Goal: Task Accomplishment & Management: Manage account settings

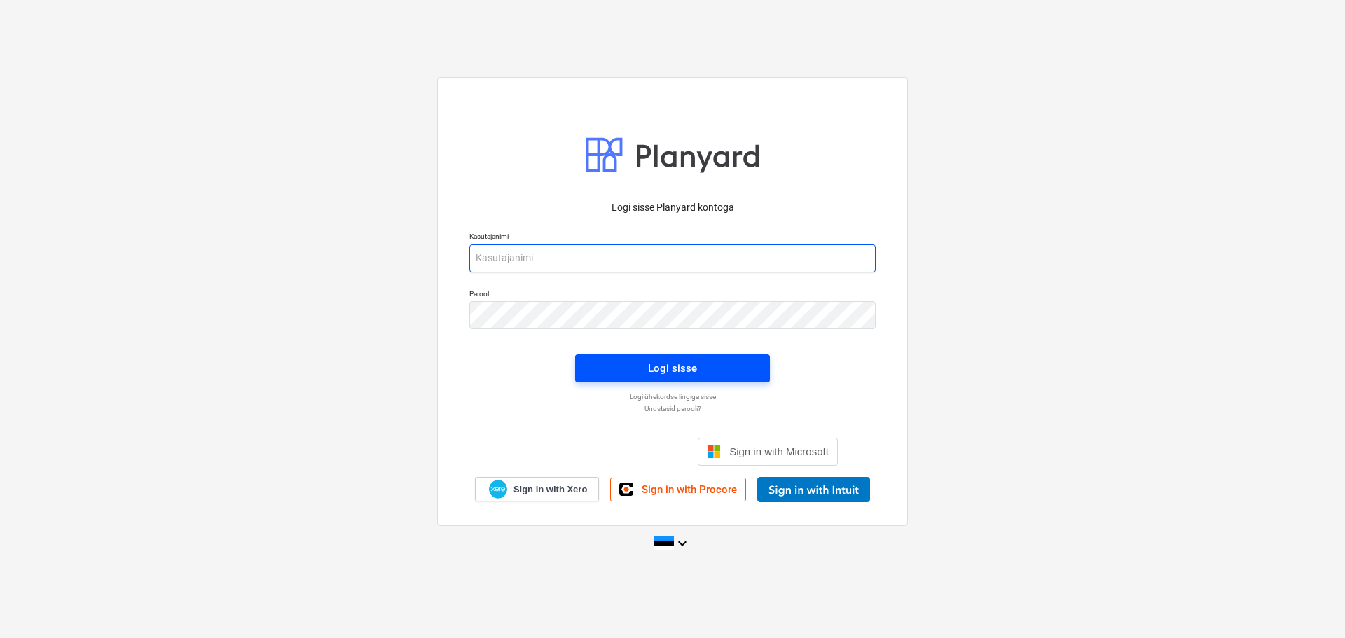
type input "[EMAIL_ADDRESS][DOMAIN_NAME]"
click at [701, 376] on span "Logi sisse" at bounding box center [672, 368] width 161 height 18
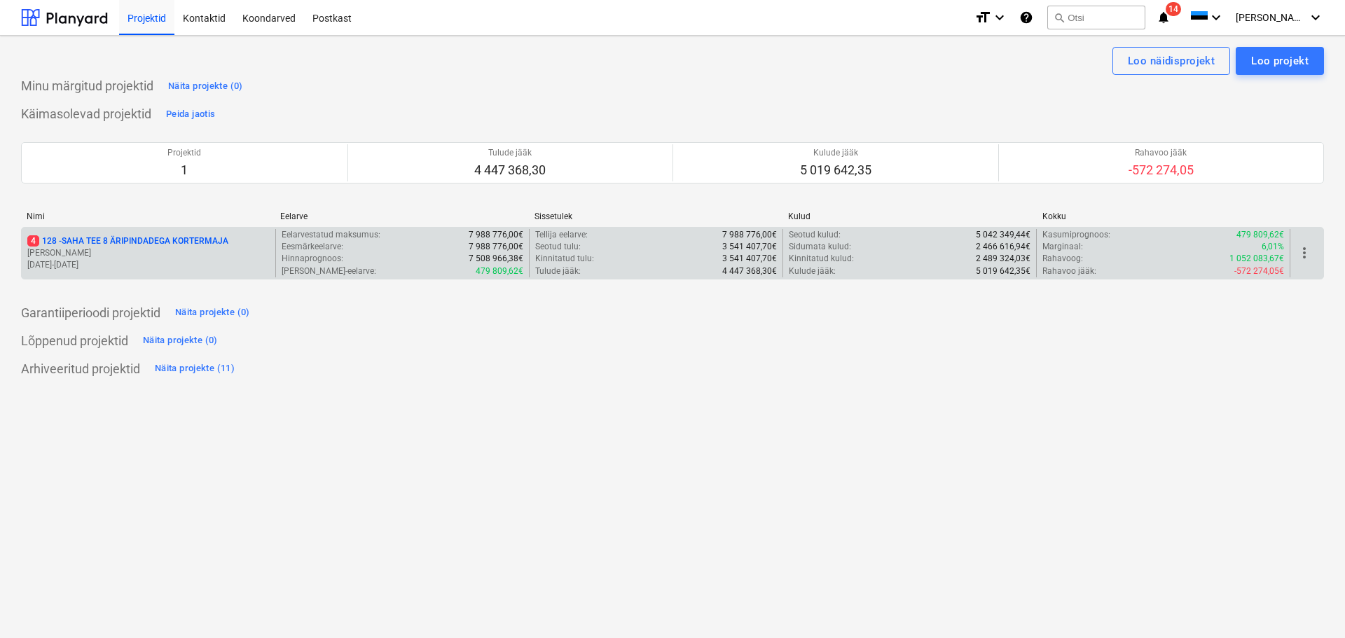
click at [80, 237] on p "4 128 - SAHA TEE 8 ÄRIPINDADEGA KORTERMAJA" at bounding box center [127, 241] width 201 height 12
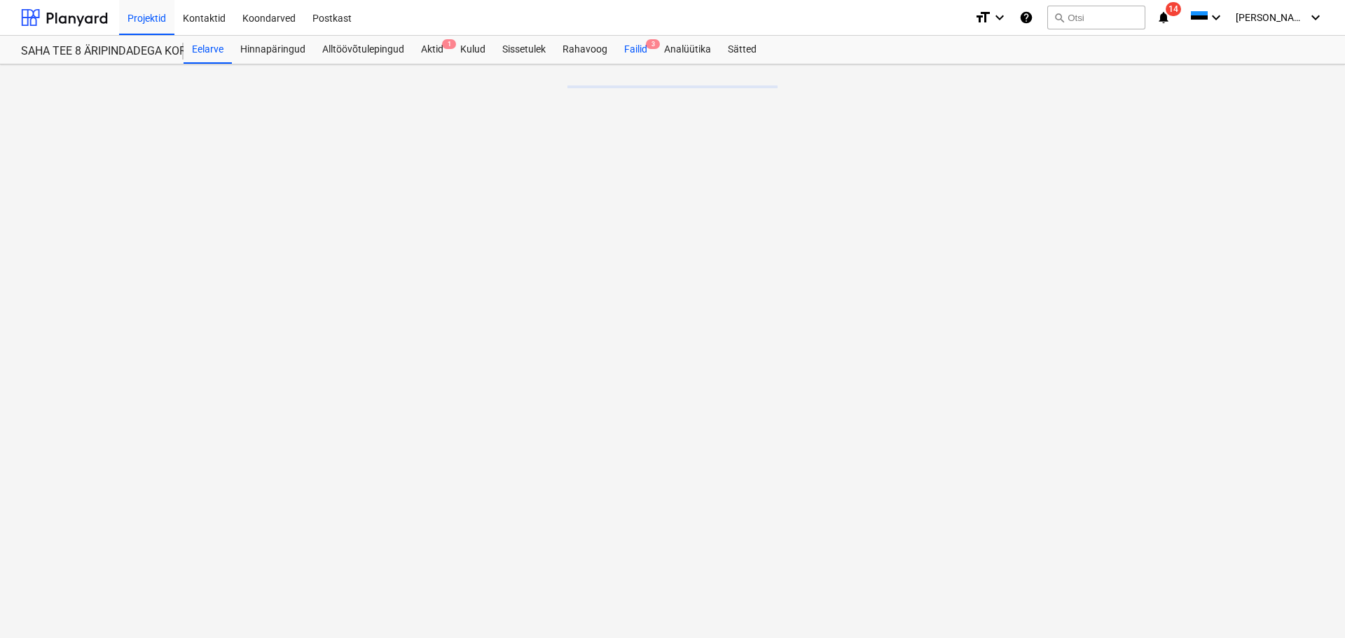
click at [638, 52] on div "Failid 3" at bounding box center [636, 50] width 40 height 28
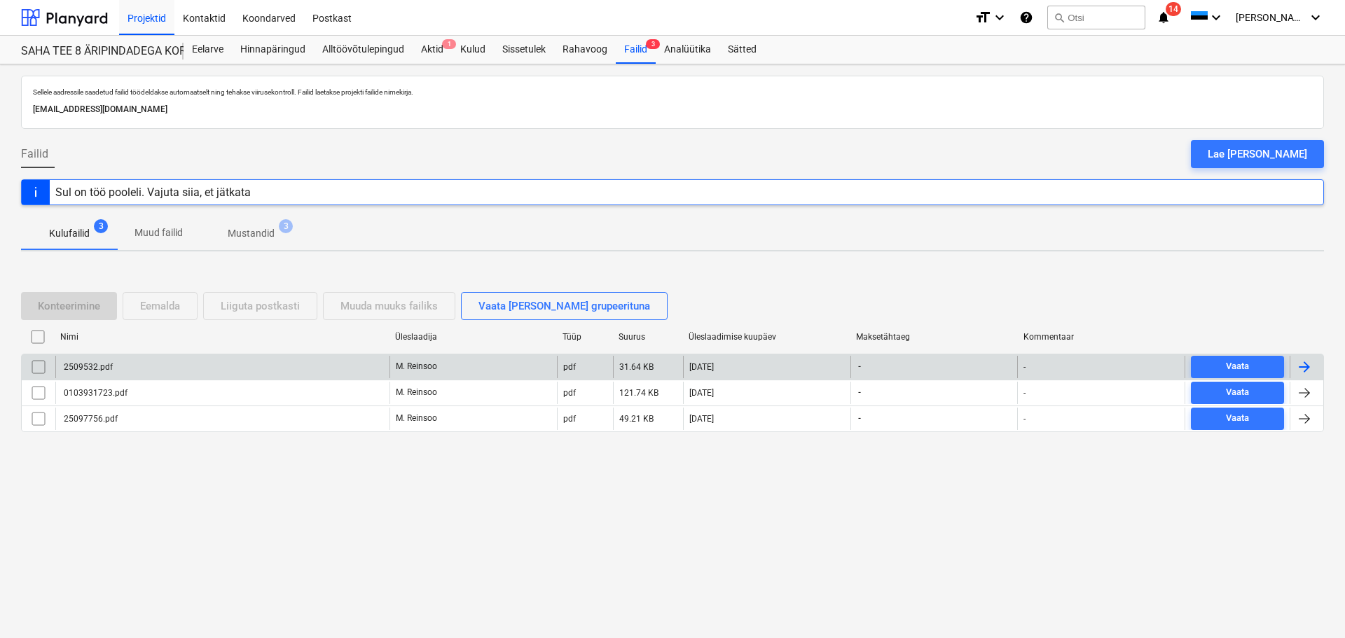
click at [152, 368] on div "2509532.pdf" at bounding box center [222, 367] width 334 height 22
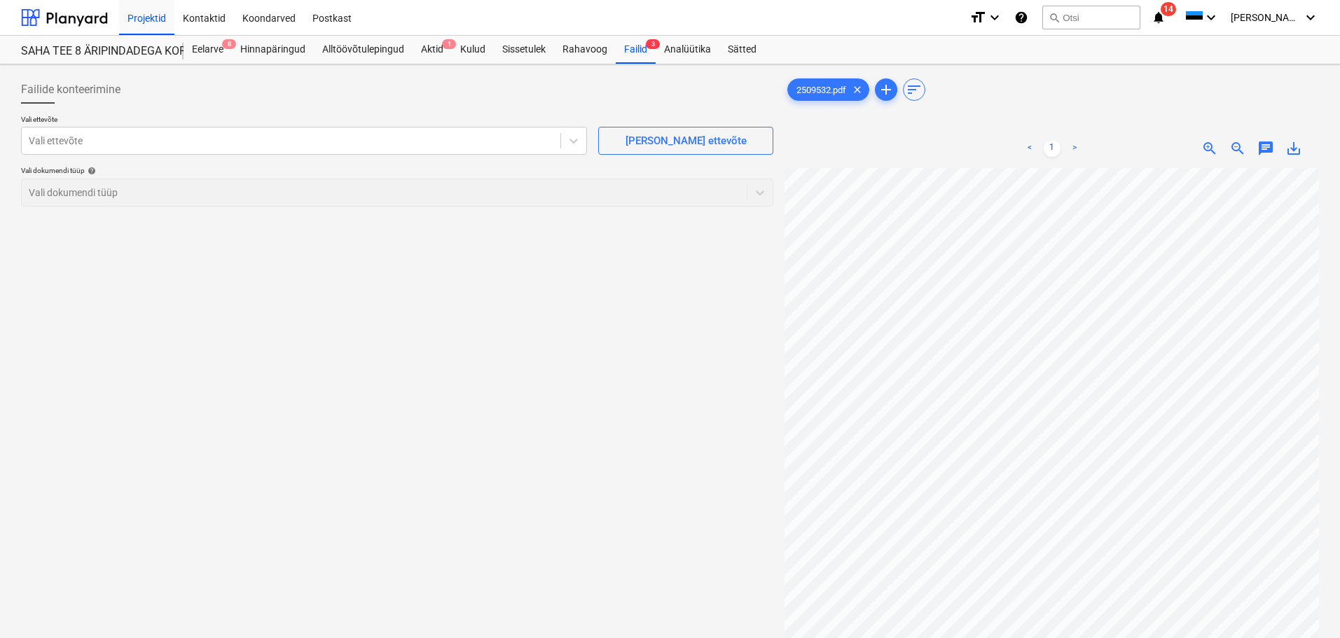
scroll to position [212, 202]
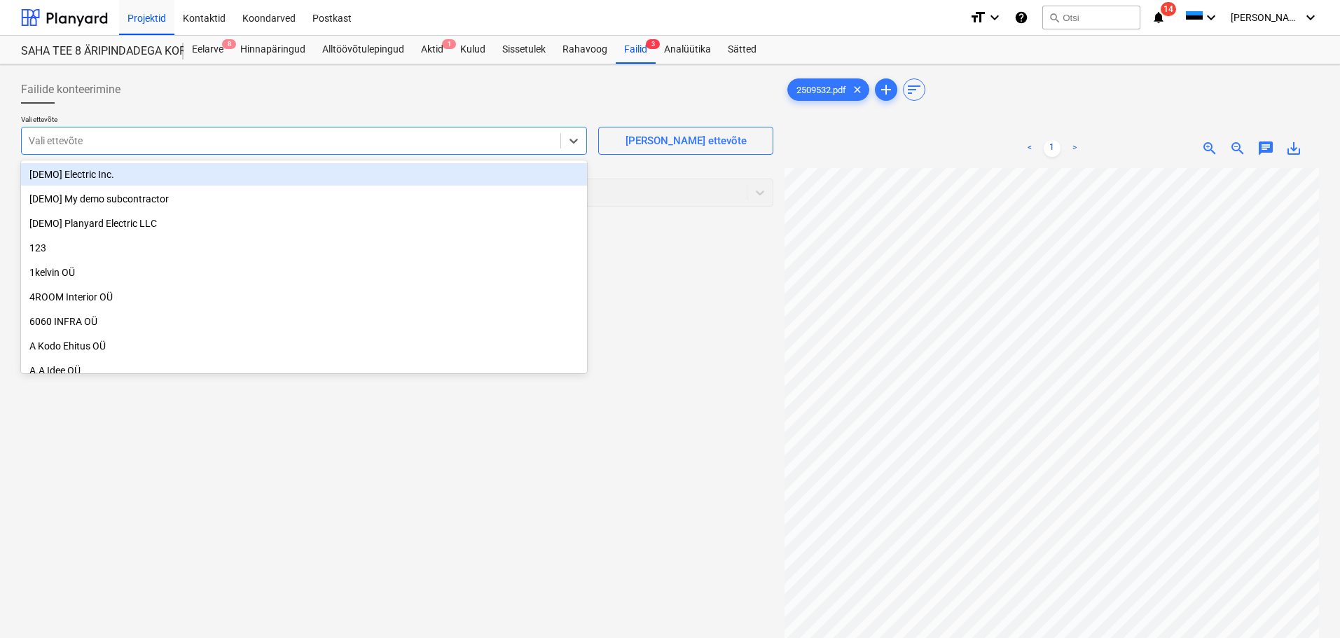
click at [153, 134] on div at bounding box center [291, 141] width 525 height 14
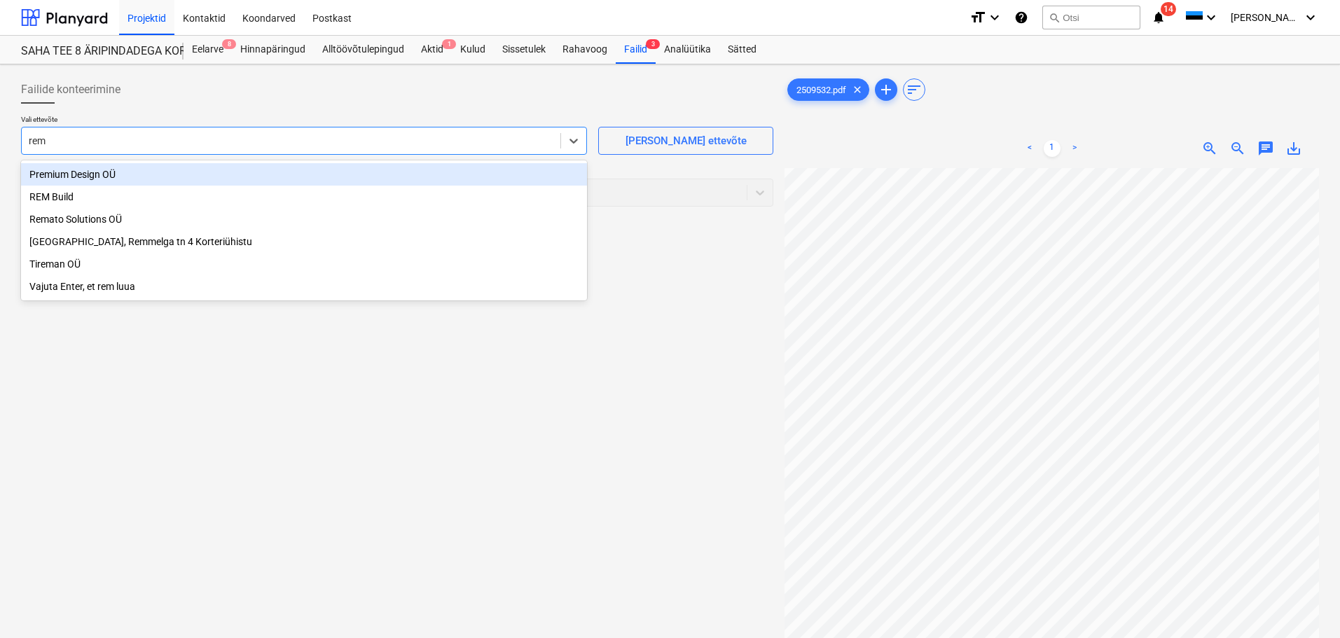
type input "rema"
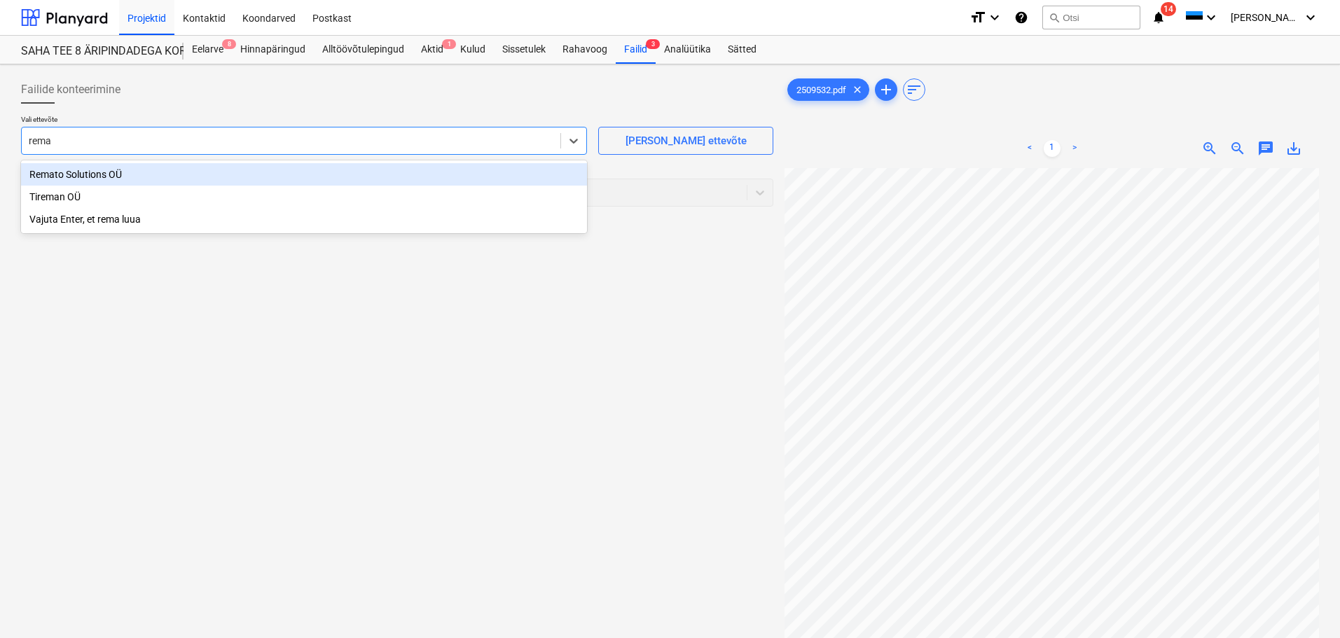
click at [119, 178] on div "Remato Solutions OÜ" at bounding box center [304, 174] width 566 height 22
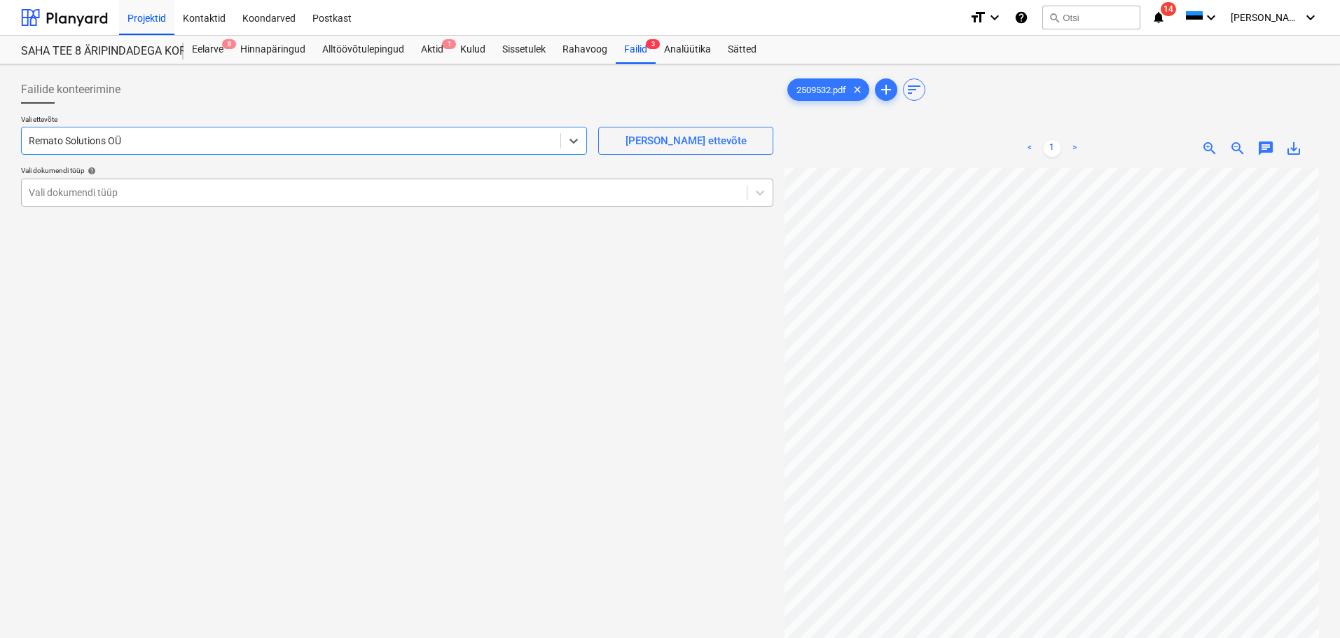
click at [115, 202] on div "Vali dokumendi tüüp" at bounding box center [384, 193] width 725 height 20
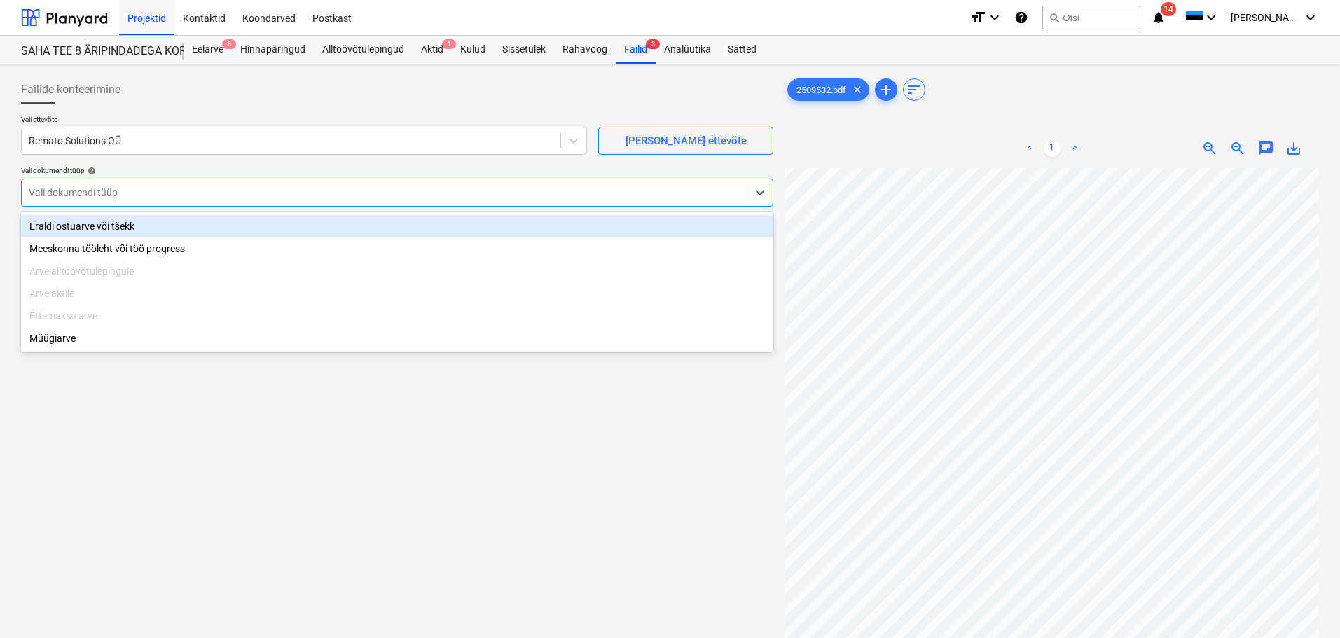
click at [113, 235] on div "Eraldi ostuarve või tšekk" at bounding box center [397, 226] width 752 height 22
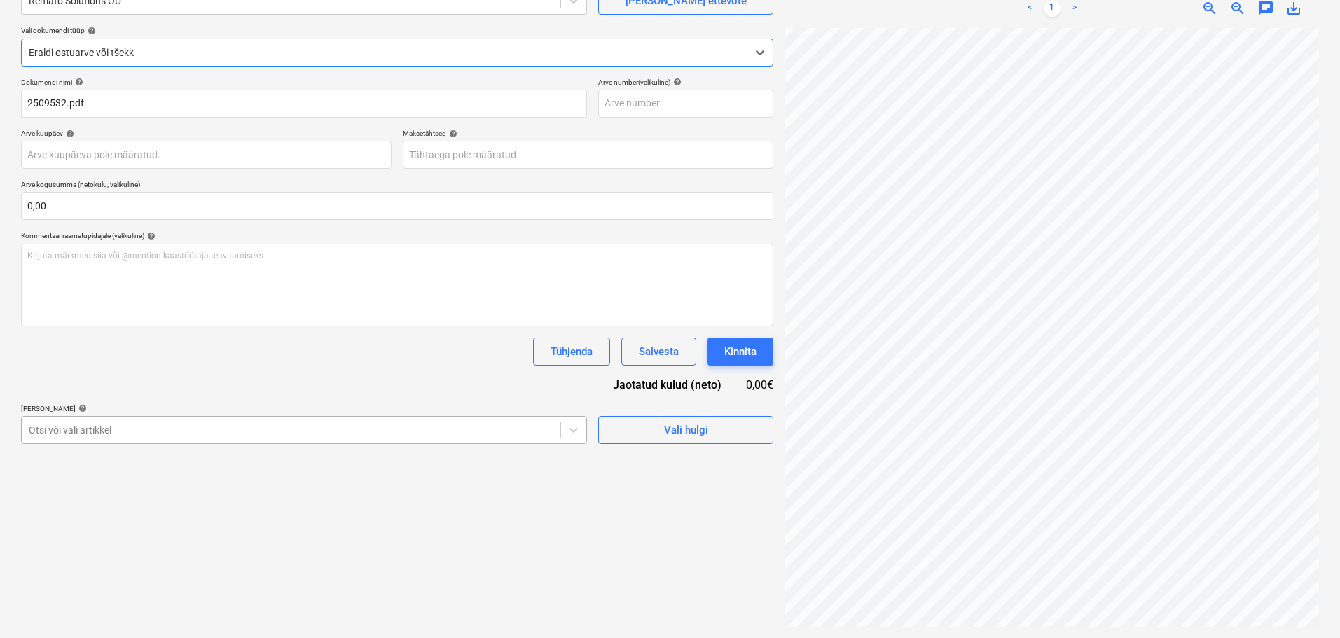
click at [177, 425] on div "Failide konteerimine Vali ettevõte Remato Solutions OÜ [PERSON_NAME] uus ettevõ…" at bounding box center [397, 281] width 764 height 703
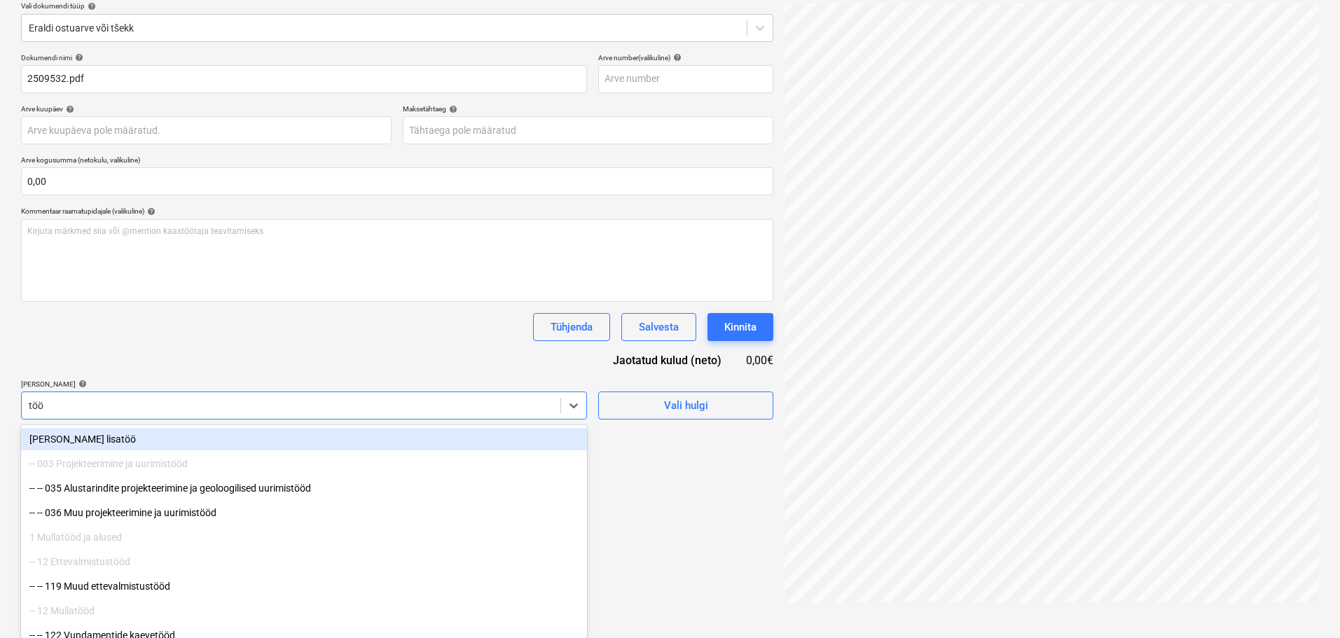
type input "tööa"
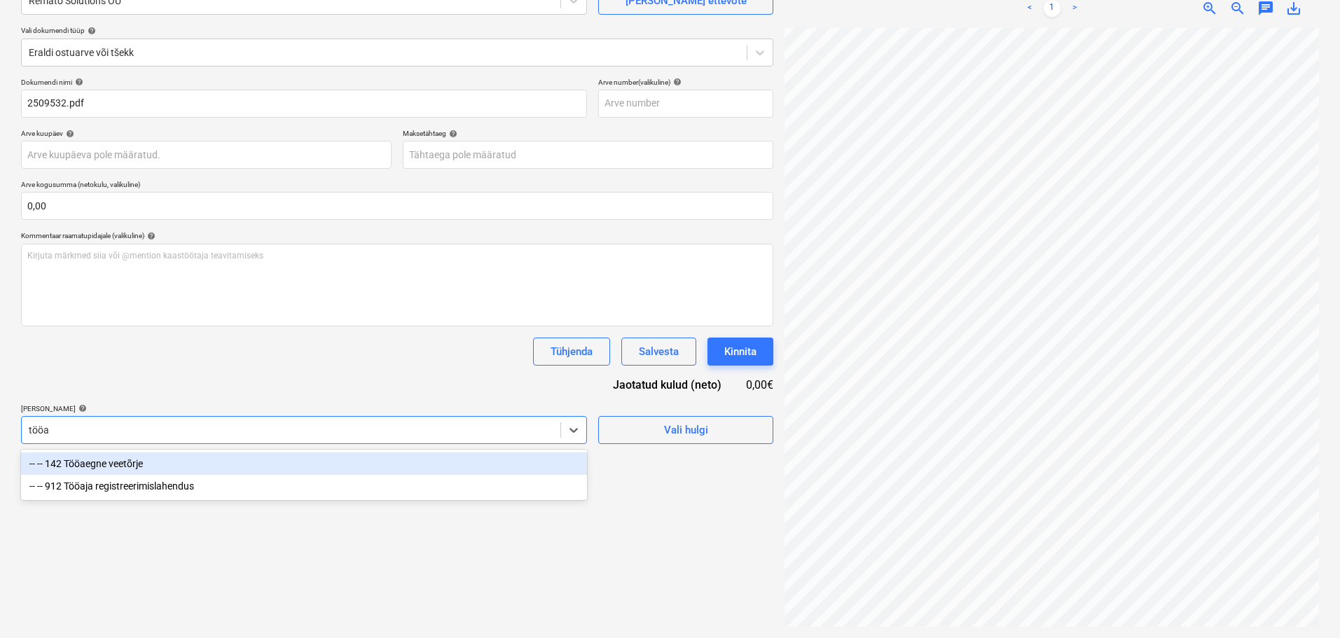
scroll to position [140, 0]
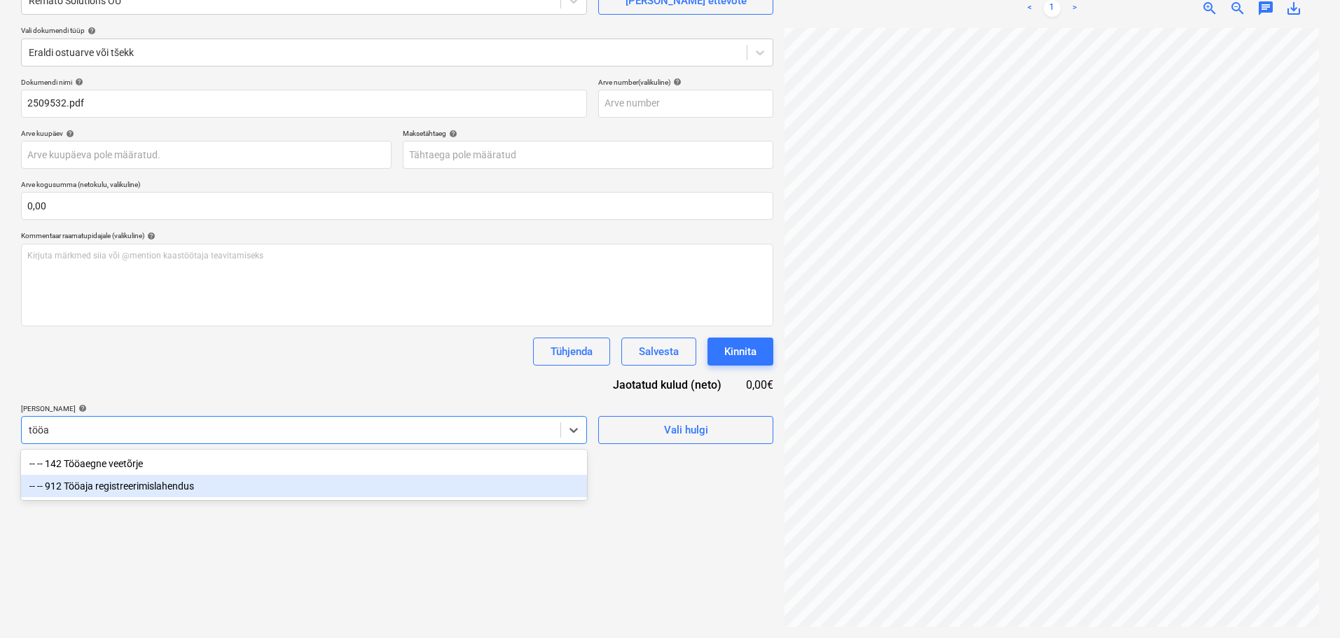
click at [158, 482] on div "-- -- 912 Tööaja registreerimislahendus" at bounding box center [304, 486] width 566 height 22
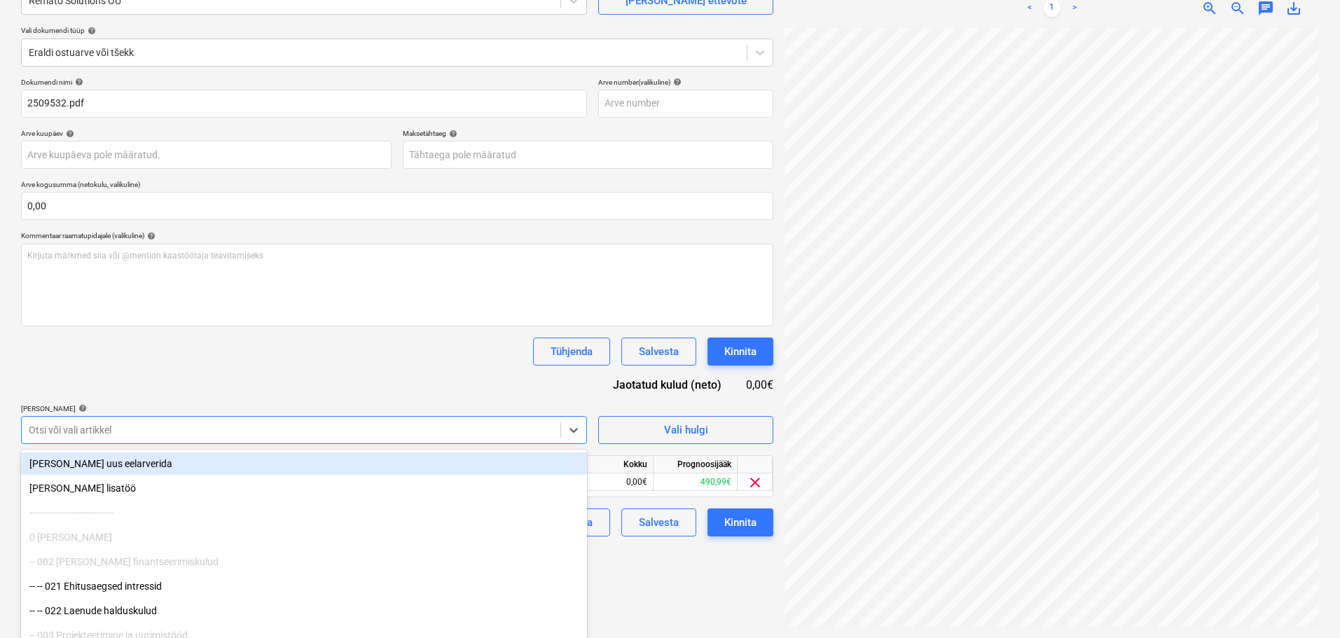
click at [200, 365] on div "Tühjenda Salvesta Kinnita" at bounding box center [397, 352] width 752 height 28
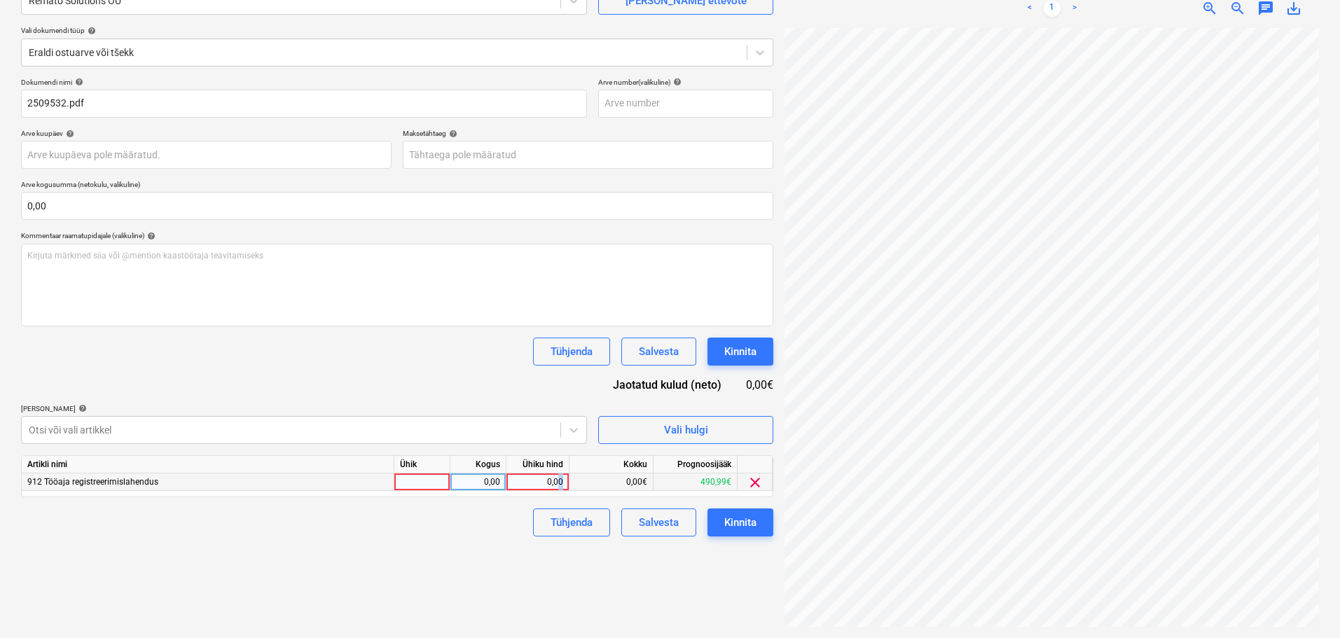
click at [560, 482] on div "0,00" at bounding box center [537, 483] width 51 height 18
type input "69"
click at [485, 562] on div "Failide konteerimine Vali ettevõte Remato Solutions OÜ [PERSON_NAME] uus ettevõ…" at bounding box center [397, 281] width 764 height 703
click at [512, 152] on body "Projektid Kontaktid Koondarved Postkast format_size keyboard_arrow_down help se…" at bounding box center [670, 179] width 1340 height 638
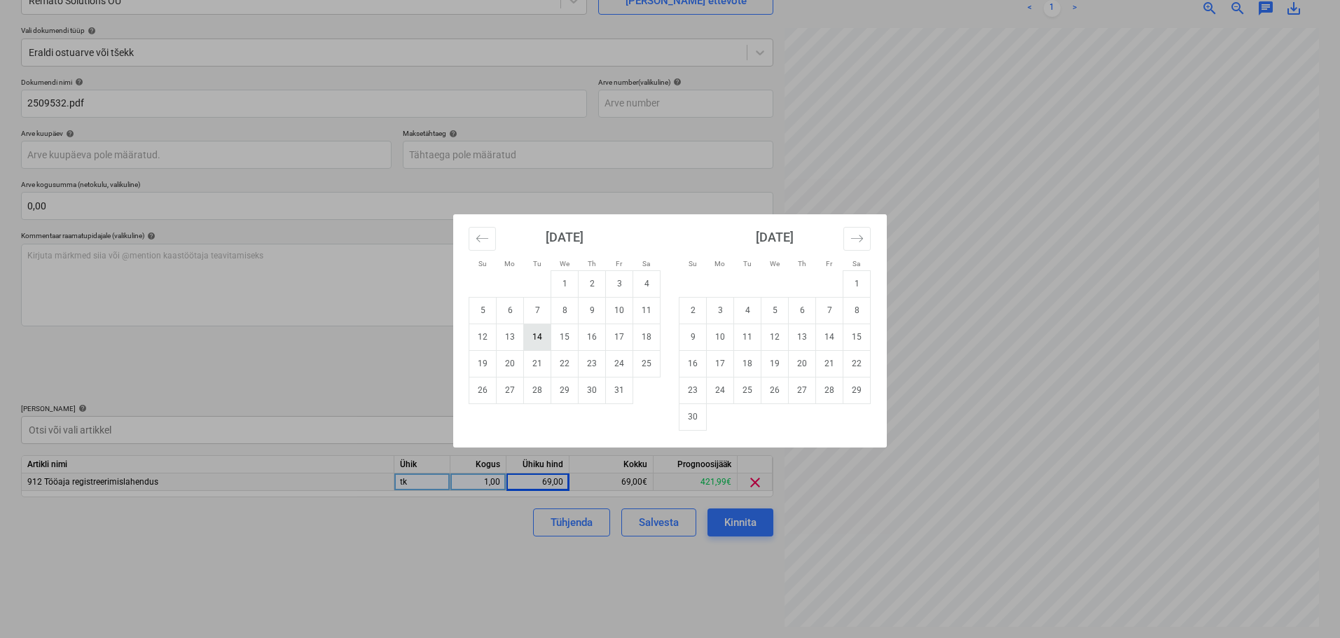
click at [539, 340] on td "14" at bounding box center [537, 337] width 27 height 27
type input "[DATE]"
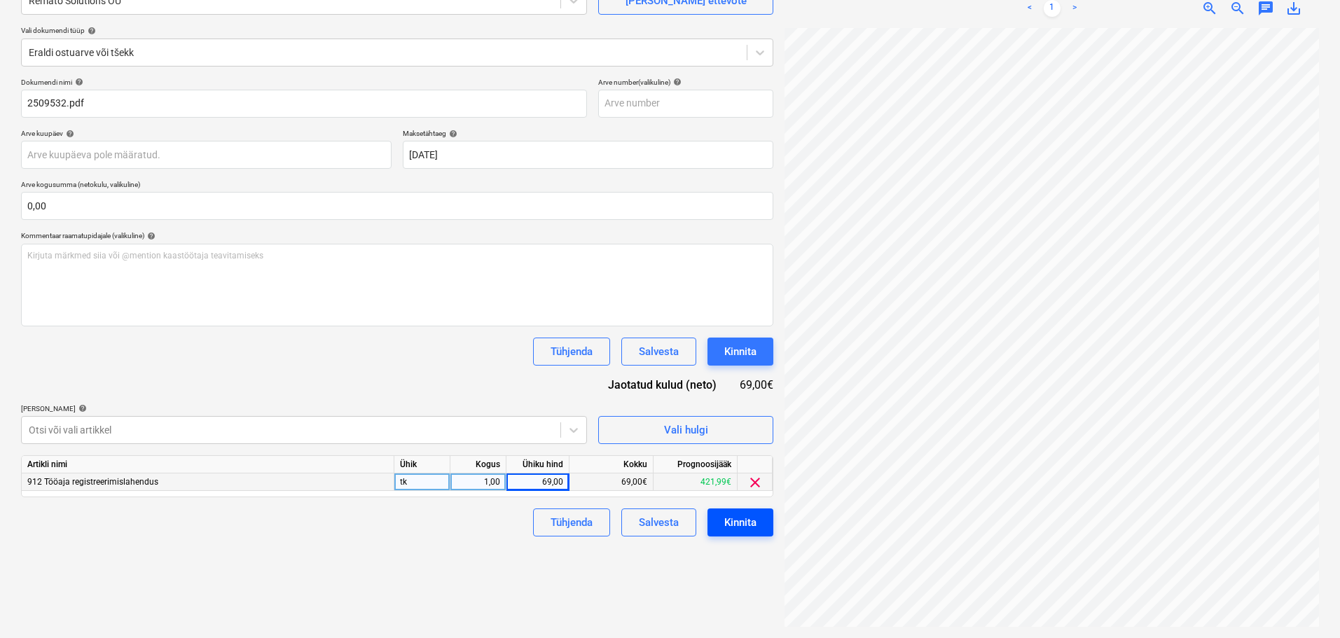
click at [754, 516] on div "Kinnita" at bounding box center [740, 523] width 32 height 18
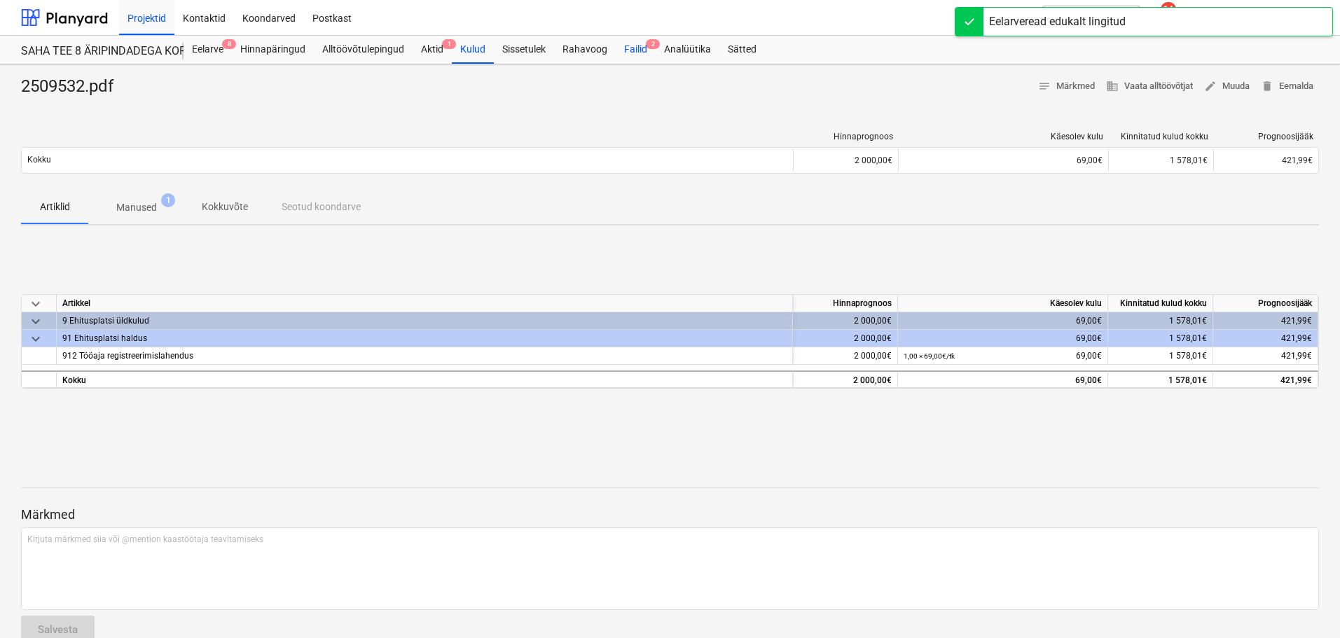
click at [624, 46] on div "Failid 2" at bounding box center [636, 50] width 40 height 28
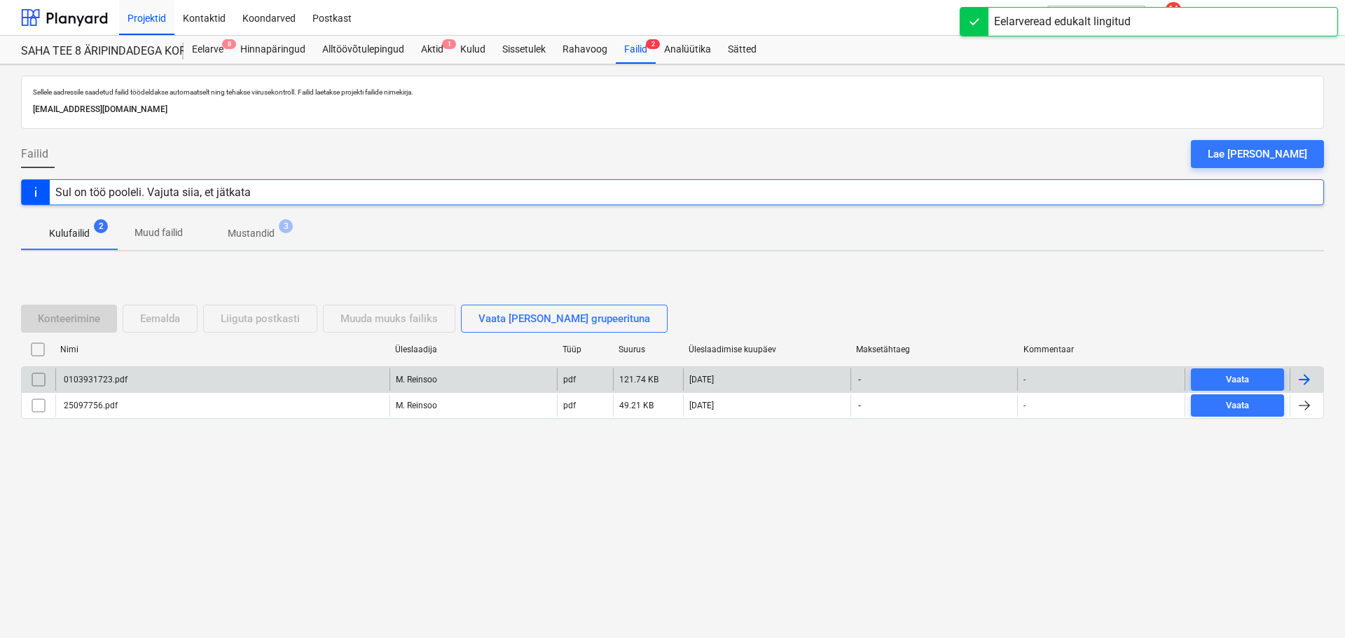
click at [108, 380] on div "0103931723.pdf" at bounding box center [95, 380] width 66 height 10
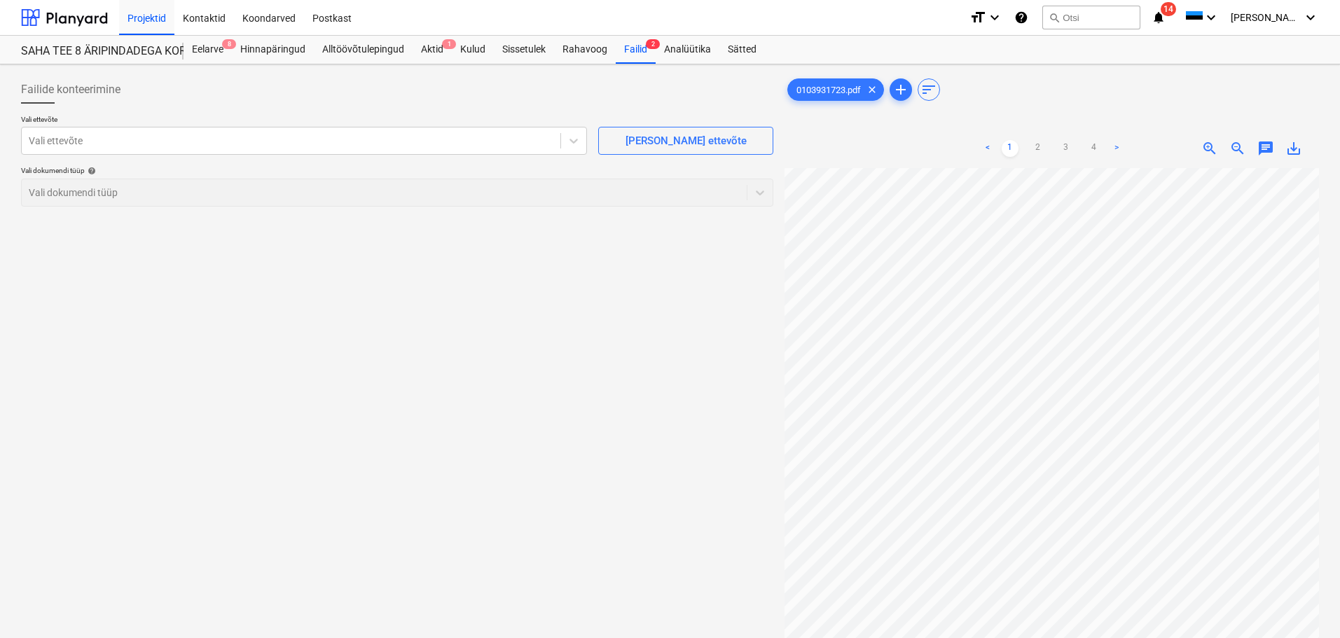
scroll to position [163, 48]
click at [1040, 143] on link "2" at bounding box center [1038, 148] width 17 height 17
click at [1012, 148] on link "1" at bounding box center [1010, 148] width 17 height 17
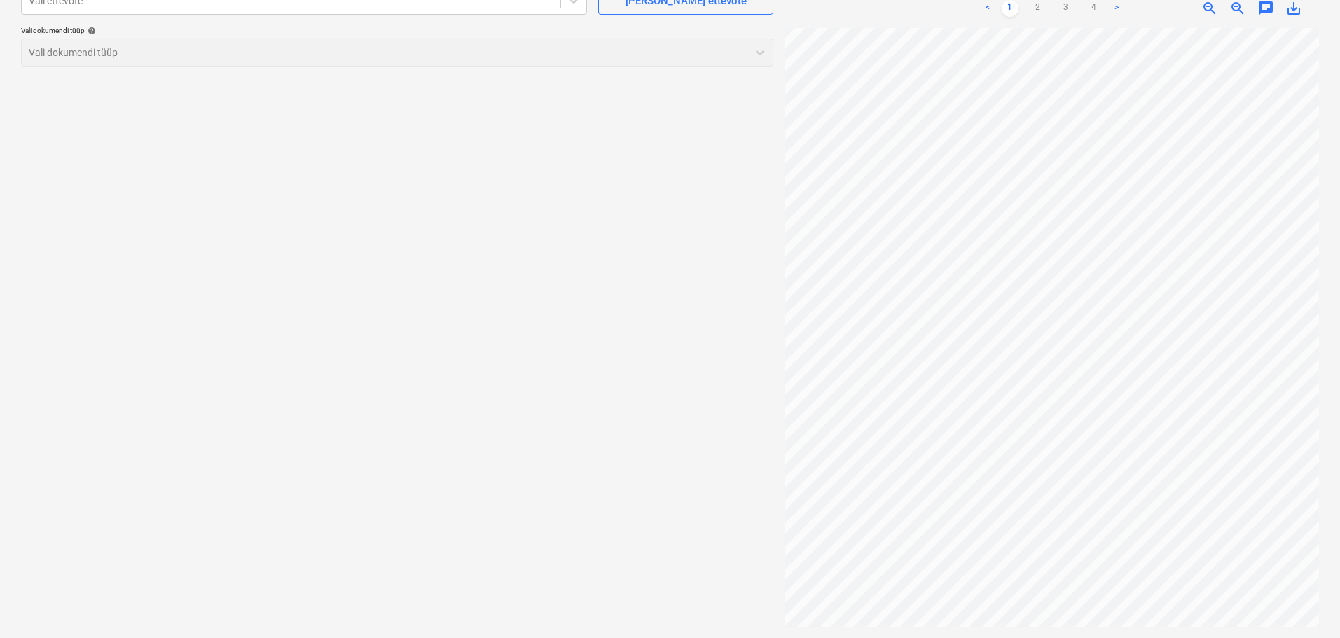
scroll to position [23, 48]
click at [1089, 7] on link "4" at bounding box center [1094, 8] width 17 height 17
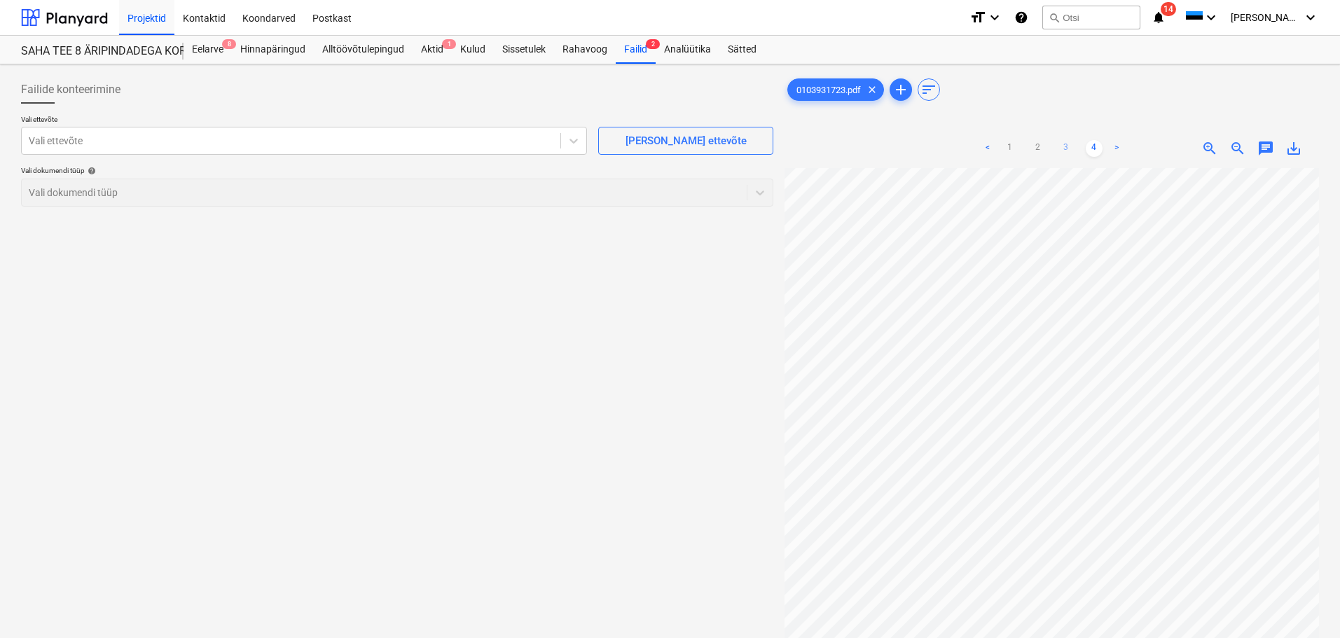
click at [1063, 148] on link "3" at bounding box center [1066, 148] width 17 height 17
click at [1033, 142] on link "2" at bounding box center [1038, 148] width 17 height 17
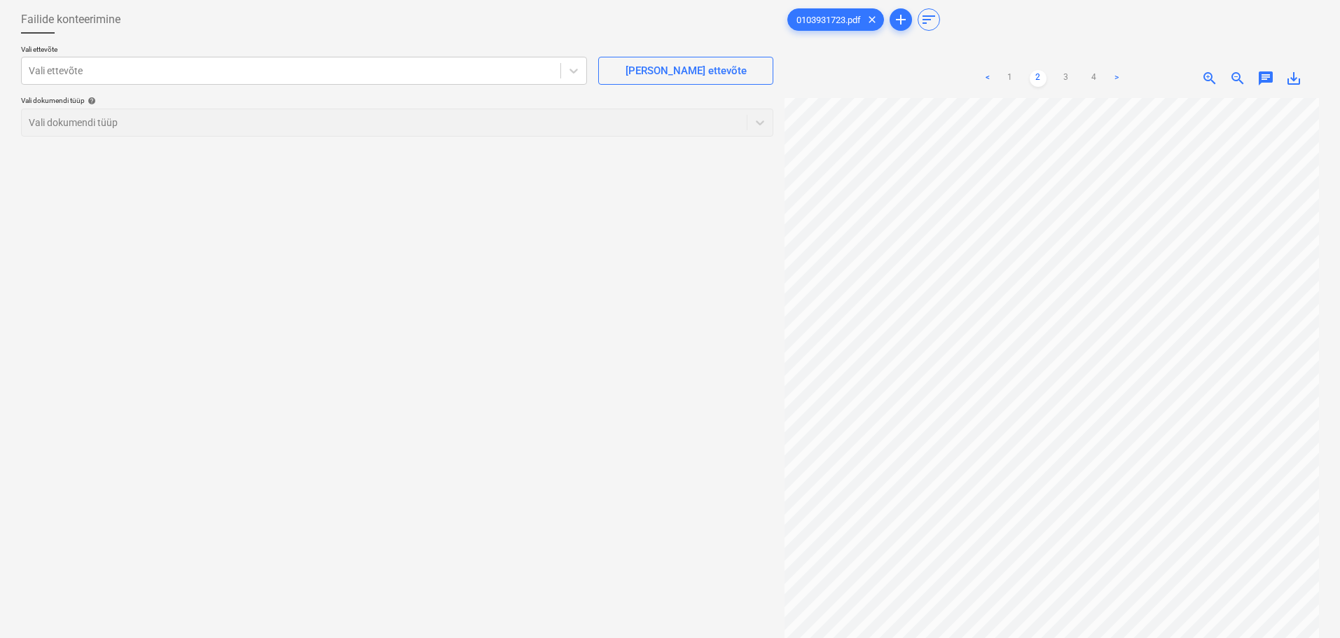
scroll to position [233, 48]
click at [1234, 74] on span "zoom_out" at bounding box center [1238, 78] width 17 height 17
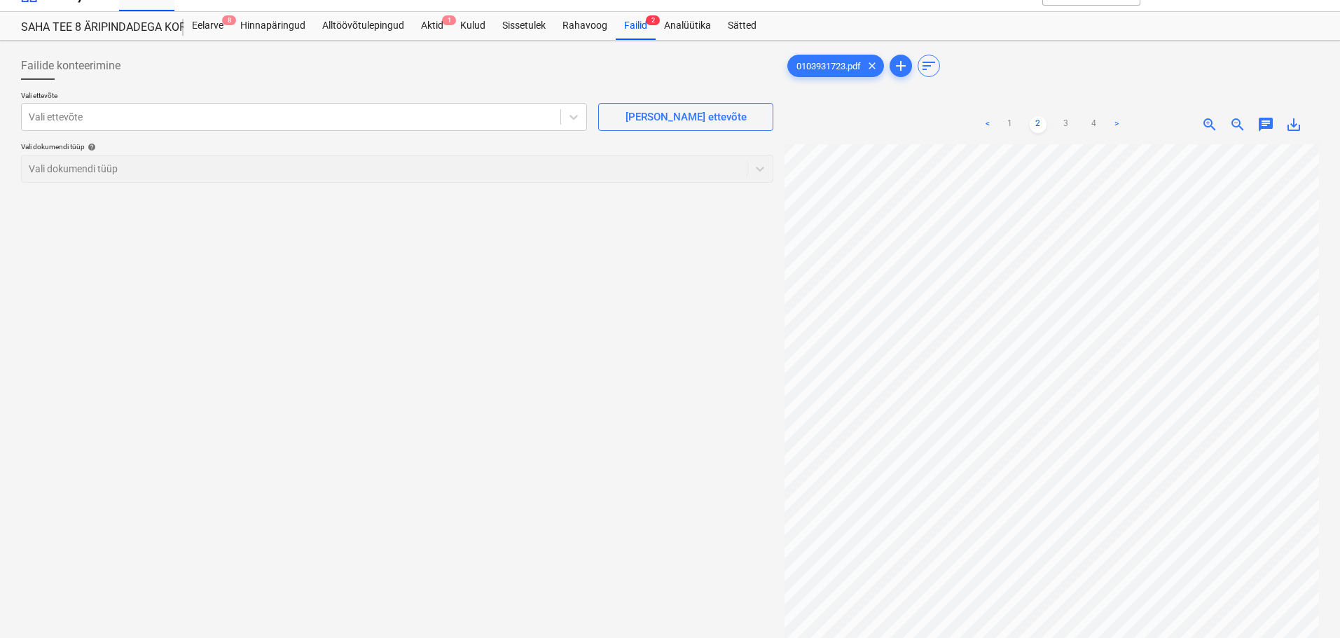
scroll to position [0, 0]
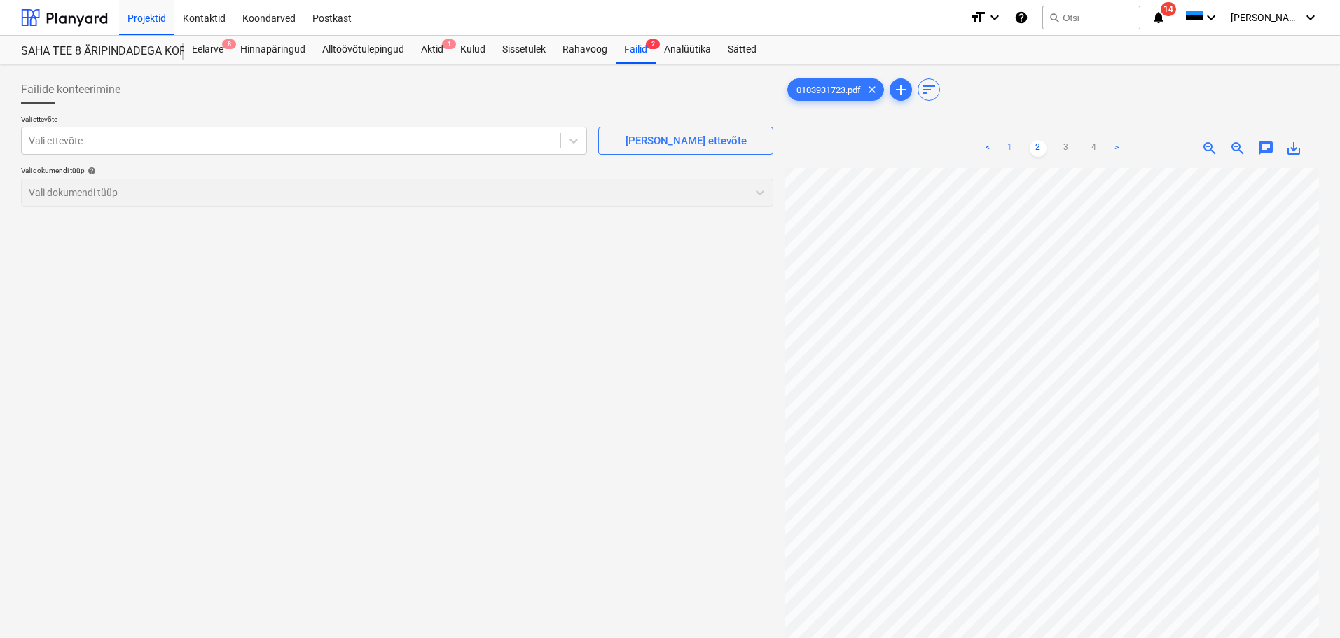
click at [1011, 150] on link "1" at bounding box center [1010, 148] width 17 height 17
click at [1208, 150] on span "zoom_in" at bounding box center [1209, 148] width 17 height 17
click at [1039, 143] on link "2" at bounding box center [1038, 148] width 17 height 17
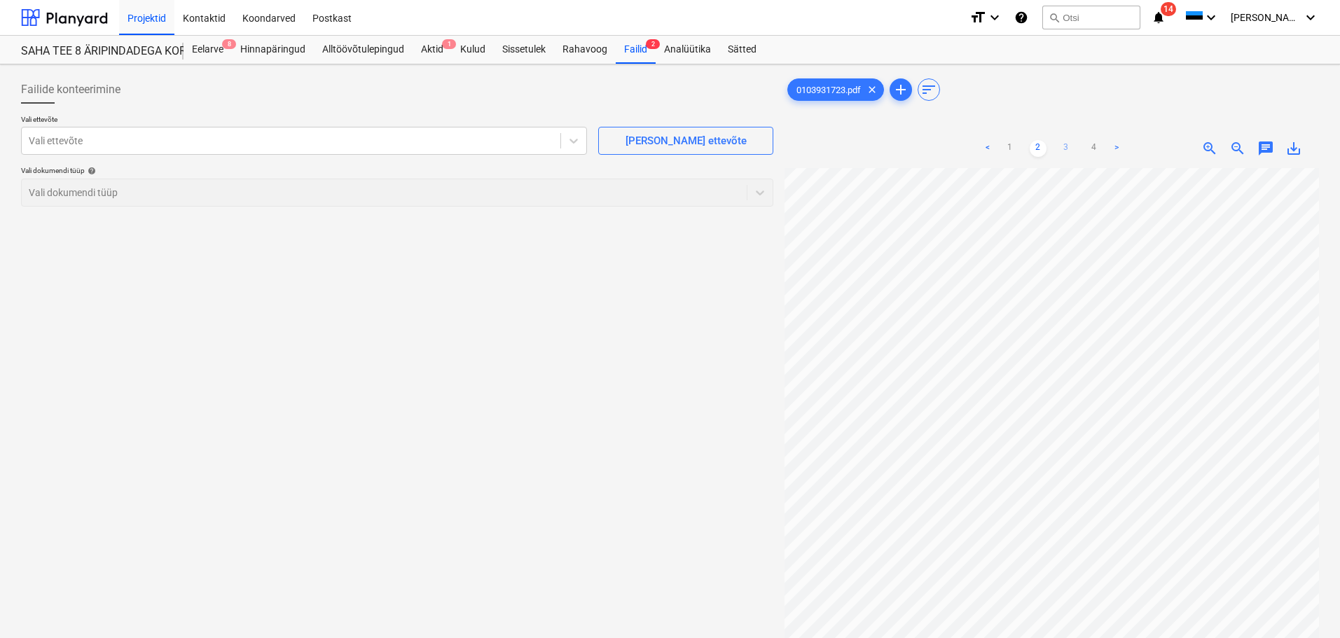
click at [1070, 146] on link "3" at bounding box center [1066, 148] width 17 height 17
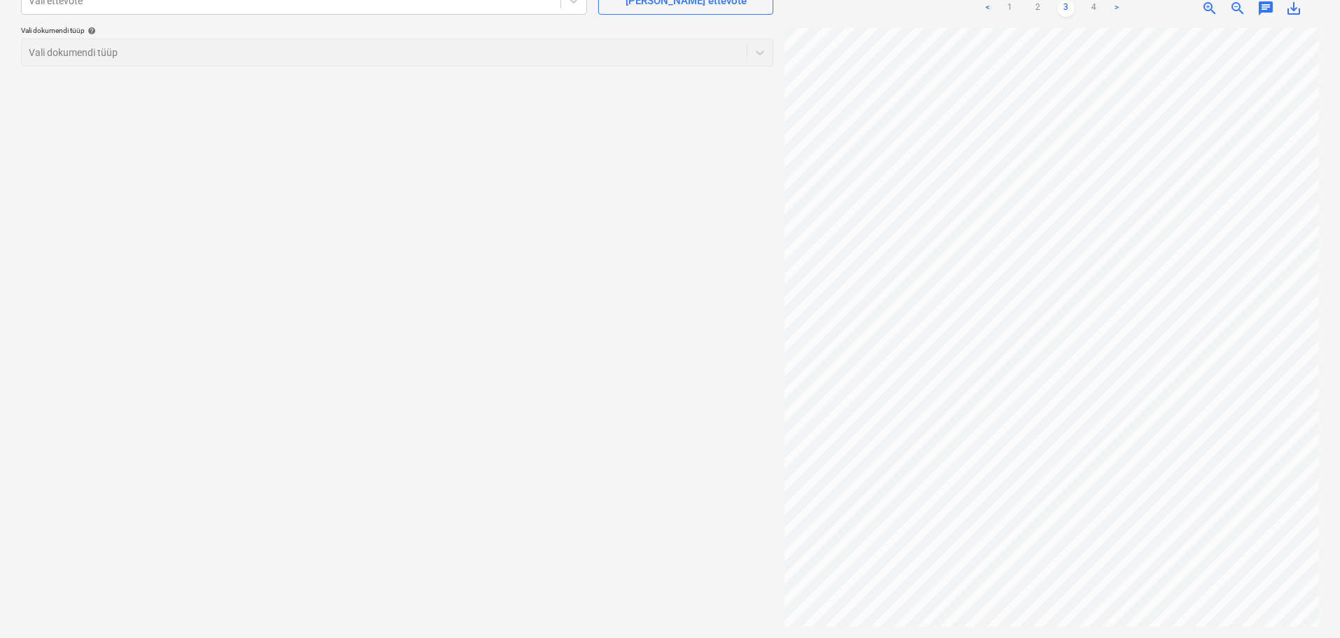
scroll to position [233, 135]
click at [1099, 6] on link "4" at bounding box center [1094, 8] width 17 height 17
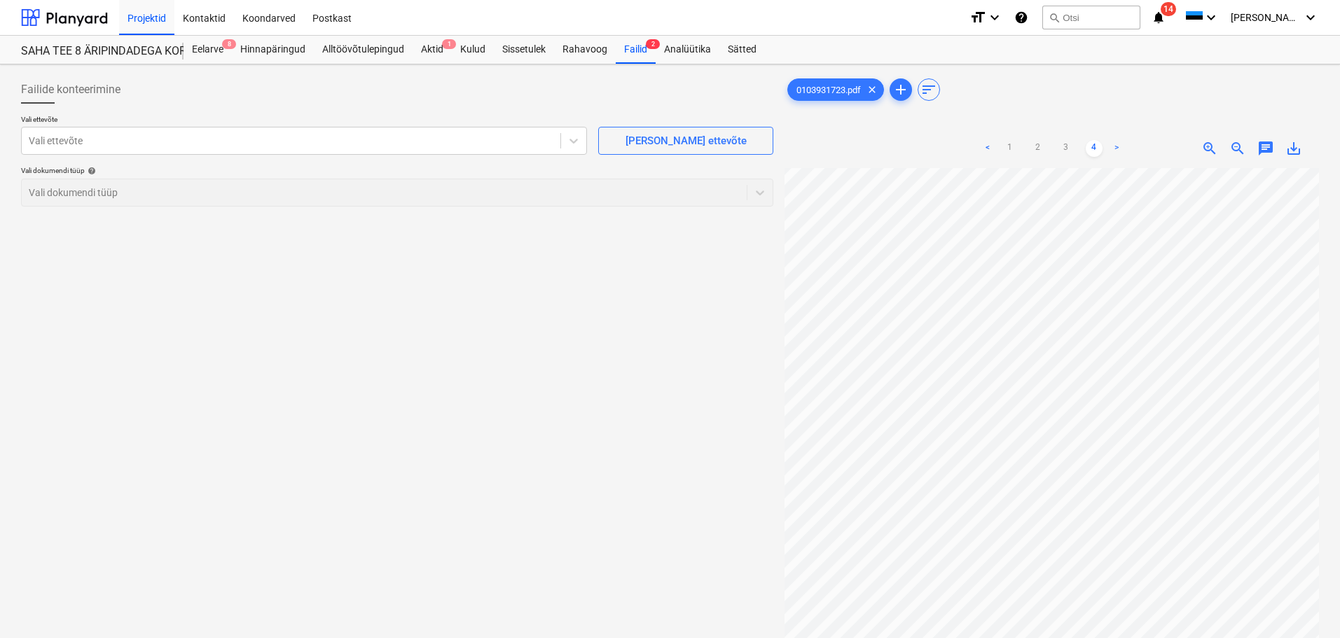
scroll to position [0, 203]
click at [333, 149] on div "Vali ettevõte" at bounding box center [291, 141] width 539 height 20
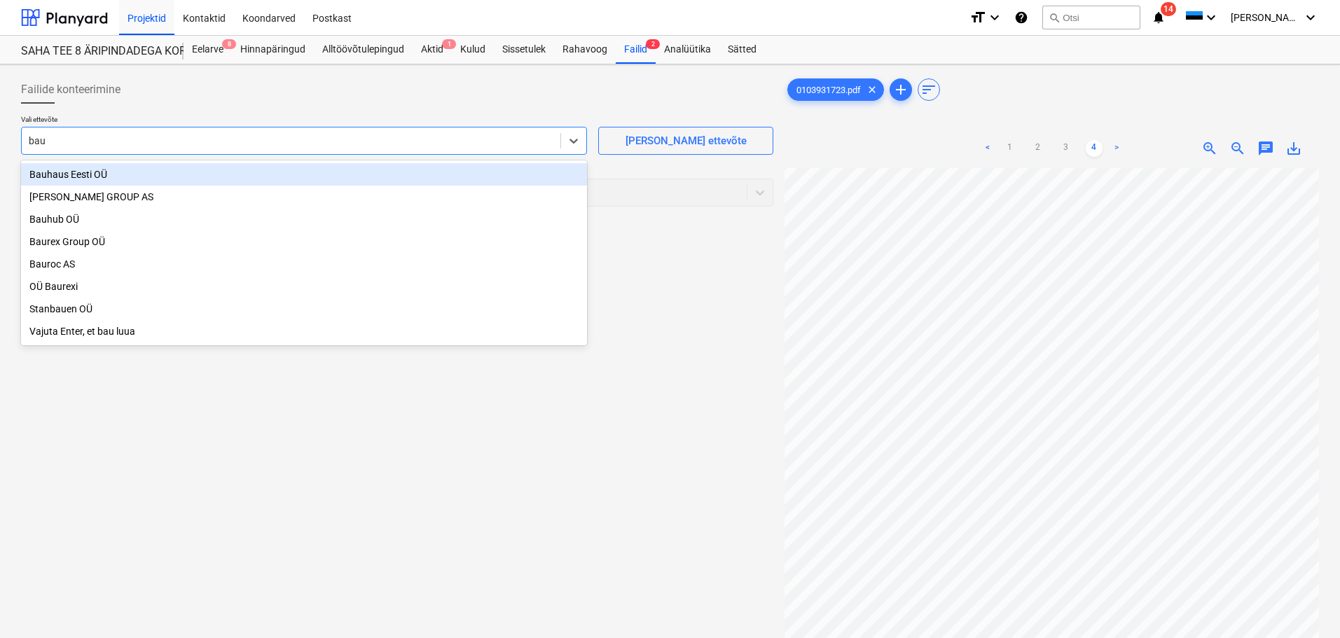
type input "bauh"
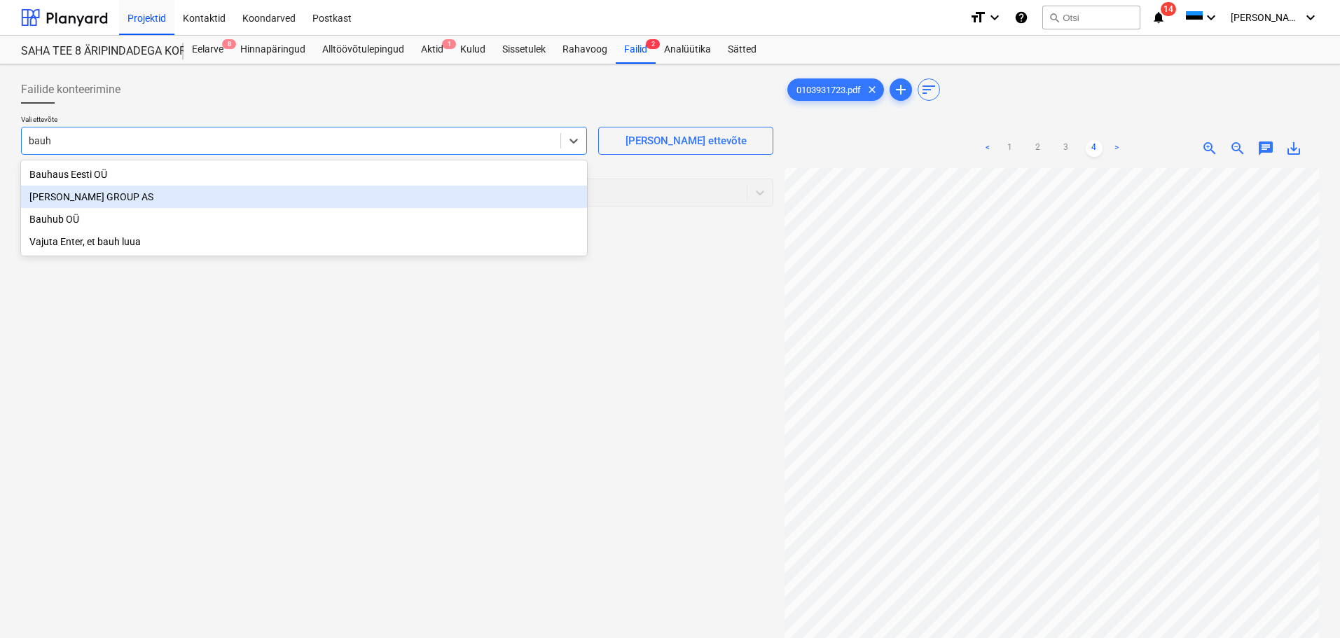
click at [127, 195] on div "[PERSON_NAME] GROUP AS" at bounding box center [304, 197] width 566 height 22
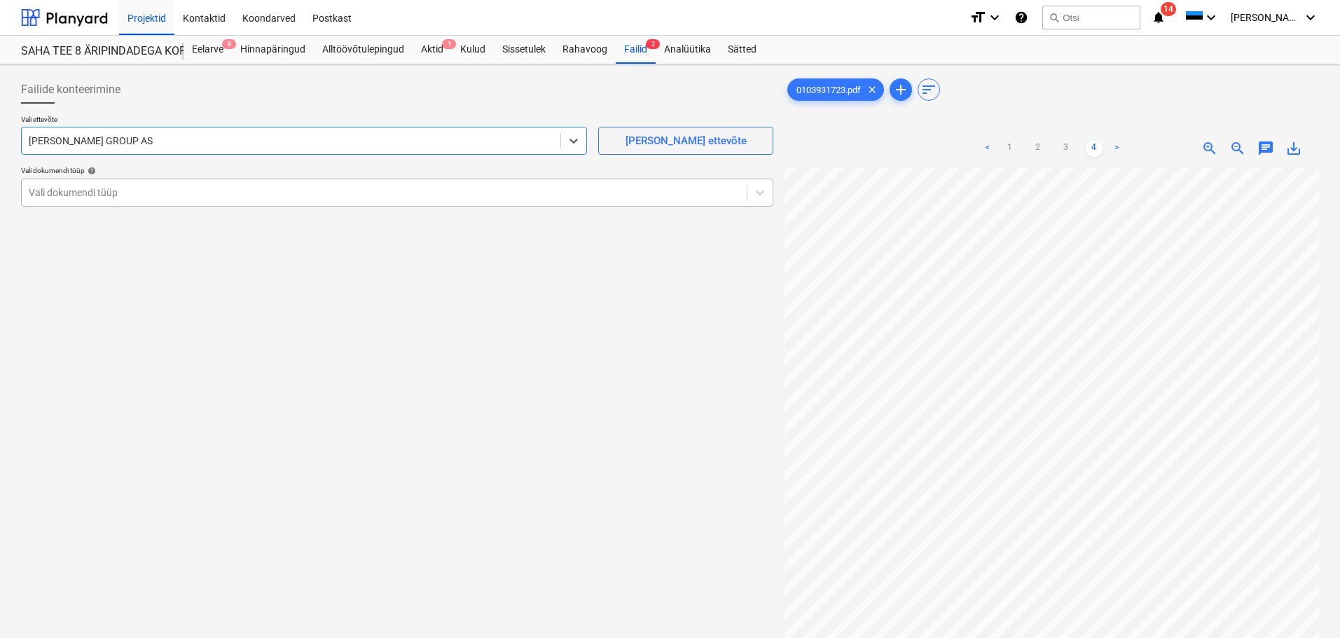
click at [131, 202] on div "Vali dokumendi tüüp" at bounding box center [384, 193] width 725 height 20
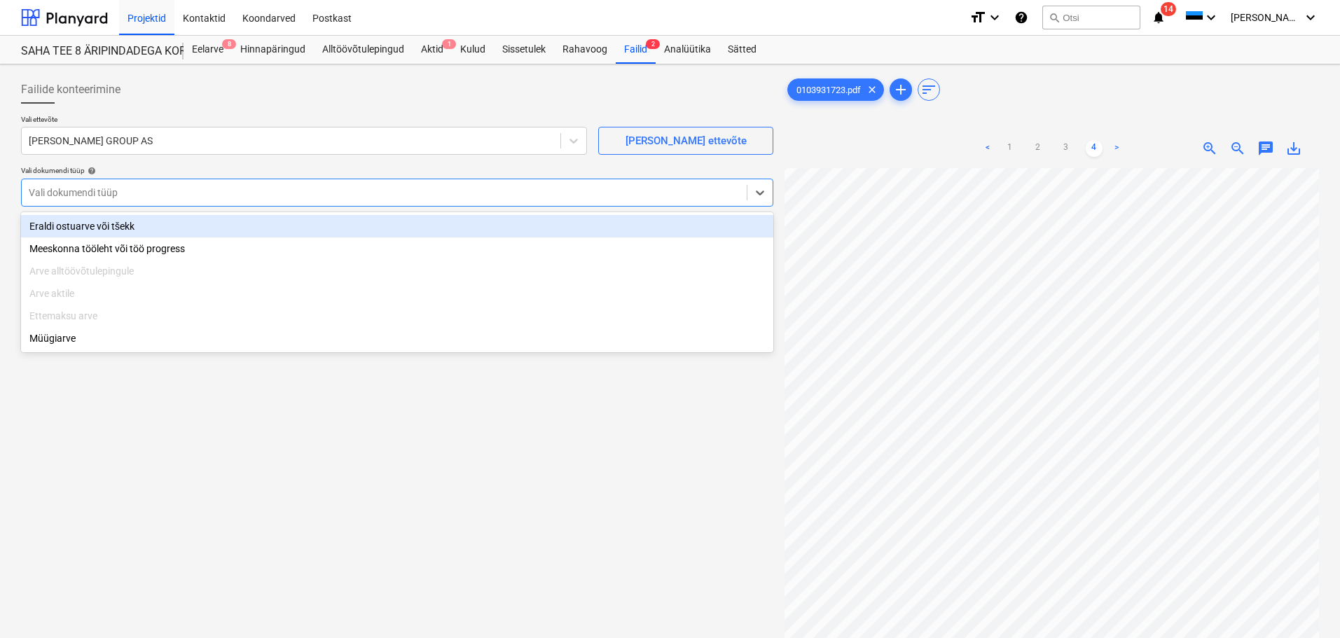
click at [130, 224] on div "Eraldi ostuarve või tšekk" at bounding box center [397, 226] width 752 height 22
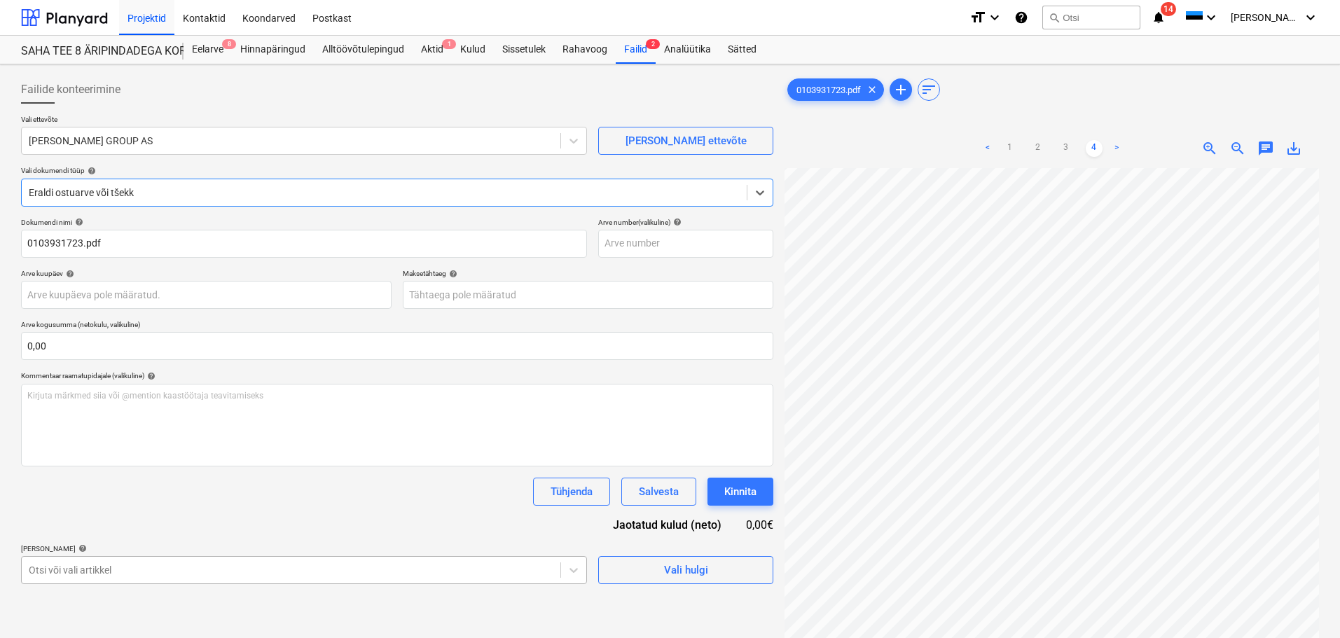
click at [144, 560] on body "Projektid Kontaktid Koondarved Postkast format_size keyboard_arrow_down help se…" at bounding box center [670, 319] width 1340 height 638
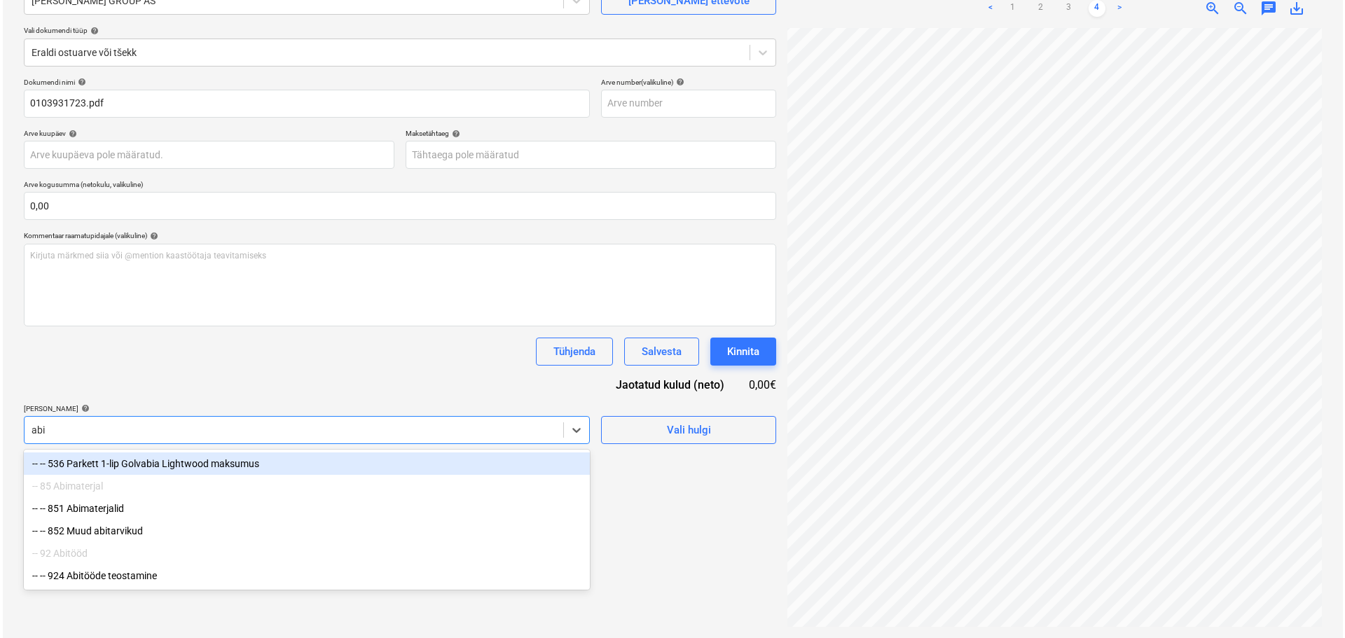
scroll to position [140, 0]
type input "abim"
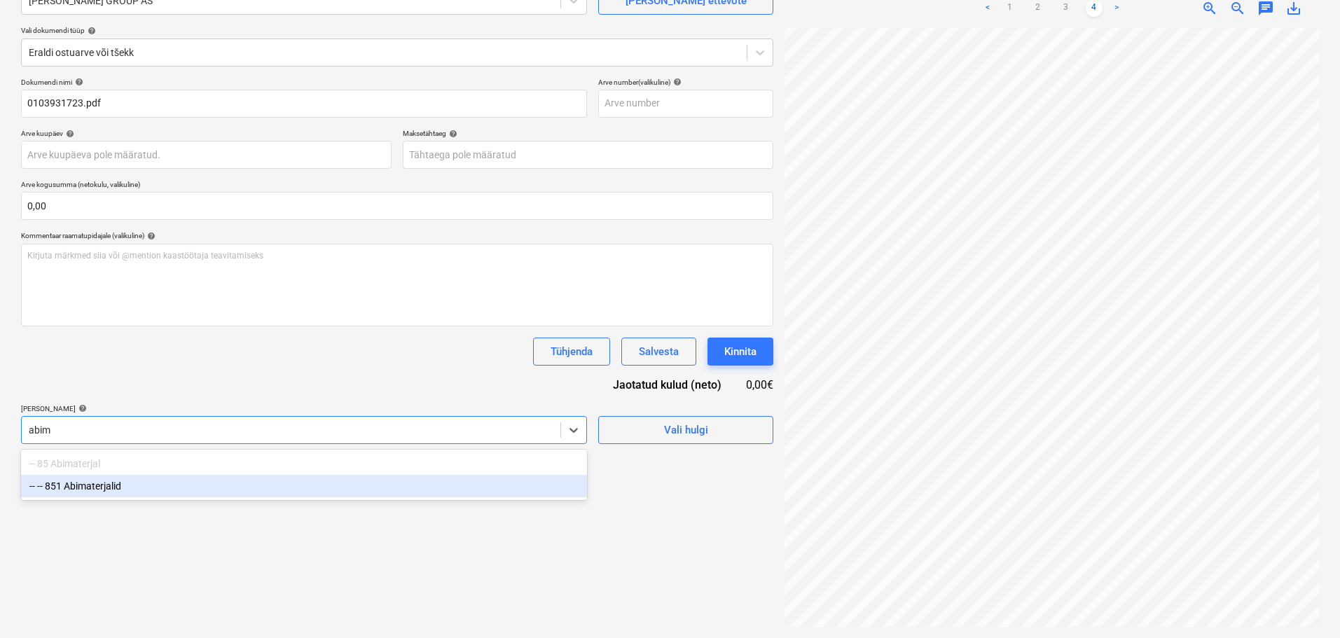
click at [150, 481] on div "-- -- 851 Abimaterjalid" at bounding box center [304, 486] width 566 height 22
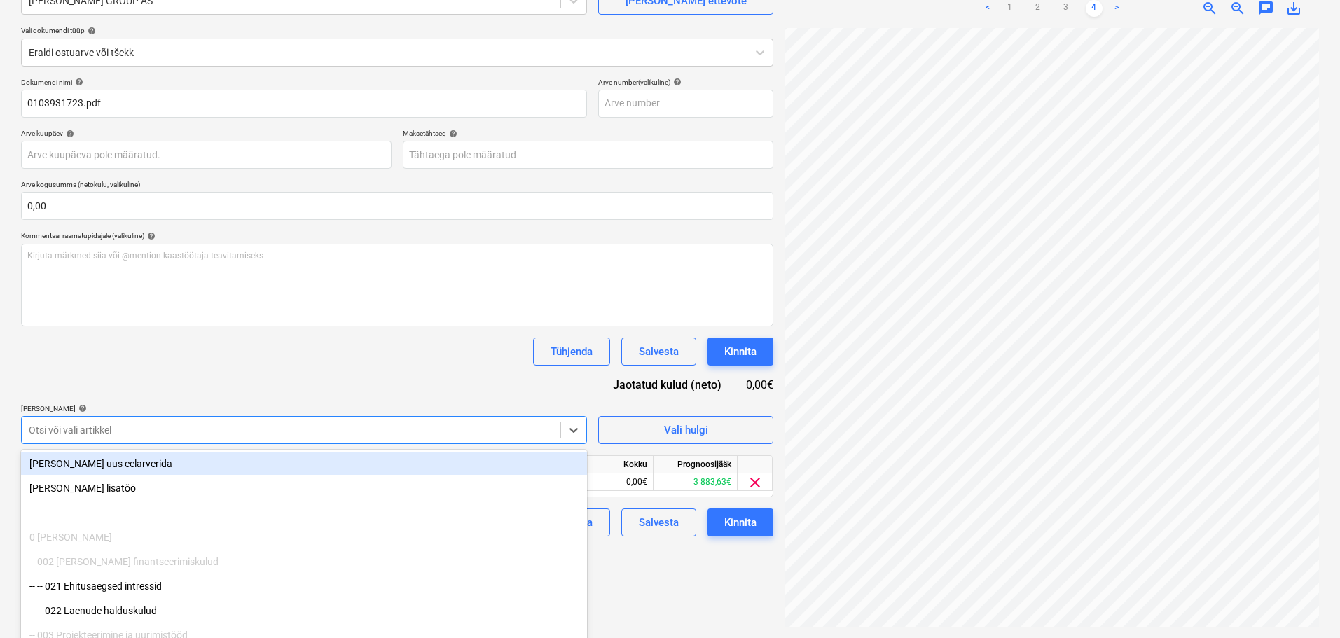
drag, startPoint x: 223, startPoint y: 356, endPoint x: 233, endPoint y: 356, distance: 9.8
click at [224, 357] on div "Tühjenda Salvesta Kinnita" at bounding box center [397, 352] width 752 height 28
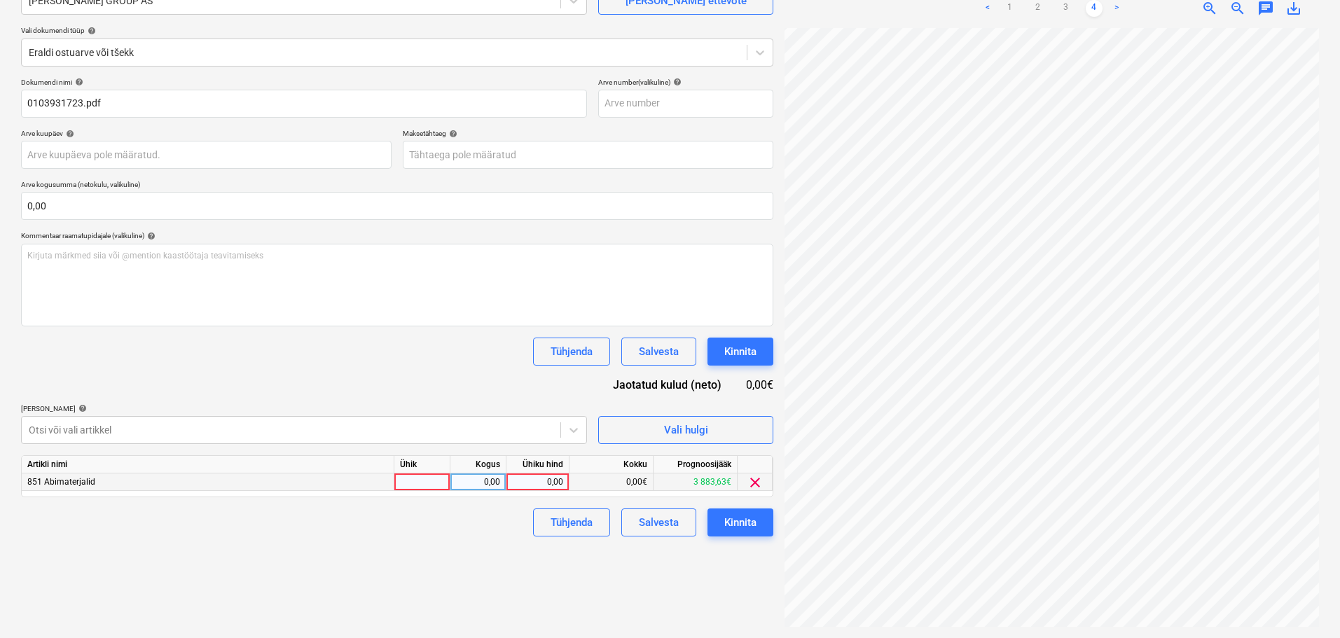
click at [555, 483] on div "0,00" at bounding box center [537, 483] width 51 height 18
type input "309,79"
click at [502, 158] on body "Projektid Kontaktid Koondarved Postkast format_size keyboard_arrow_down help se…" at bounding box center [670, 179] width 1340 height 638
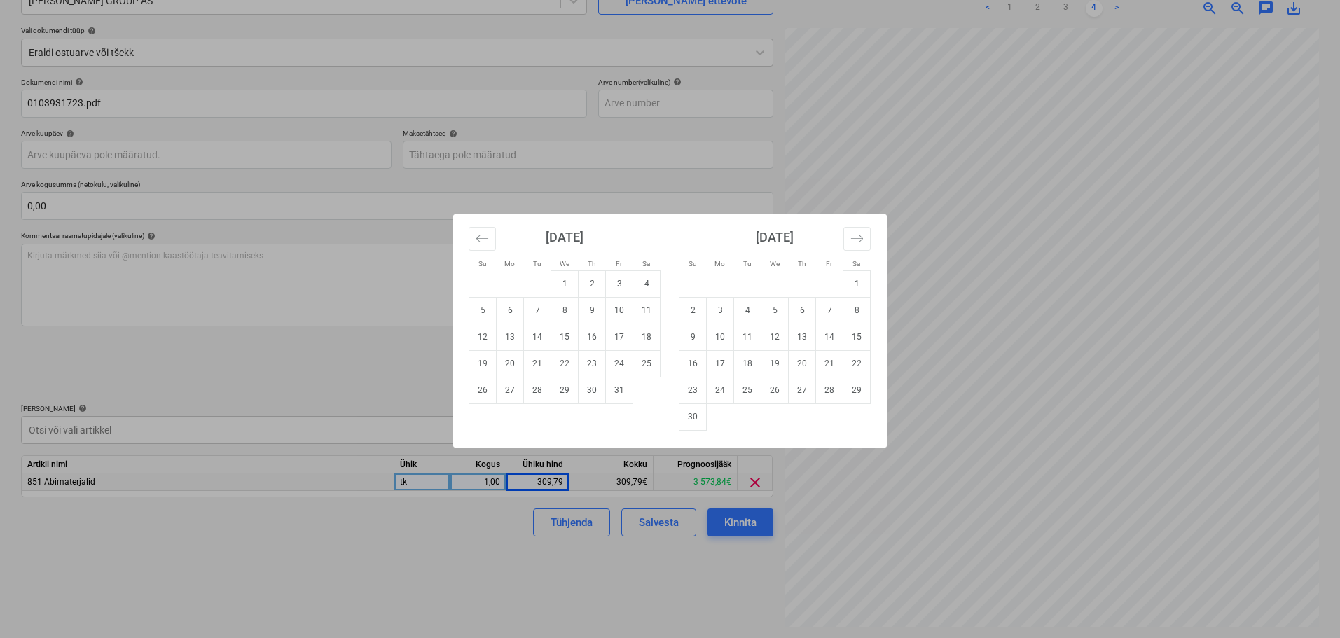
click at [1005, 7] on div "Su Mo Tu We Th Fr Sa Su Mo Tu We Th Fr Sa [DATE] 1 2 3 4 5 6 7 8 9 10 11 12 13 …" at bounding box center [670, 319] width 1340 height 638
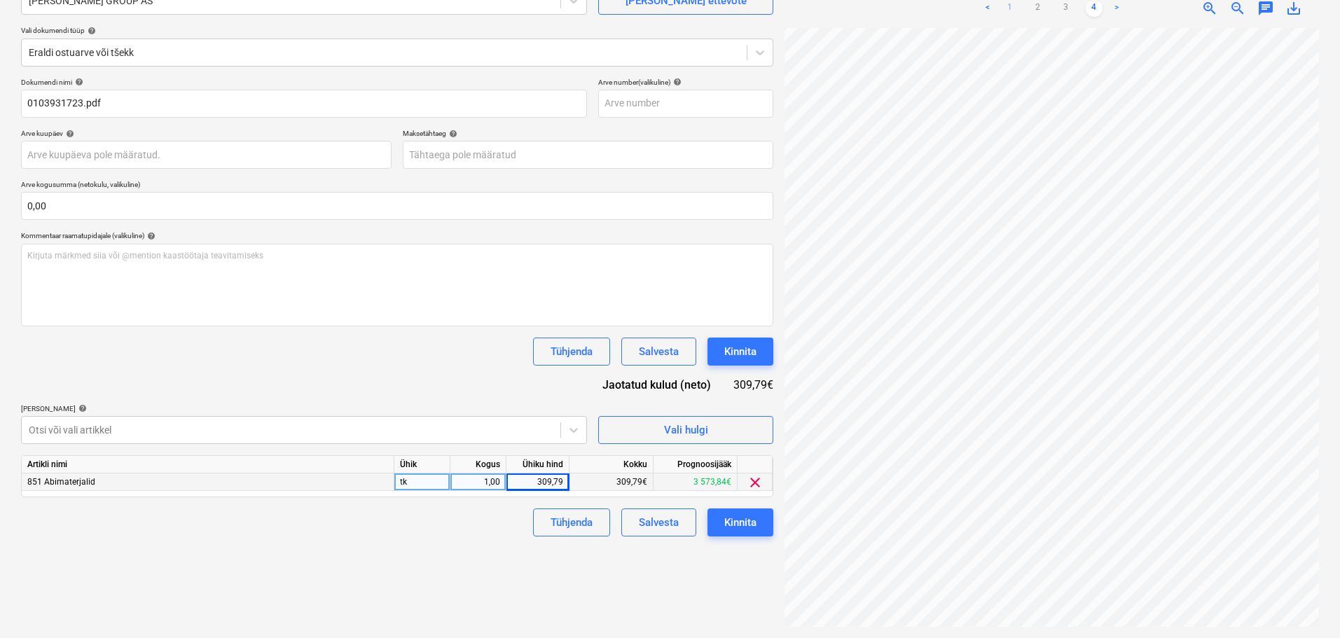
click at [1012, 11] on link "1" at bounding box center [1010, 8] width 17 height 17
click at [511, 163] on body "Projektid Kontaktid Koondarved Postkast format_size keyboard_arrow_down help se…" at bounding box center [670, 179] width 1340 height 638
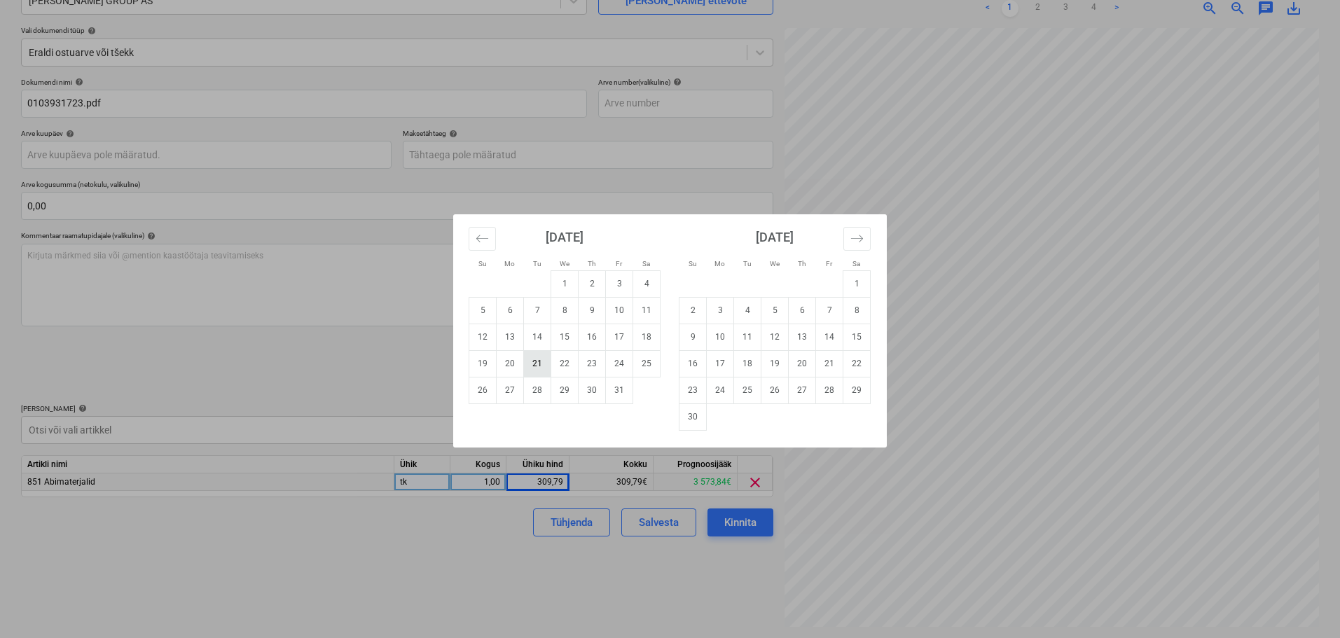
click at [542, 364] on td "21" at bounding box center [537, 363] width 27 height 27
type input "[DATE]"
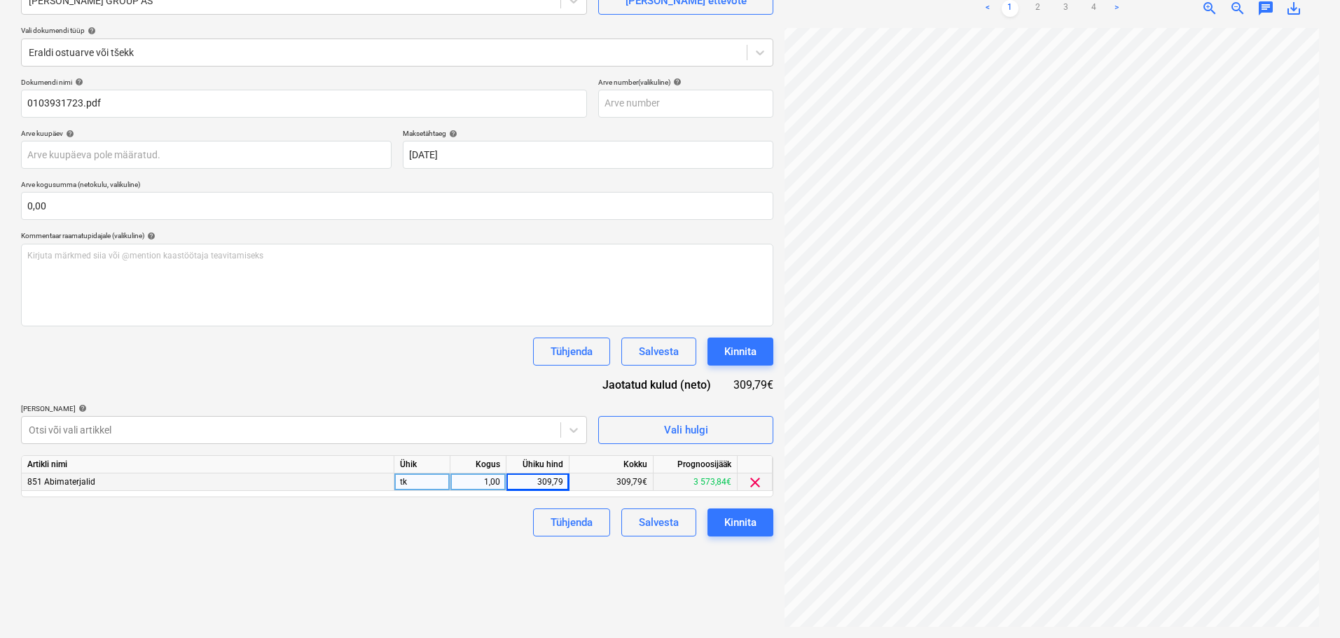
click at [529, 369] on div "Dokumendi nimi help 0103931723.pdf Arve number (valikuline) help Arve kuupäev h…" at bounding box center [397, 307] width 752 height 459
click at [753, 350] on div "Kinnita" at bounding box center [740, 352] width 32 height 18
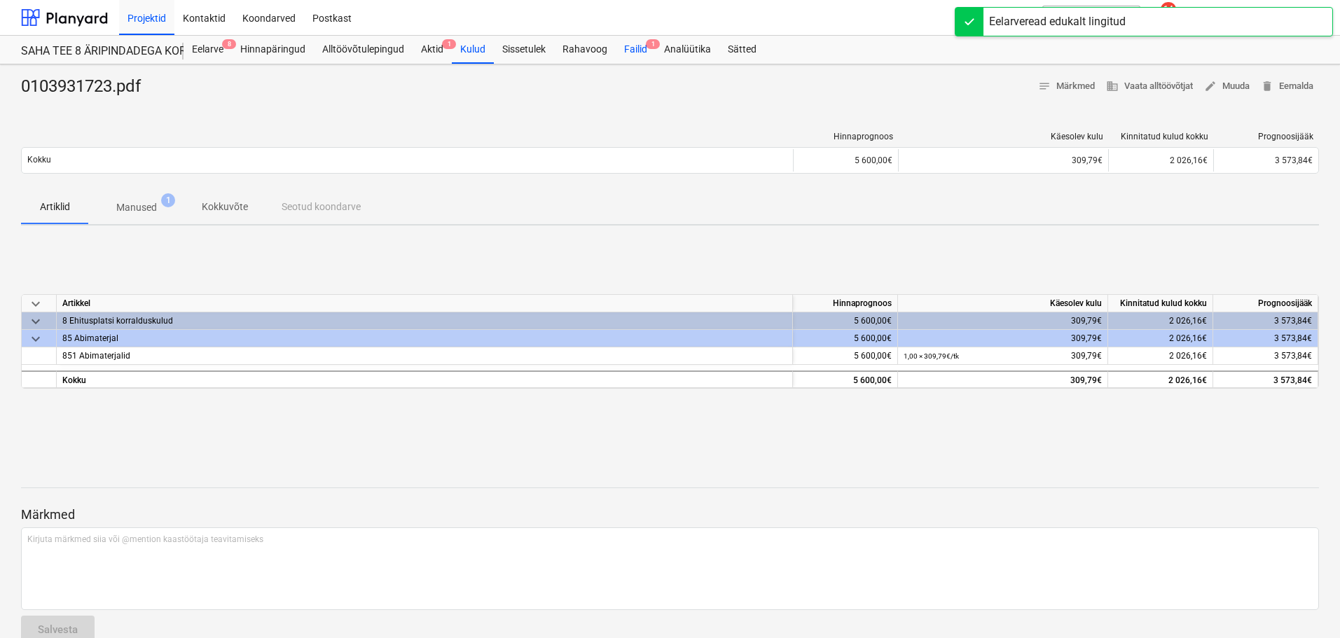
click at [644, 41] on div "Failid 1" at bounding box center [636, 50] width 40 height 28
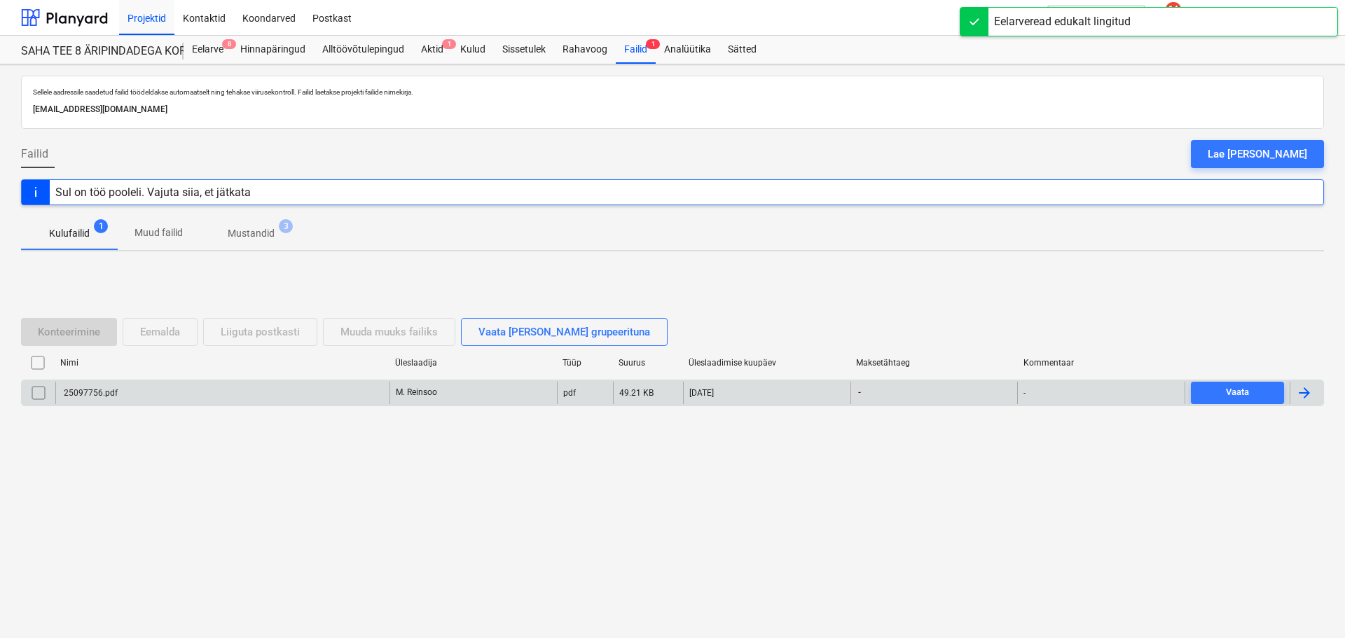
click at [193, 400] on div "25097756.pdf" at bounding box center [222, 393] width 334 height 22
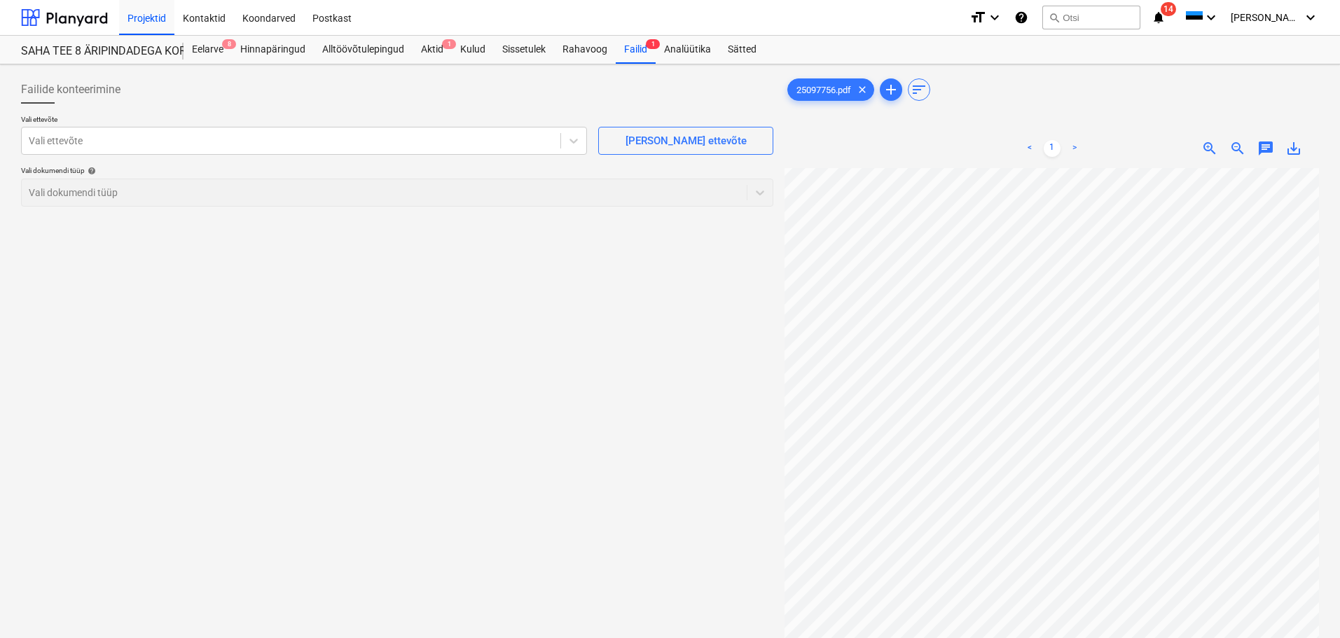
scroll to position [97, 203]
click at [301, 149] on div "Vali ettevõte" at bounding box center [291, 141] width 539 height 20
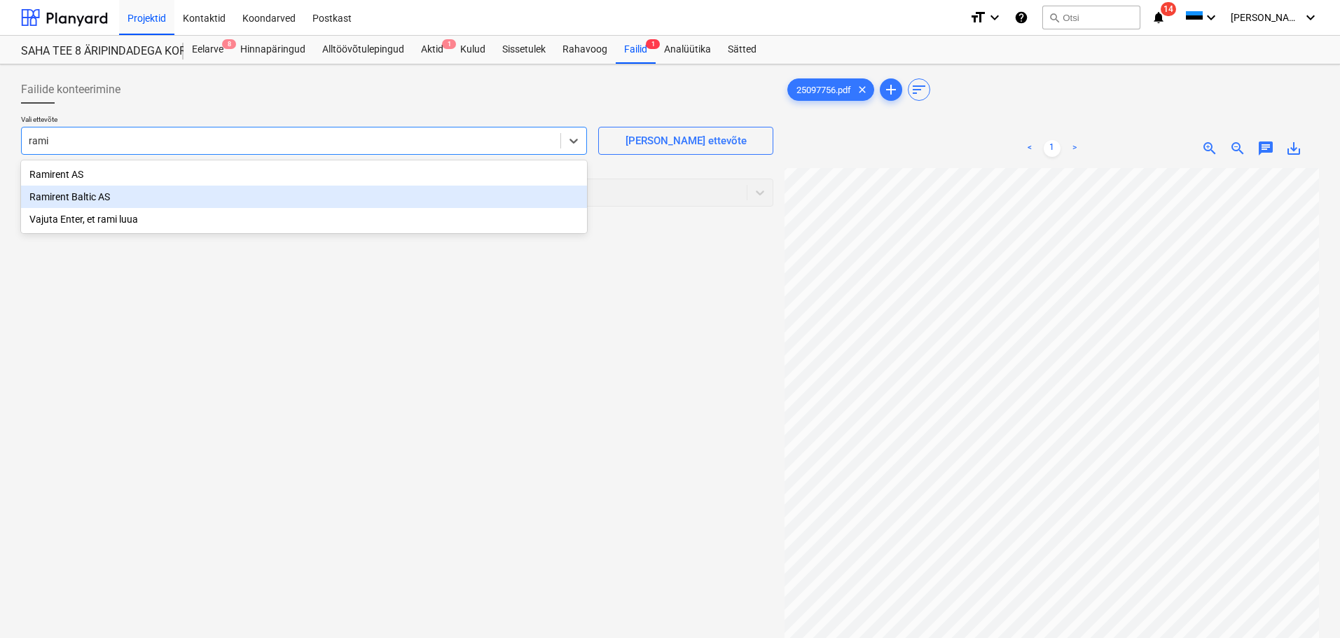
type input "rami"
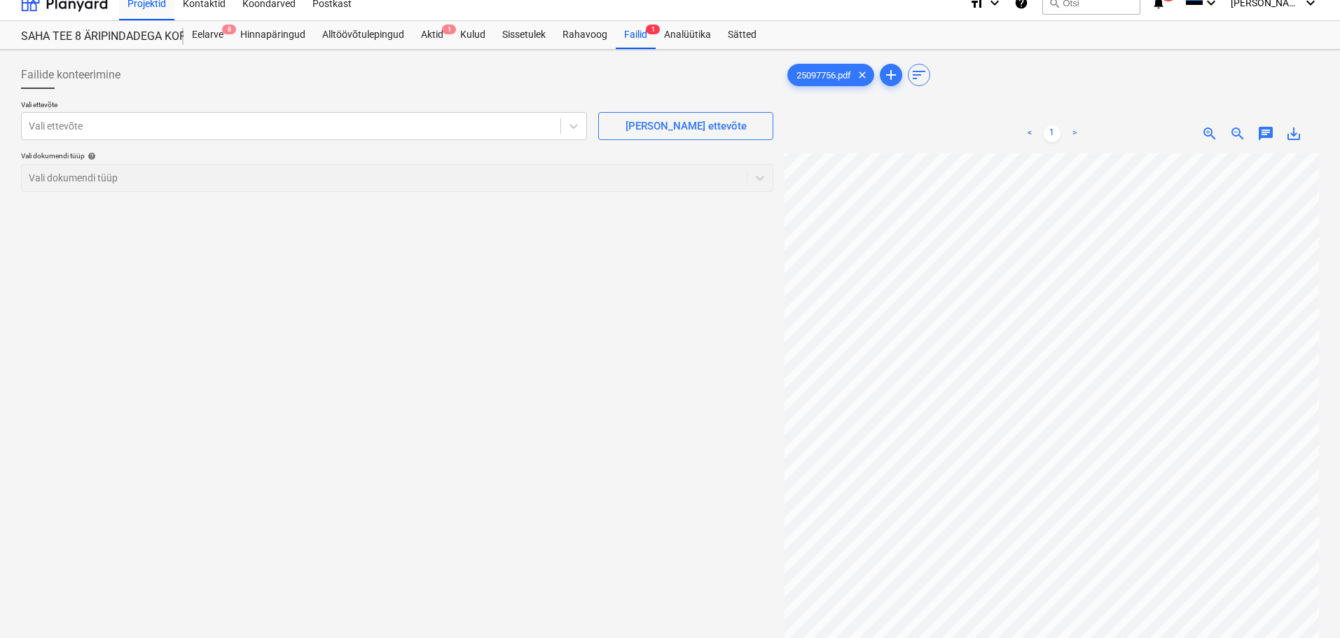
scroll to position [0, 0]
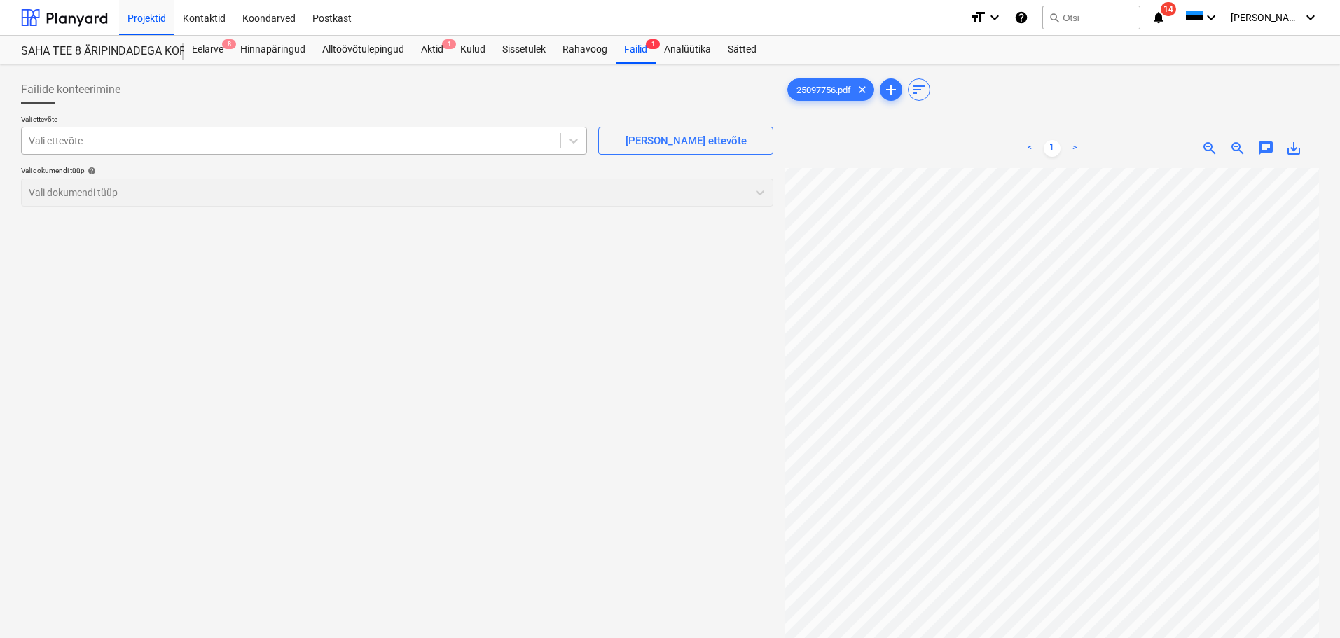
click at [241, 137] on div at bounding box center [291, 141] width 525 height 14
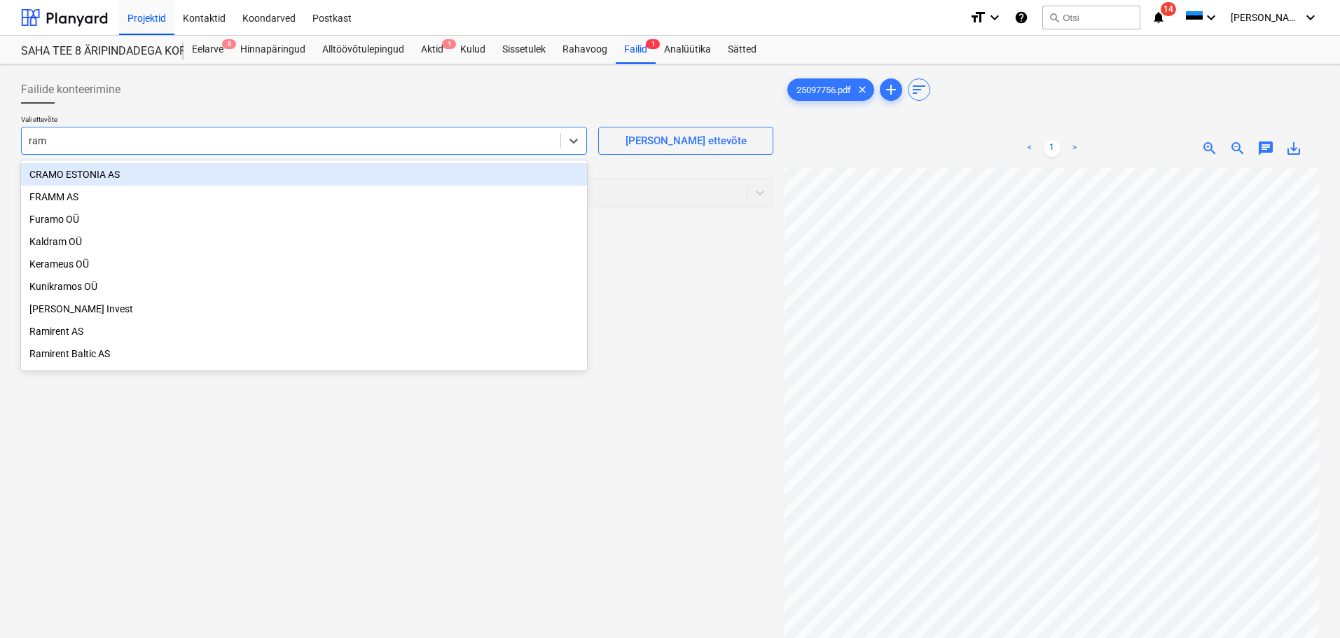
type input "rami"
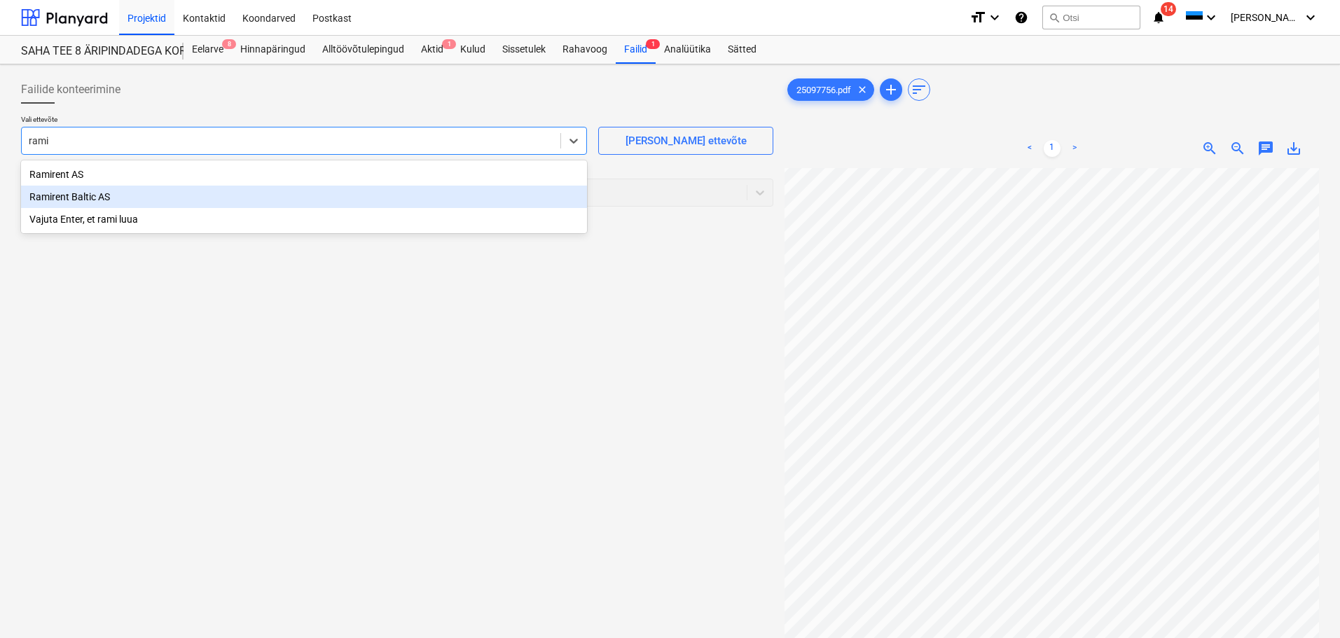
click at [173, 206] on div "Ramirent Baltic AS" at bounding box center [304, 197] width 566 height 22
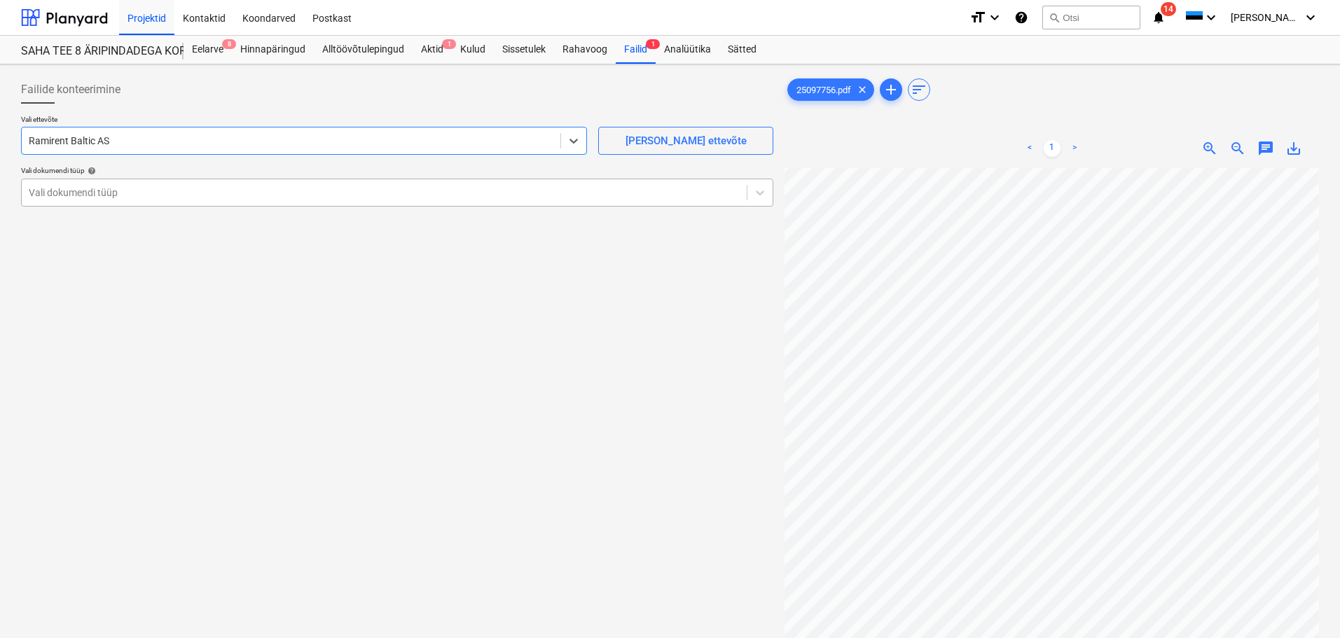
click at [171, 197] on div at bounding box center [384, 193] width 711 height 14
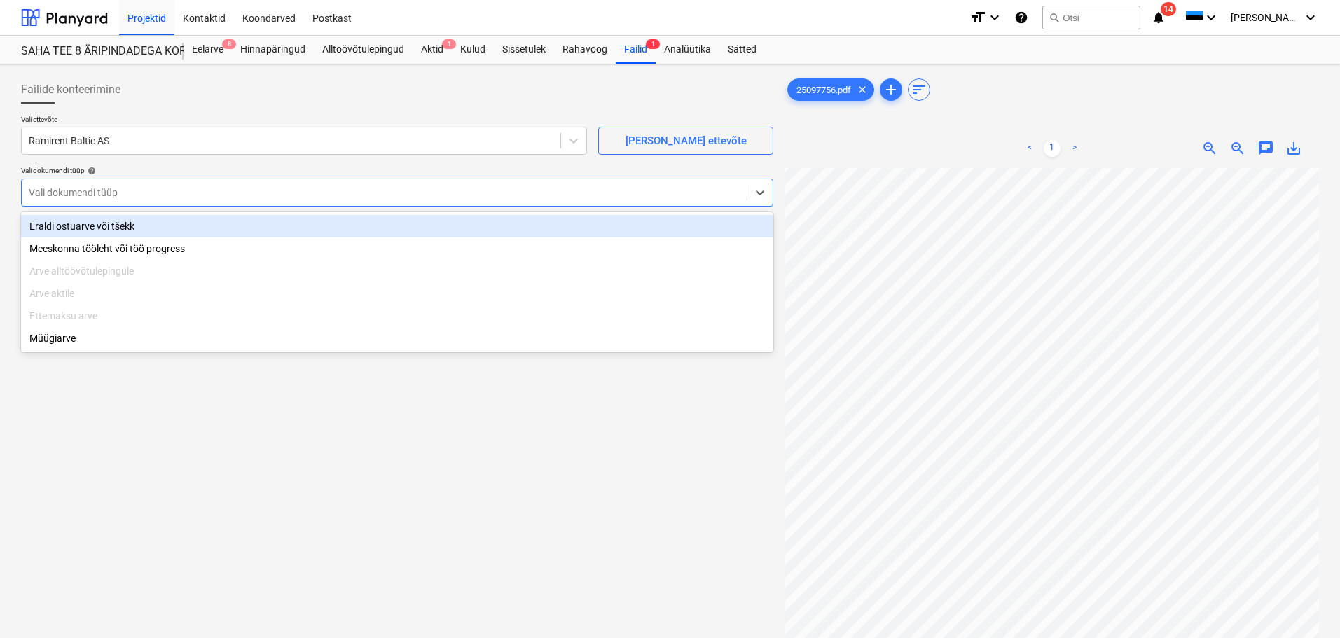
click at [171, 230] on div "Eraldi ostuarve või tšekk" at bounding box center [397, 226] width 752 height 22
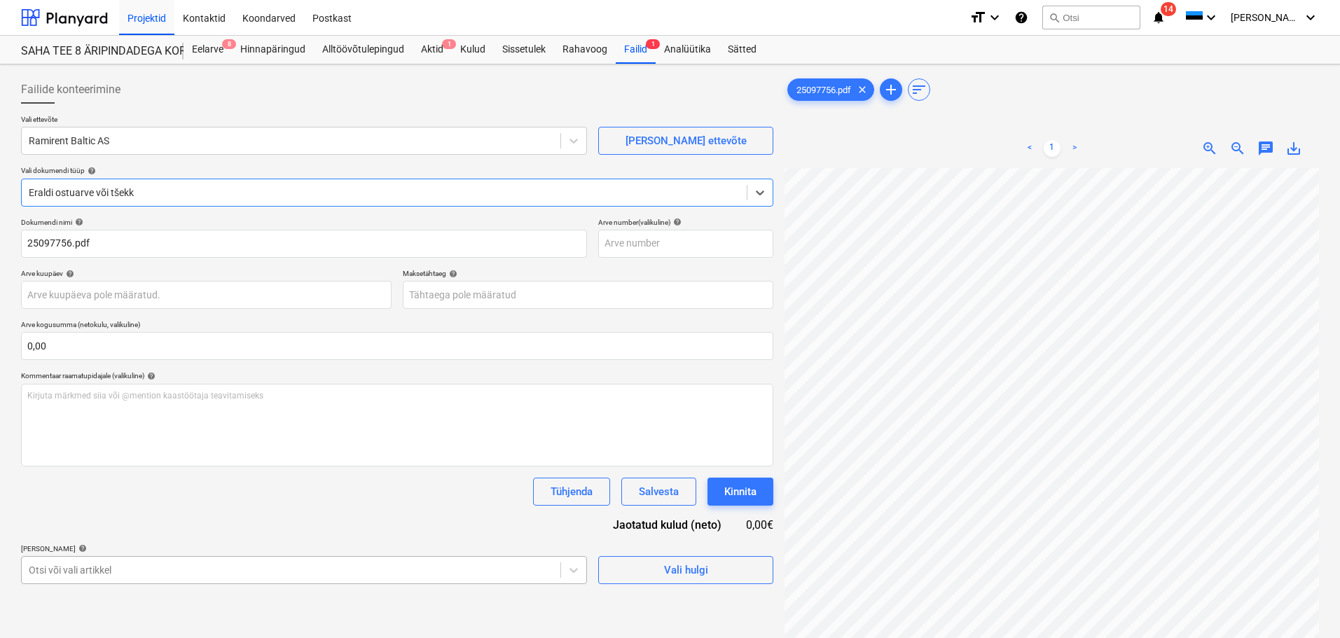
click at [275, 567] on body "Projektid Kontaktid Koondarved Postkast format_size keyboard_arrow_down help se…" at bounding box center [670, 319] width 1340 height 638
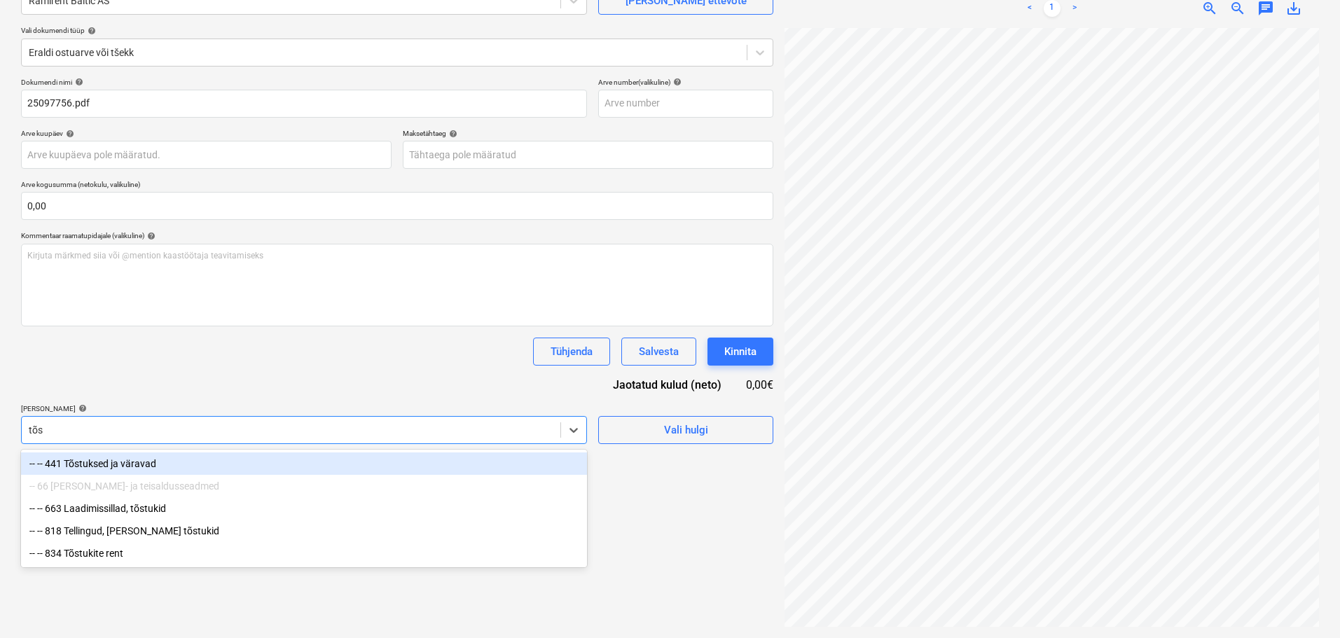
scroll to position [140, 0]
type input "tõst"
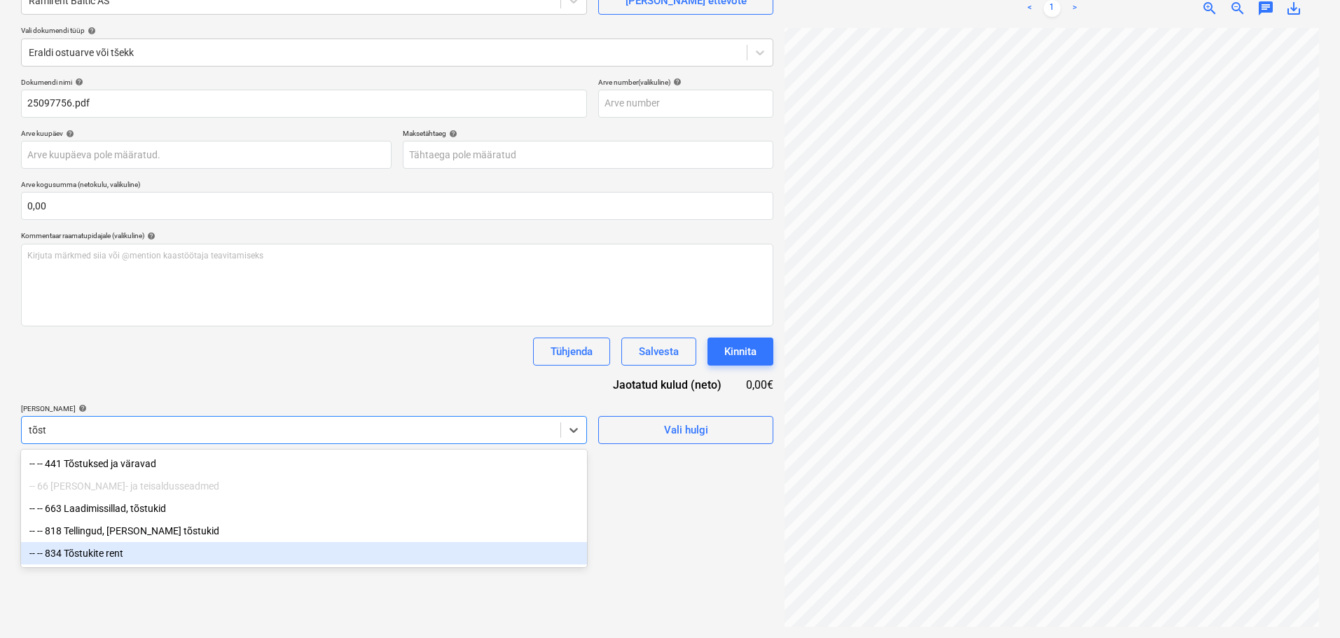
click at [75, 560] on div "-- -- 834 Tõstukite rent" at bounding box center [304, 553] width 566 height 22
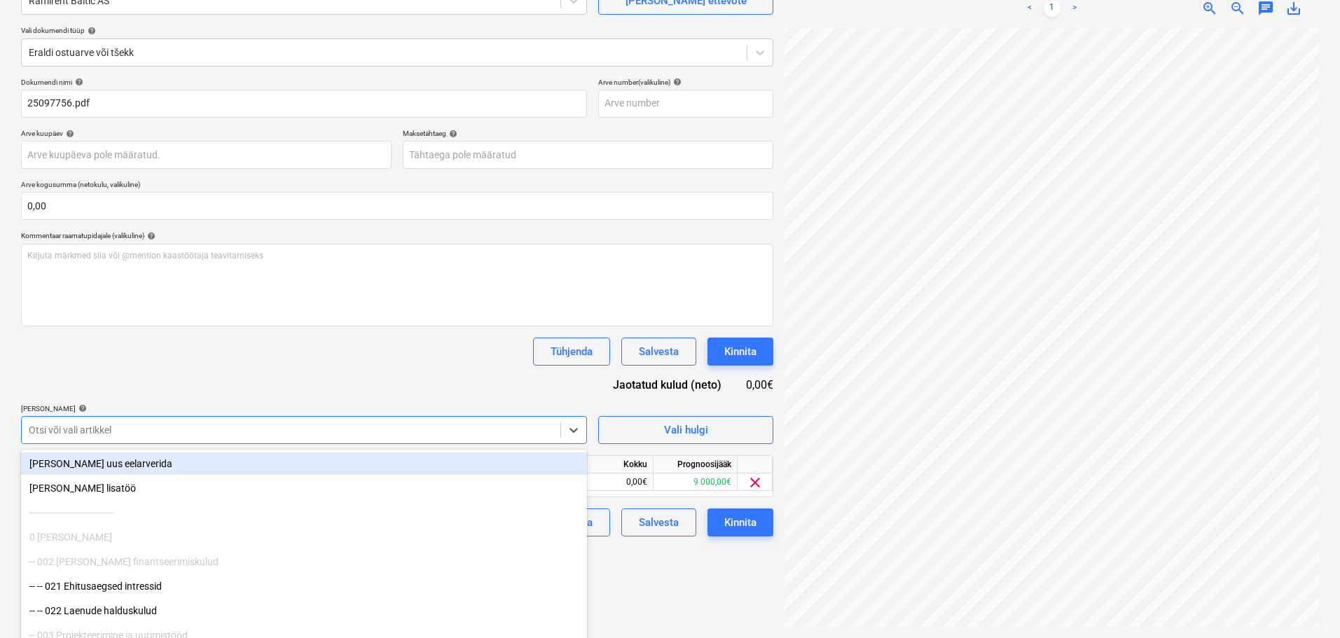
click at [174, 370] on div "Dokumendi nimi help 25097756.pdf Arve number (valikuline) help Arve kuupäev hel…" at bounding box center [397, 307] width 752 height 459
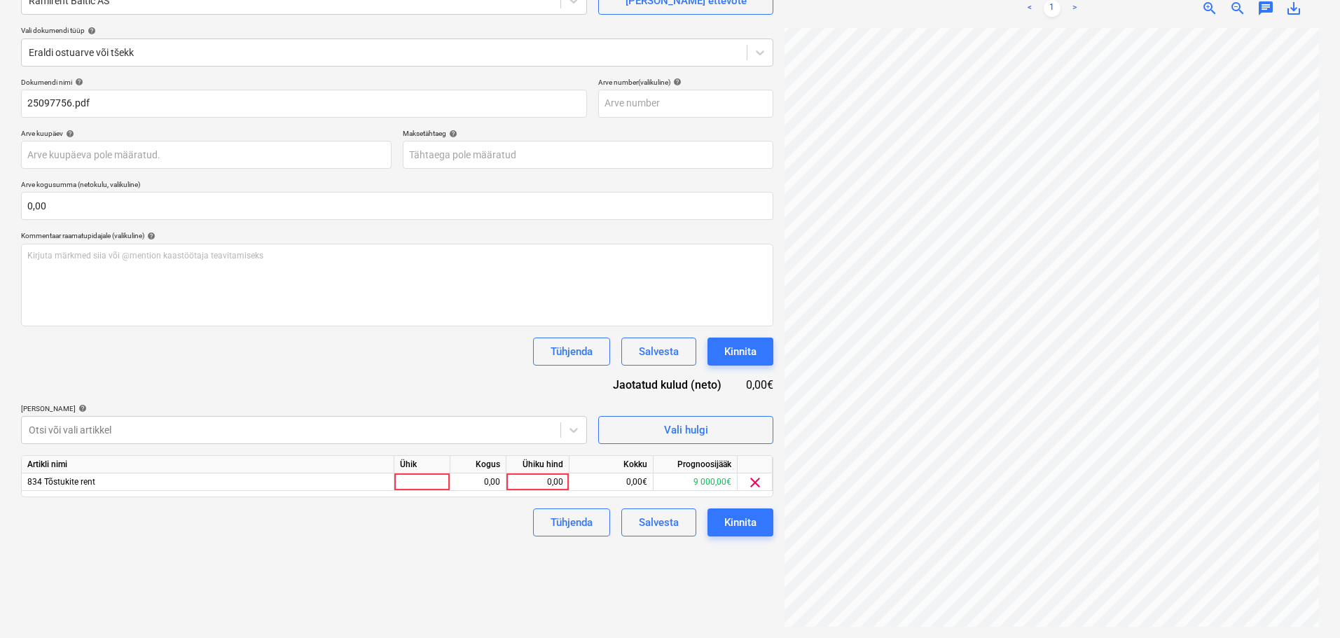
scroll to position [167, 203]
click at [532, 477] on div "0,00" at bounding box center [537, 483] width 51 height 18
type input "335,07"
click at [509, 574] on div "Failide konteerimine Vali ettevõte Ramirent Baltic AS [PERSON_NAME] uus ettevõt…" at bounding box center [397, 281] width 764 height 703
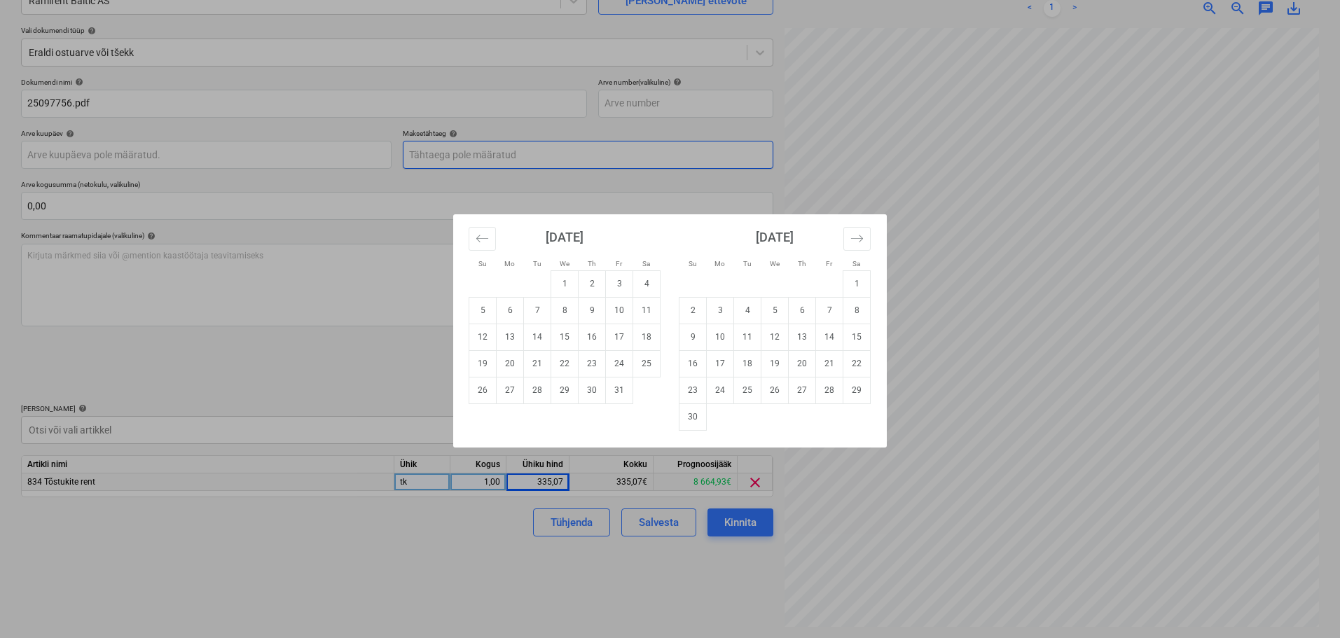
click at [523, 161] on body "Projektid Kontaktid Koondarved Postkast format_size keyboard_arrow_down help se…" at bounding box center [670, 179] width 1340 height 638
click at [558, 387] on td "29" at bounding box center [564, 390] width 27 height 27
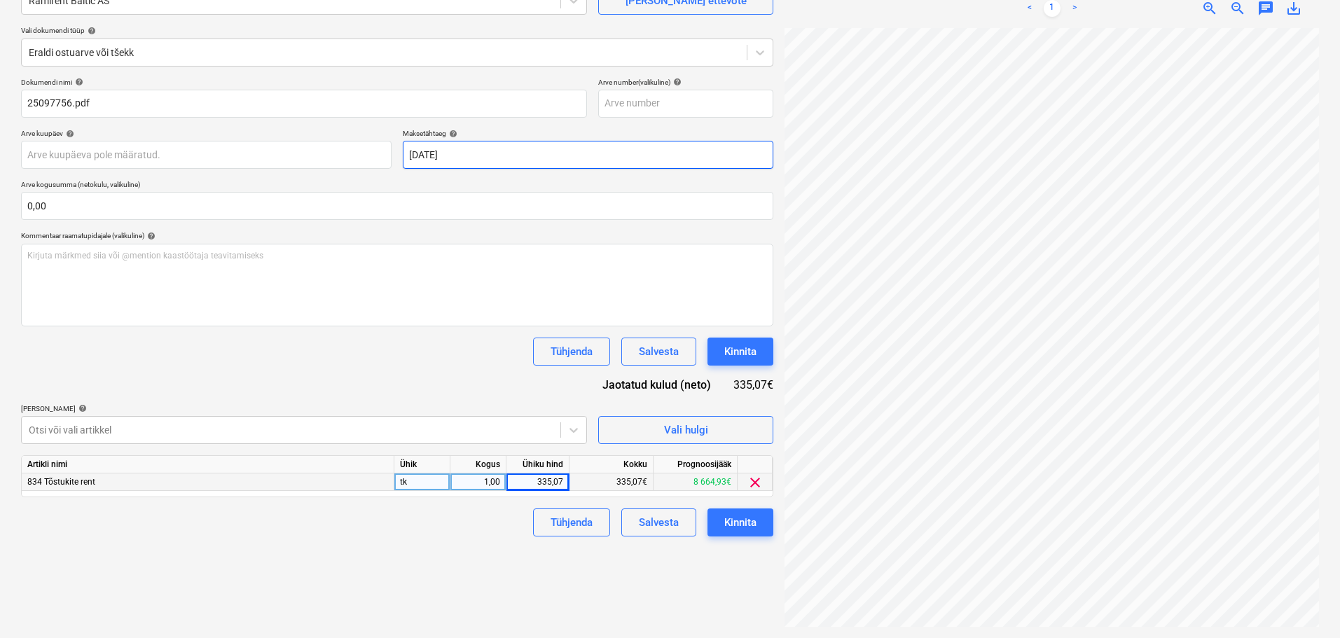
click at [588, 168] on body "Projektid Kontaktid Koondarved Postkast format_size keyboard_arrow_down help se…" at bounding box center [670, 179] width 1340 height 638
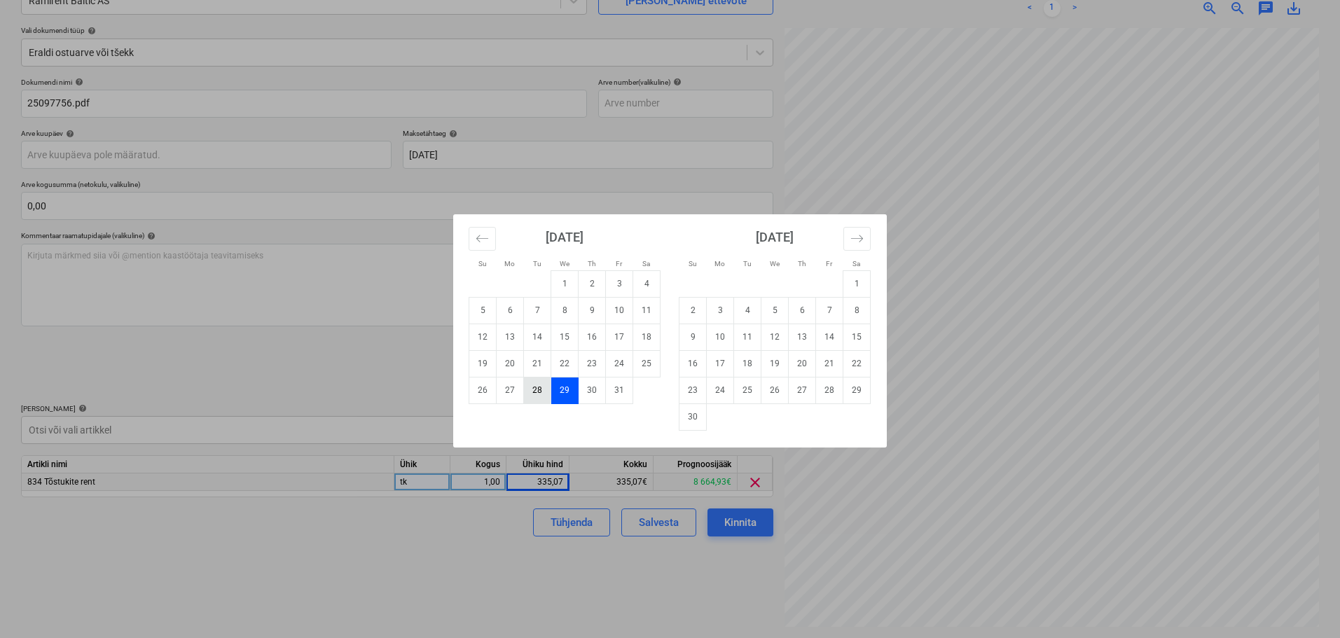
click at [540, 390] on td "28" at bounding box center [537, 390] width 27 height 27
type input "[DATE]"
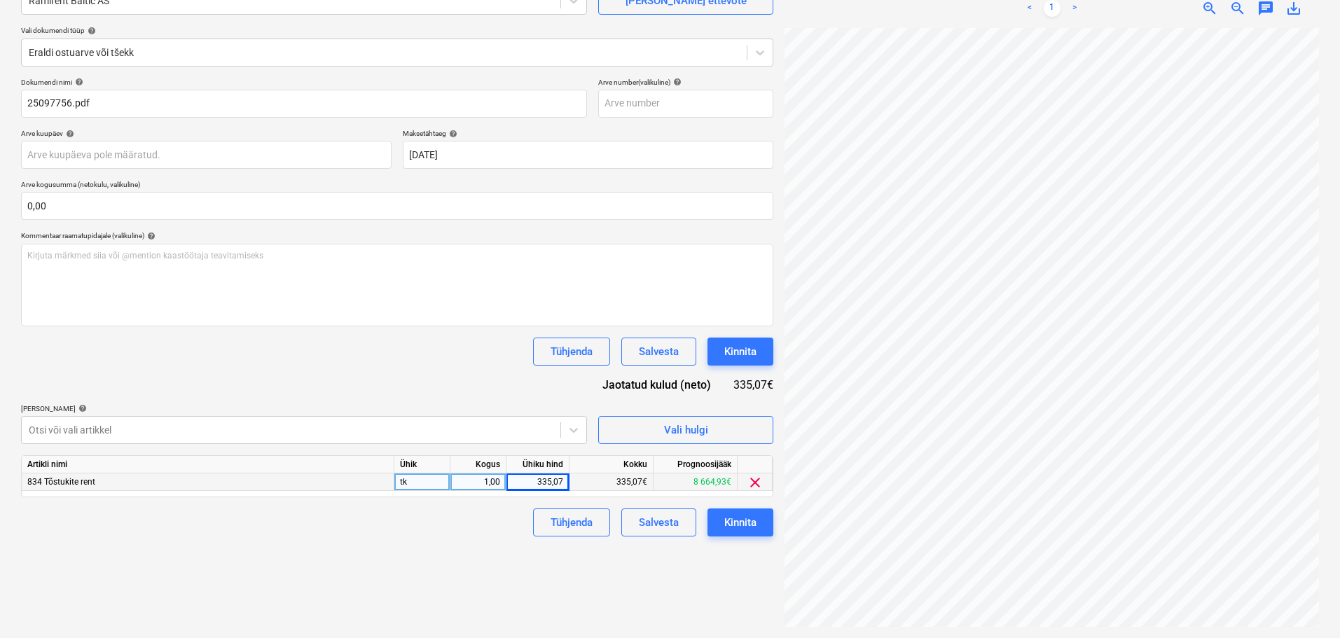
drag, startPoint x: 468, startPoint y: 364, endPoint x: 476, endPoint y: 364, distance: 7.7
click at [467, 364] on div "Tühjenda Salvesta Kinnita" at bounding box center [397, 352] width 752 height 28
click at [715, 353] on button "Kinnita" at bounding box center [741, 352] width 66 height 28
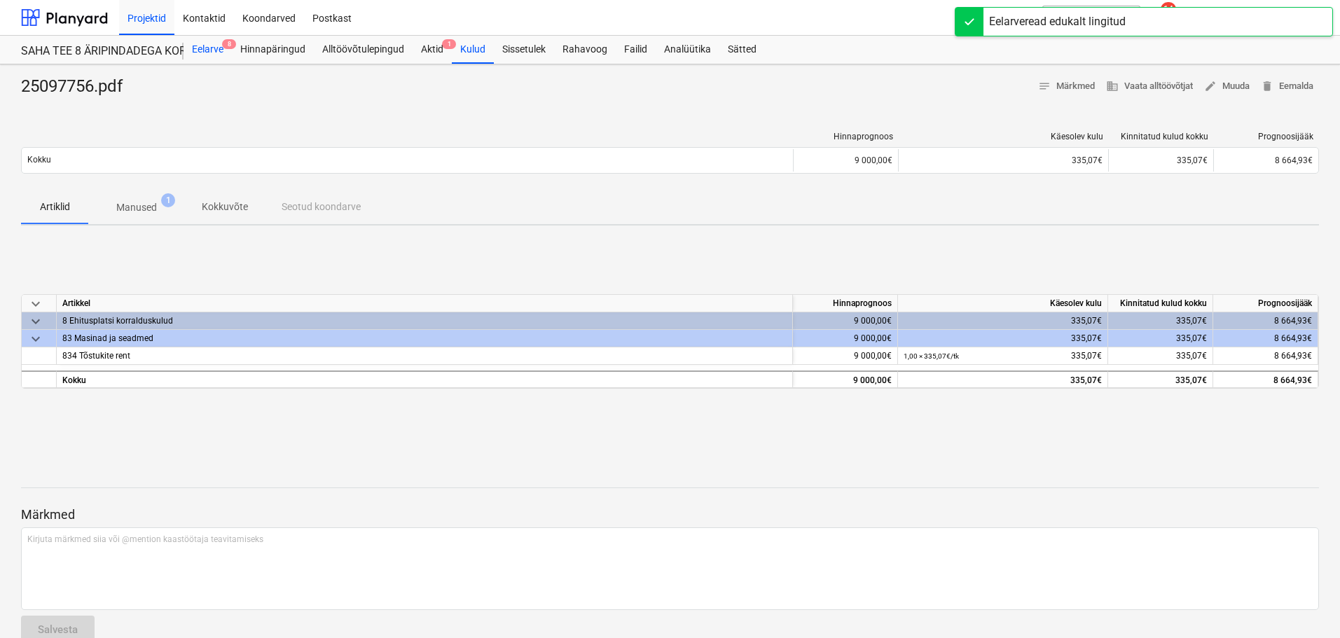
click at [210, 47] on div "Eelarve 8" at bounding box center [208, 50] width 48 height 28
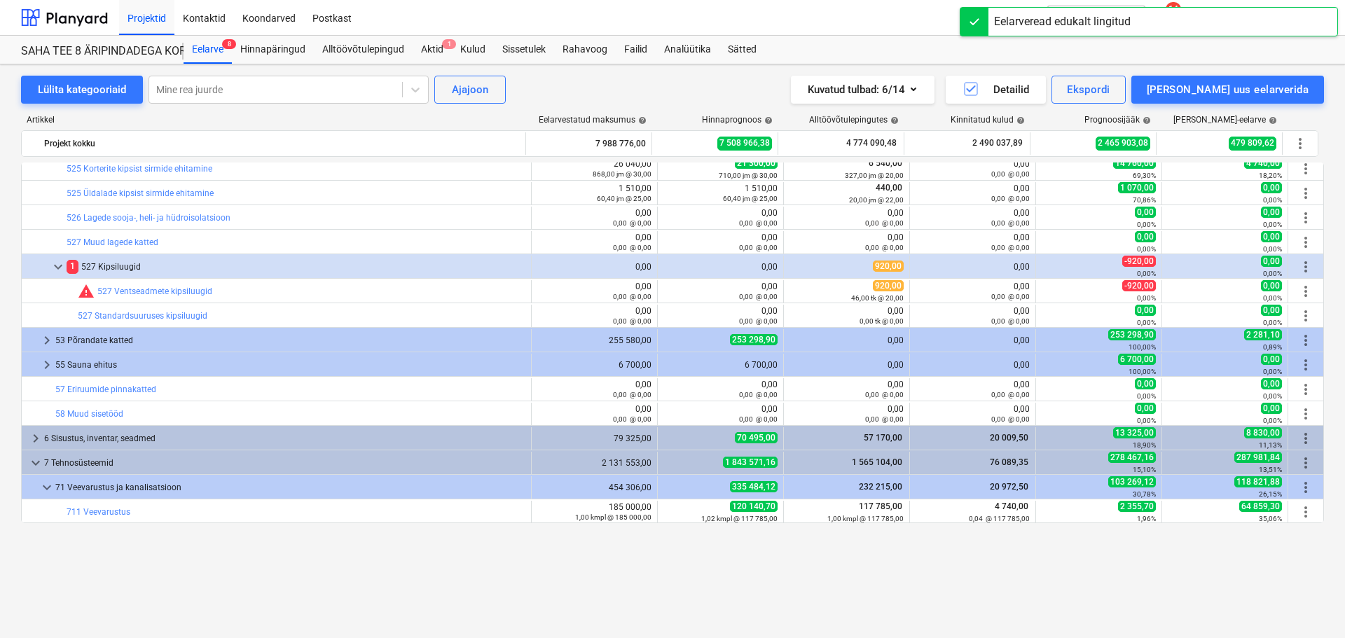
scroll to position [1751, 0]
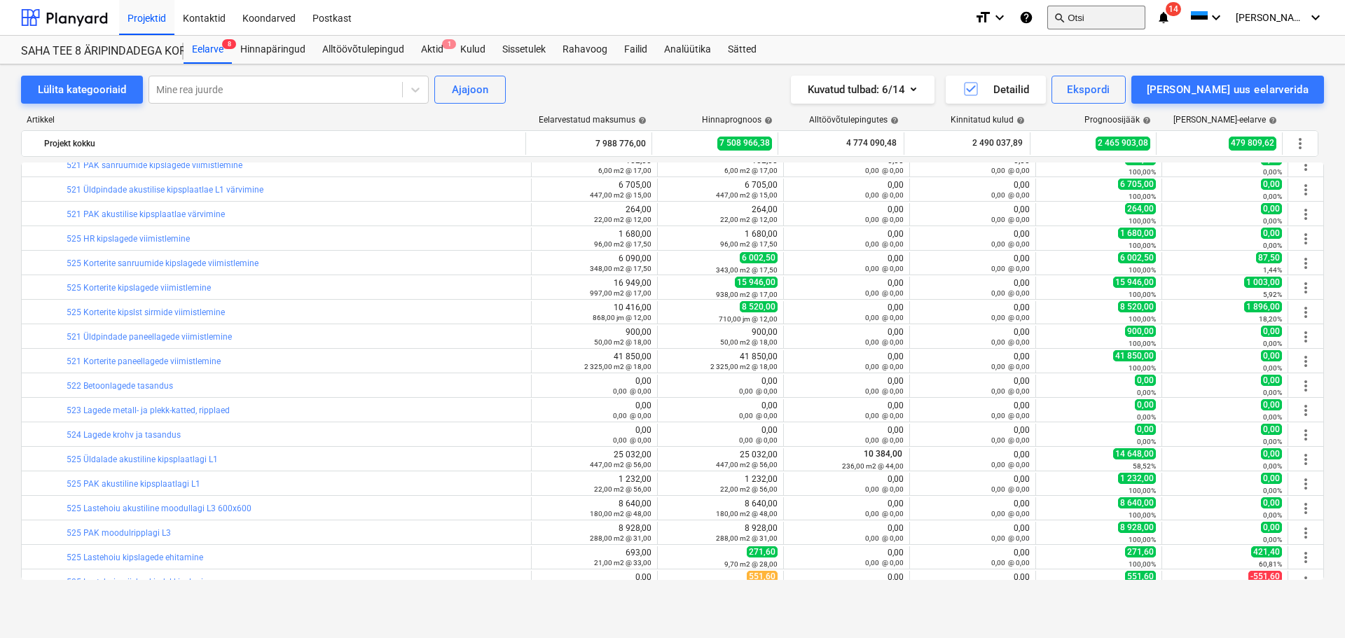
click at [1108, 22] on button "search Otsi" at bounding box center [1096, 18] width 98 height 24
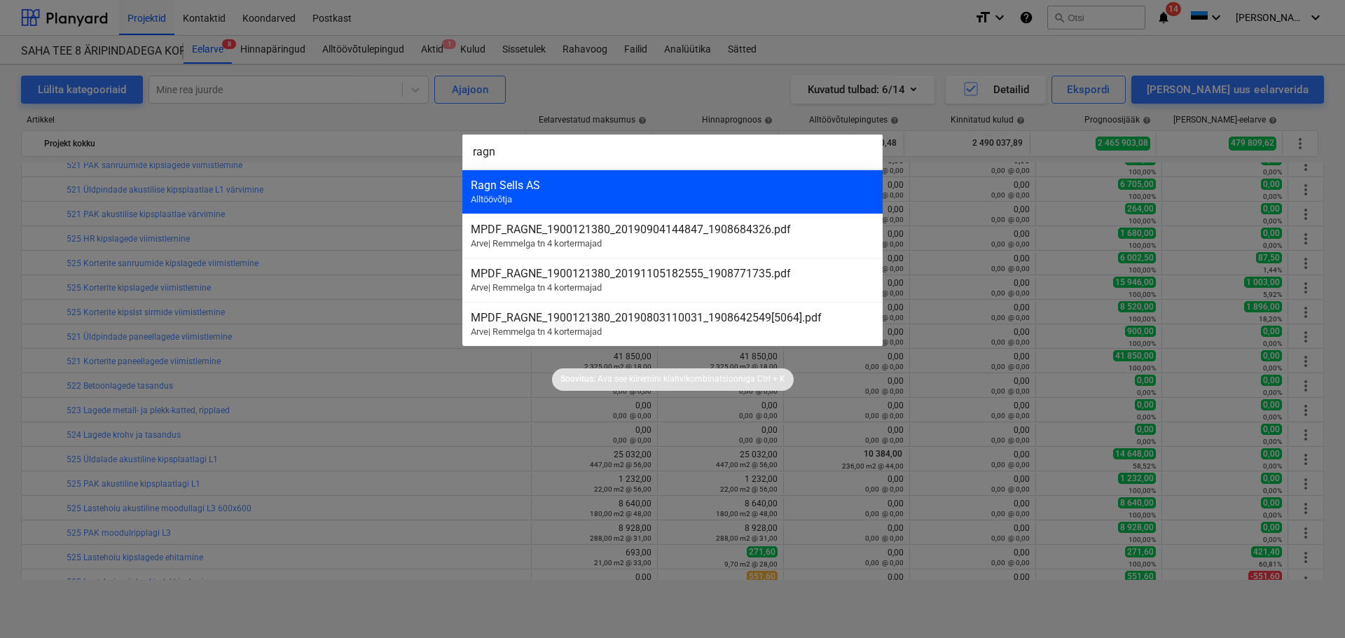
type input "ragn"
click at [524, 188] on div "Ragn Sells AS" at bounding box center [673, 185] width 404 height 13
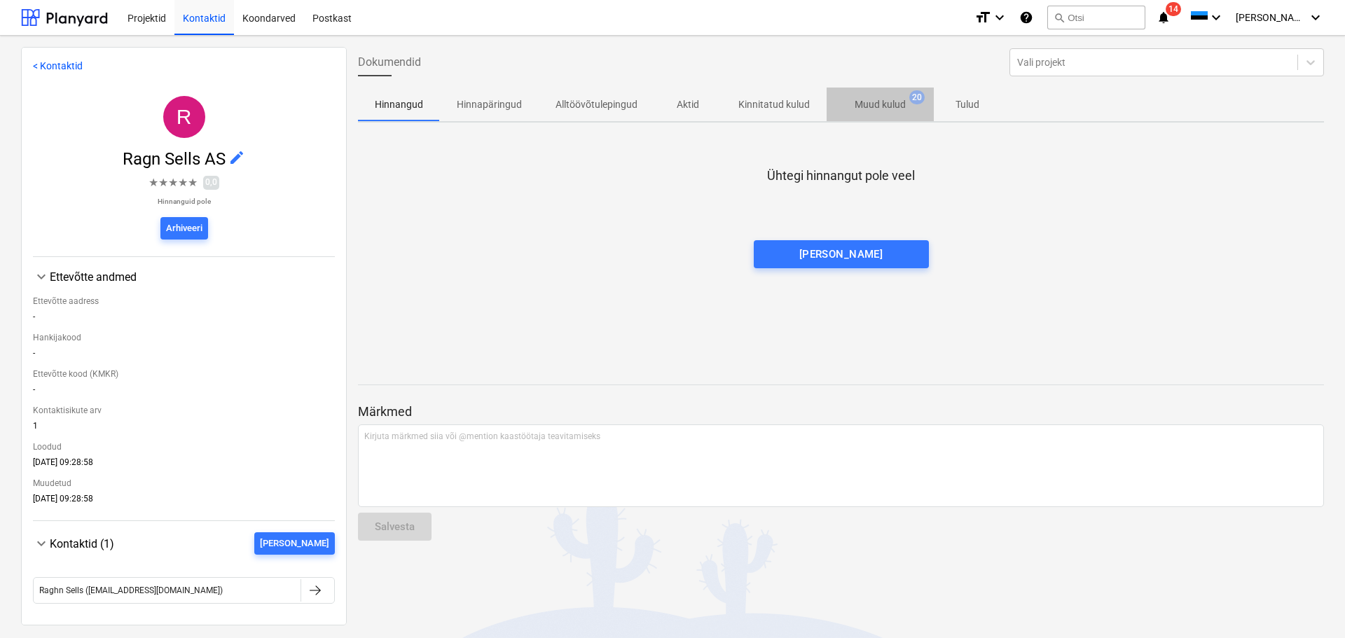
click at [889, 104] on p "Muud kulud" at bounding box center [880, 104] width 51 height 15
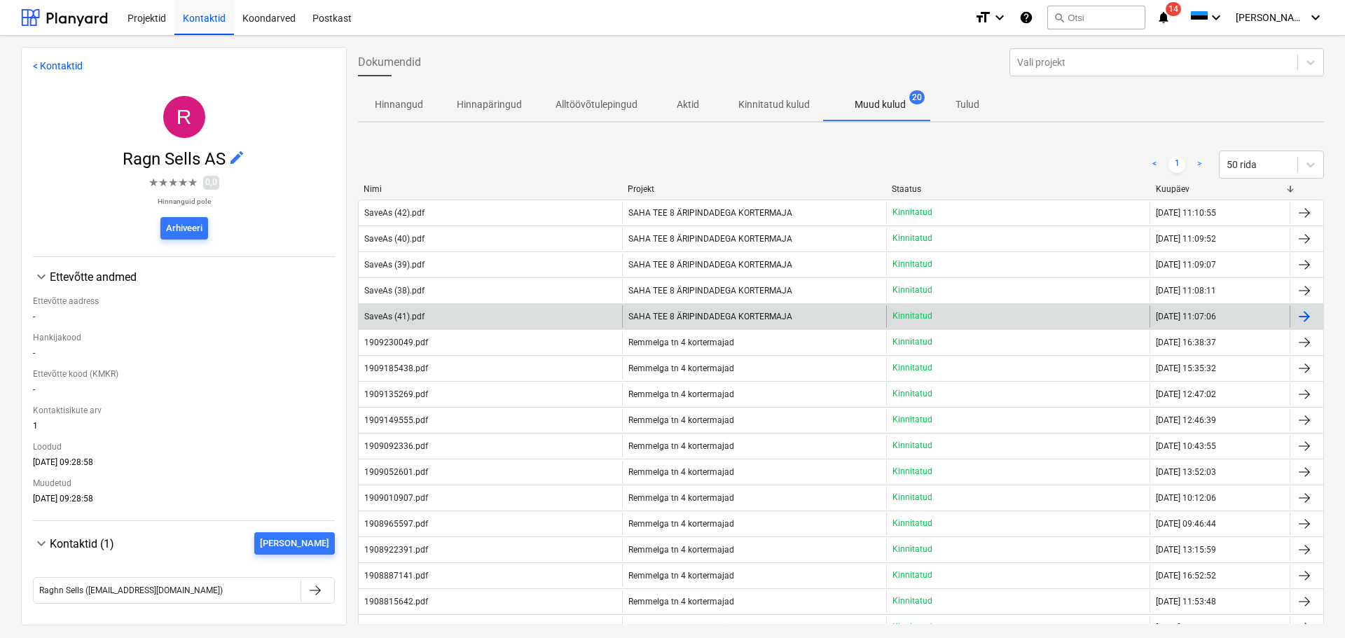
click at [501, 321] on div "SaveAs (41).pdf" at bounding box center [490, 316] width 263 height 22
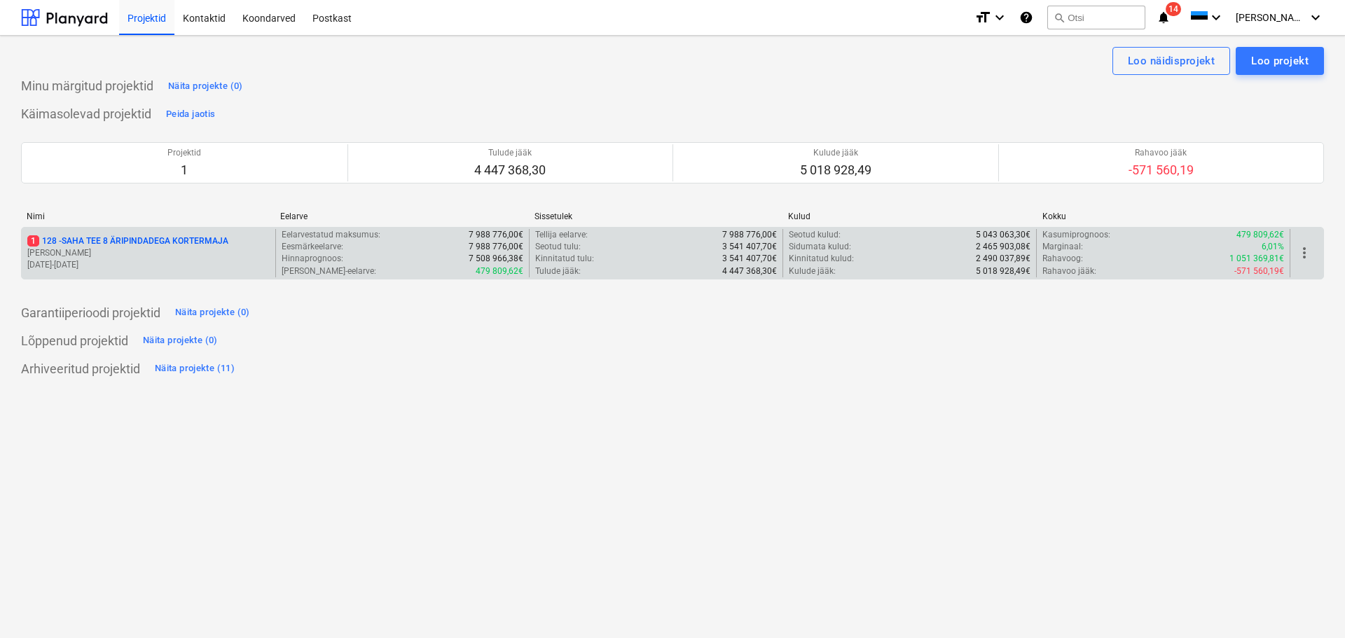
click at [137, 242] on p "1 128 - SAHA TEE 8 ÄRIPINDADEGA KORTERMAJA" at bounding box center [127, 241] width 201 height 12
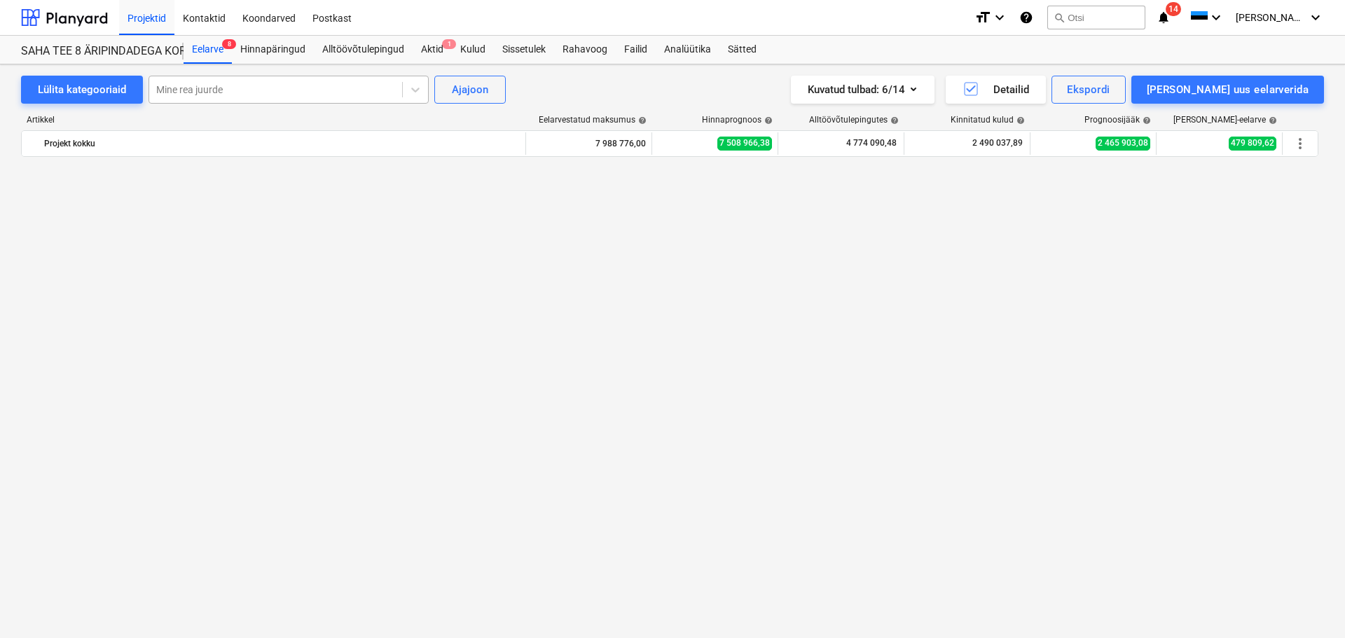
scroll to position [1751, 0]
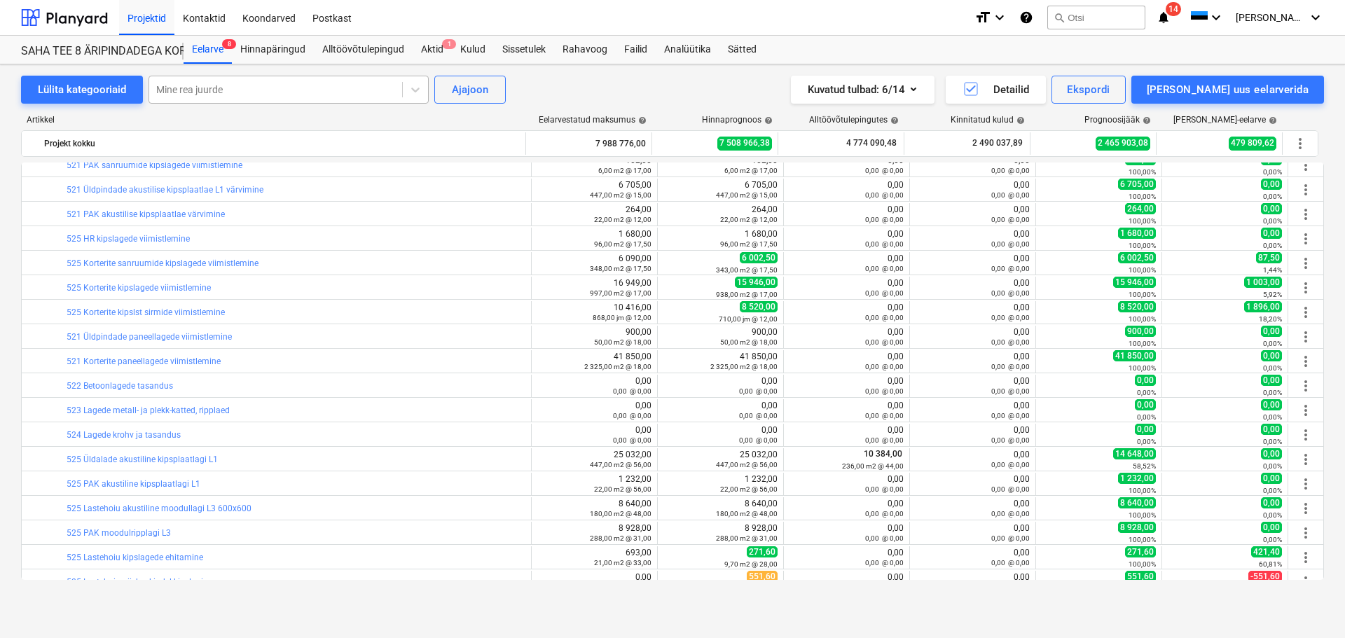
click at [286, 90] on div at bounding box center [275, 90] width 239 height 14
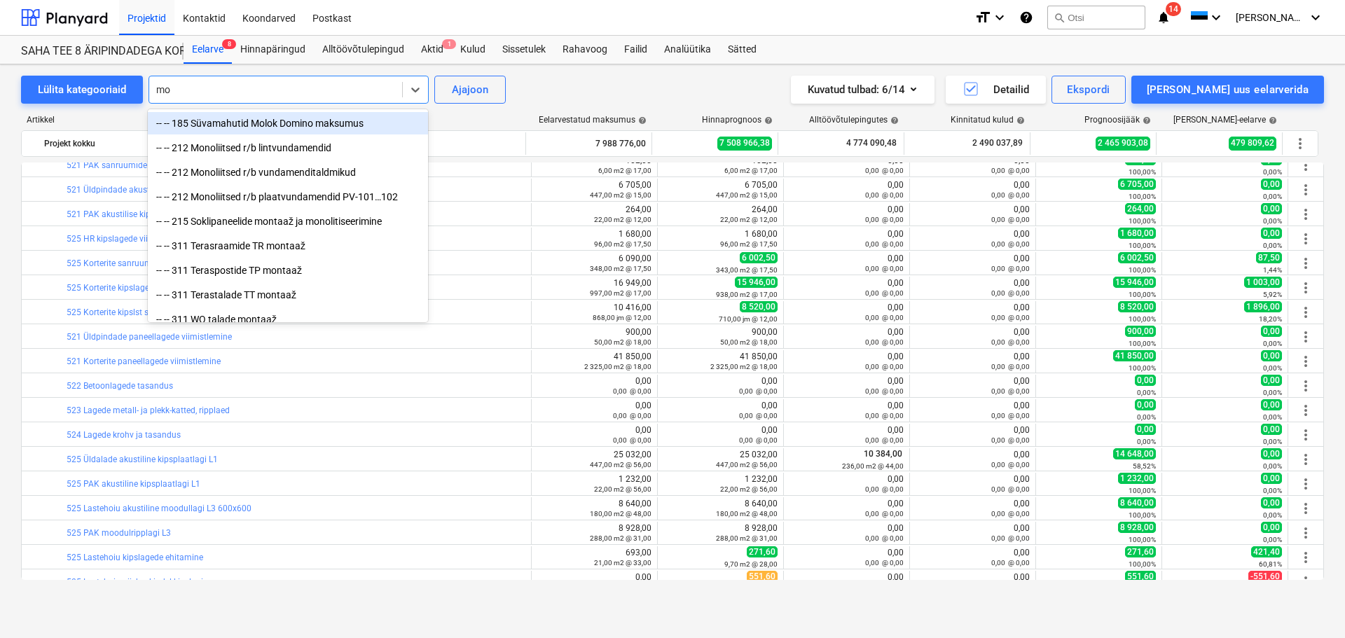
type input "mol"
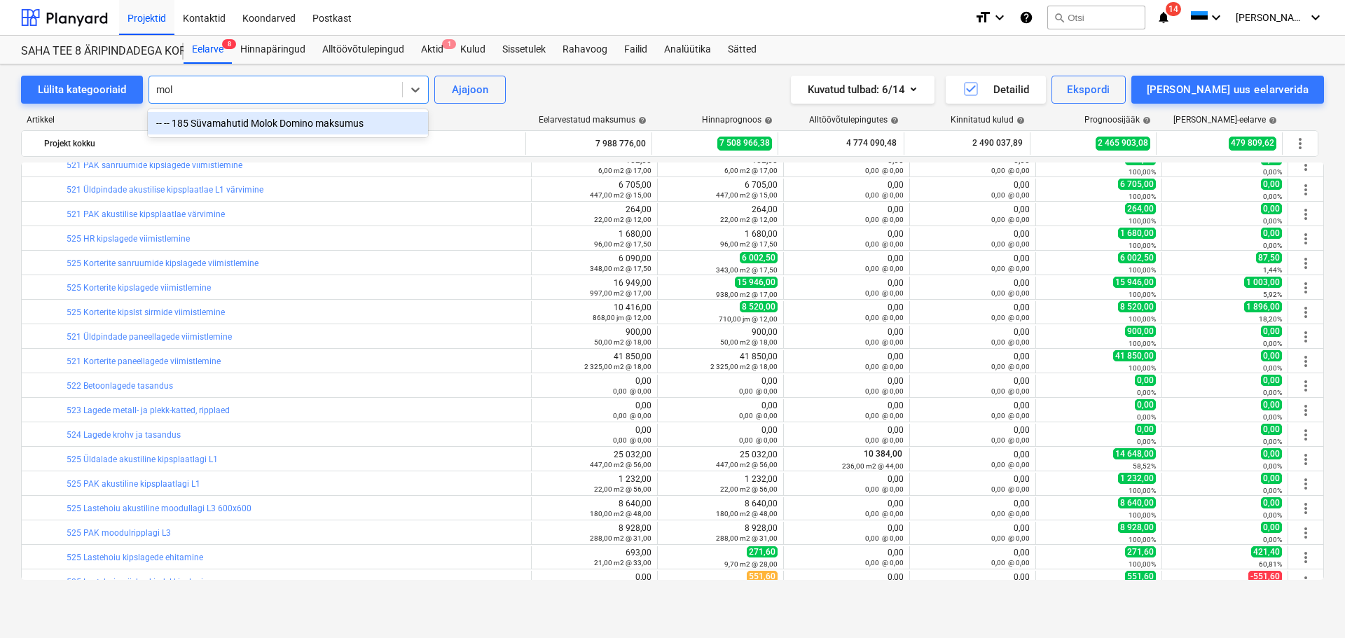
click at [280, 123] on div "-- -- 185 Süvamahutid Molok Domino maksumus" at bounding box center [288, 123] width 280 height 22
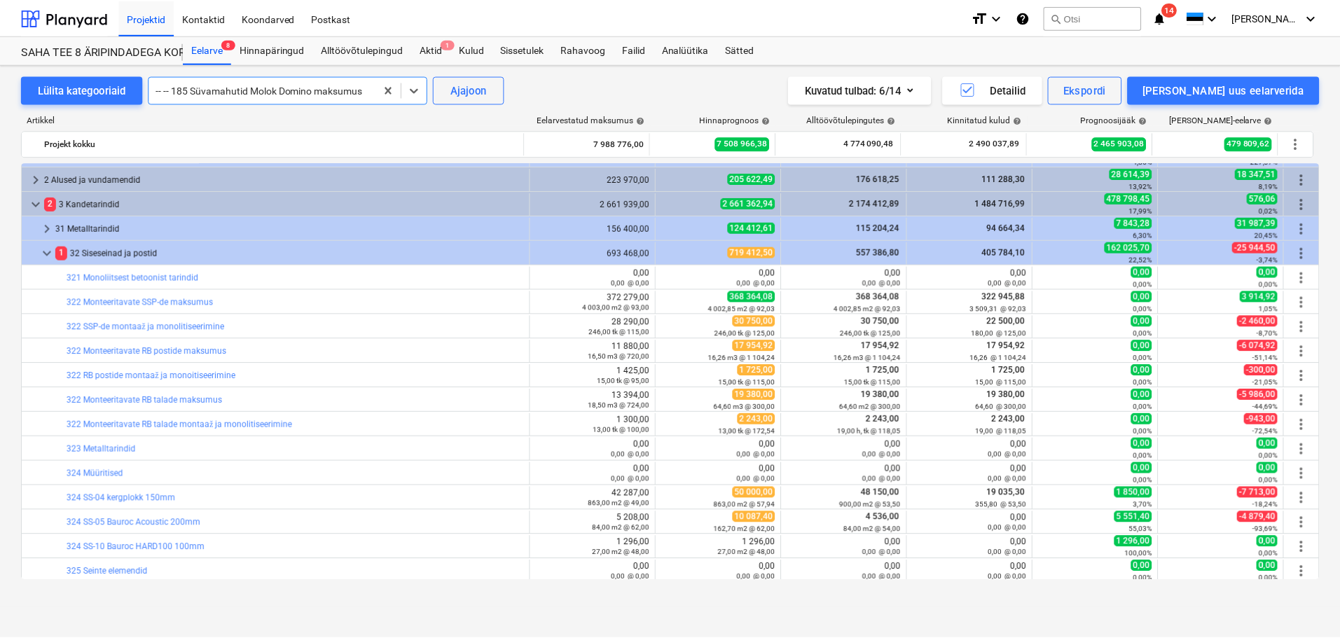
scroll to position [0, 0]
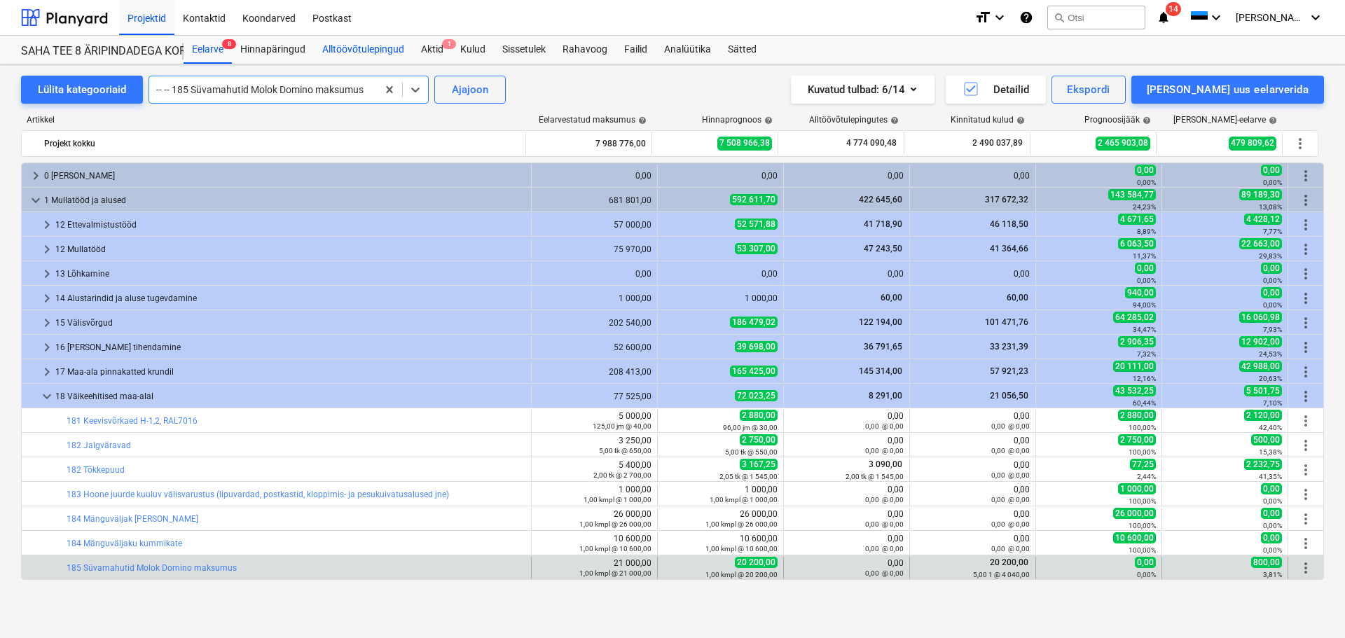
click at [338, 43] on div "Alltöövõtulepingud" at bounding box center [363, 50] width 99 height 28
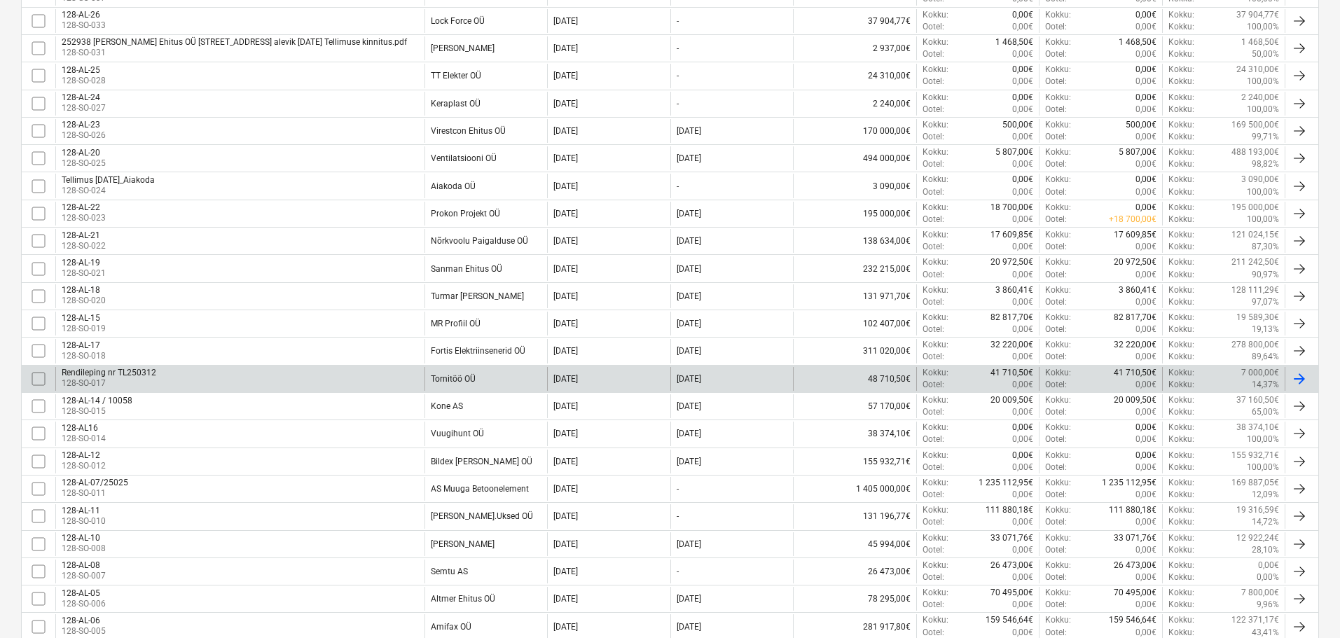
scroll to position [542, 0]
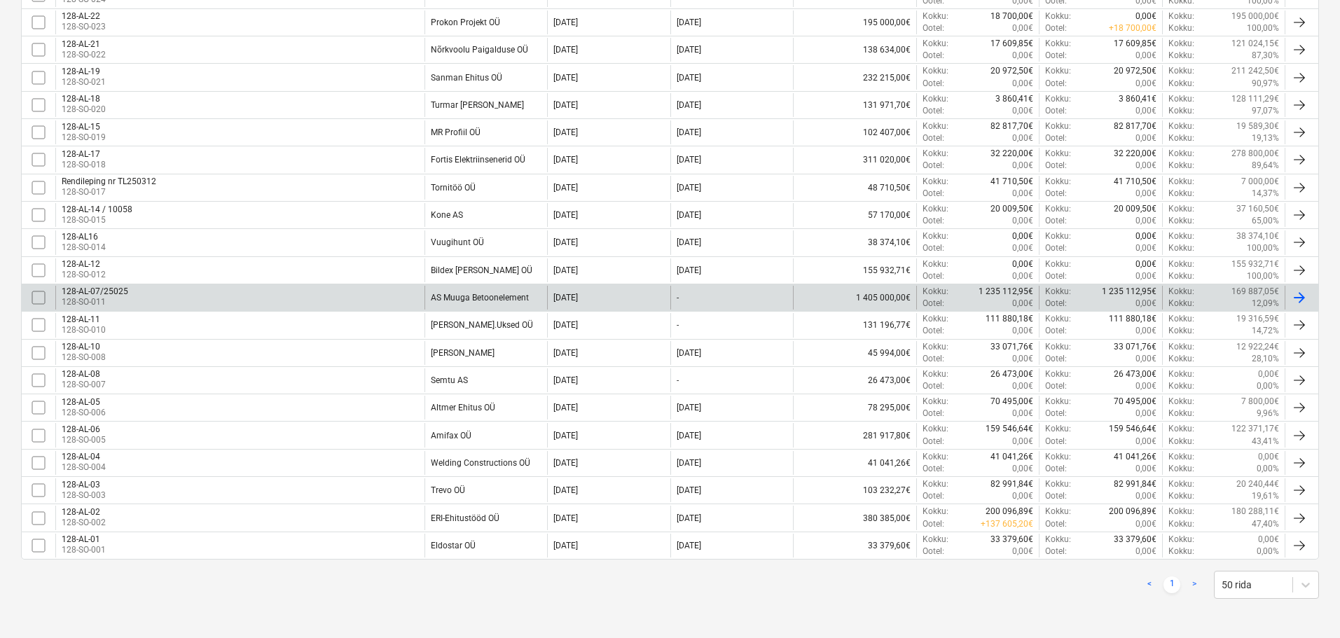
click at [243, 291] on div "128-AL-07/25025 128-SO-011" at bounding box center [239, 298] width 369 height 24
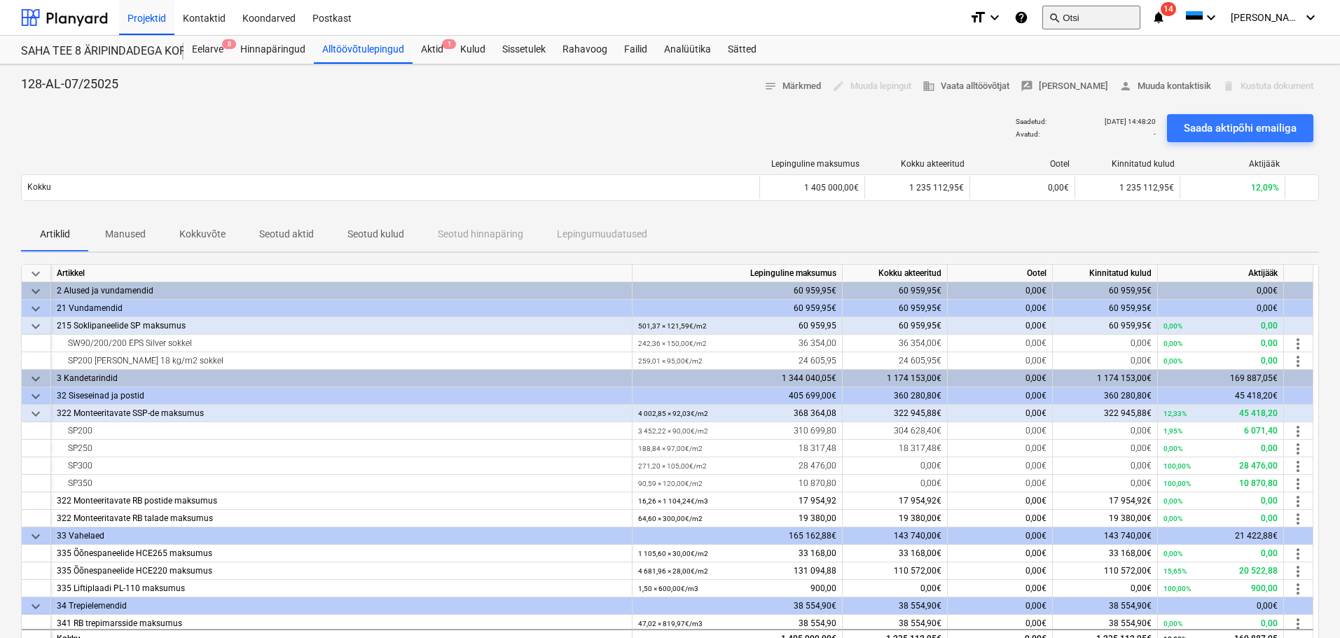
click at [1141, 18] on button "search Otsi" at bounding box center [1091, 18] width 98 height 24
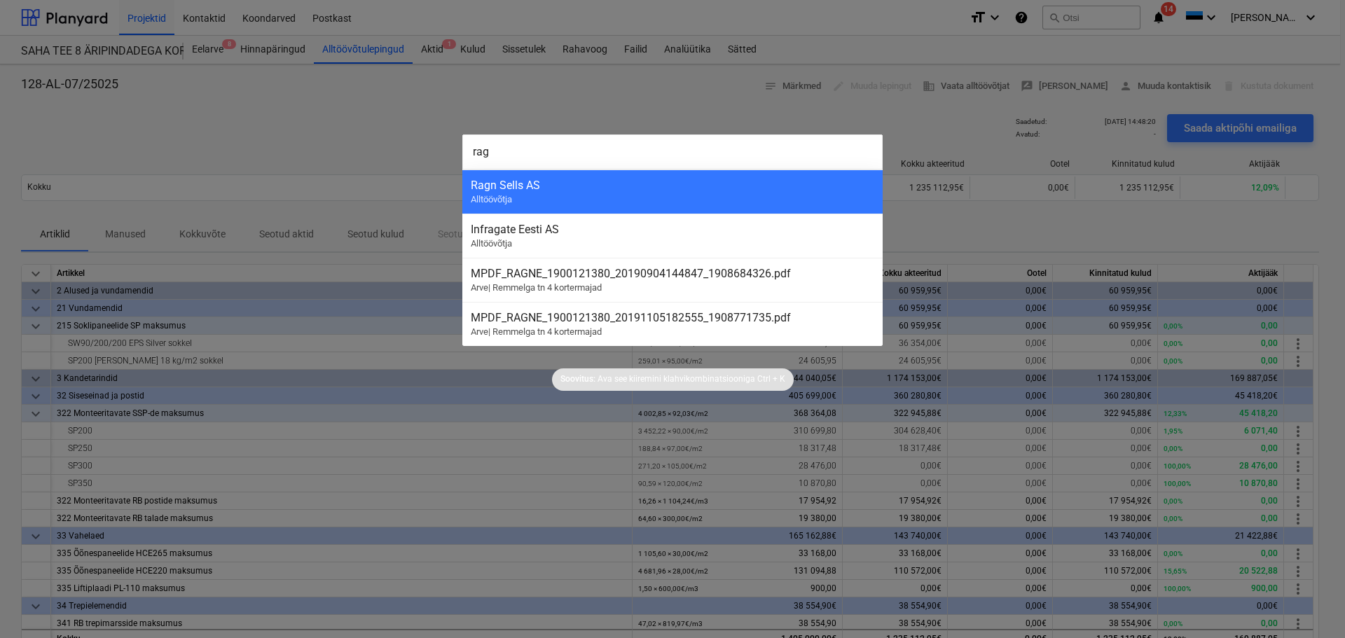
type input "ragn"
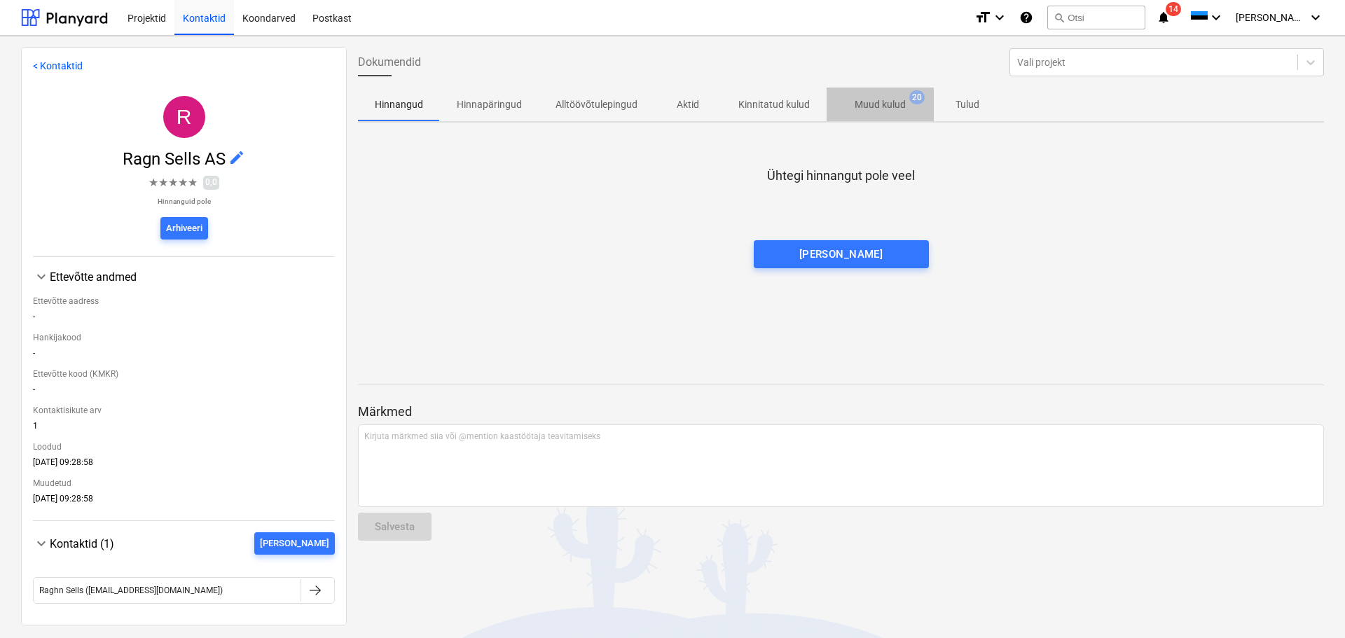
click at [886, 105] on p "Muud kulud" at bounding box center [880, 104] width 51 height 15
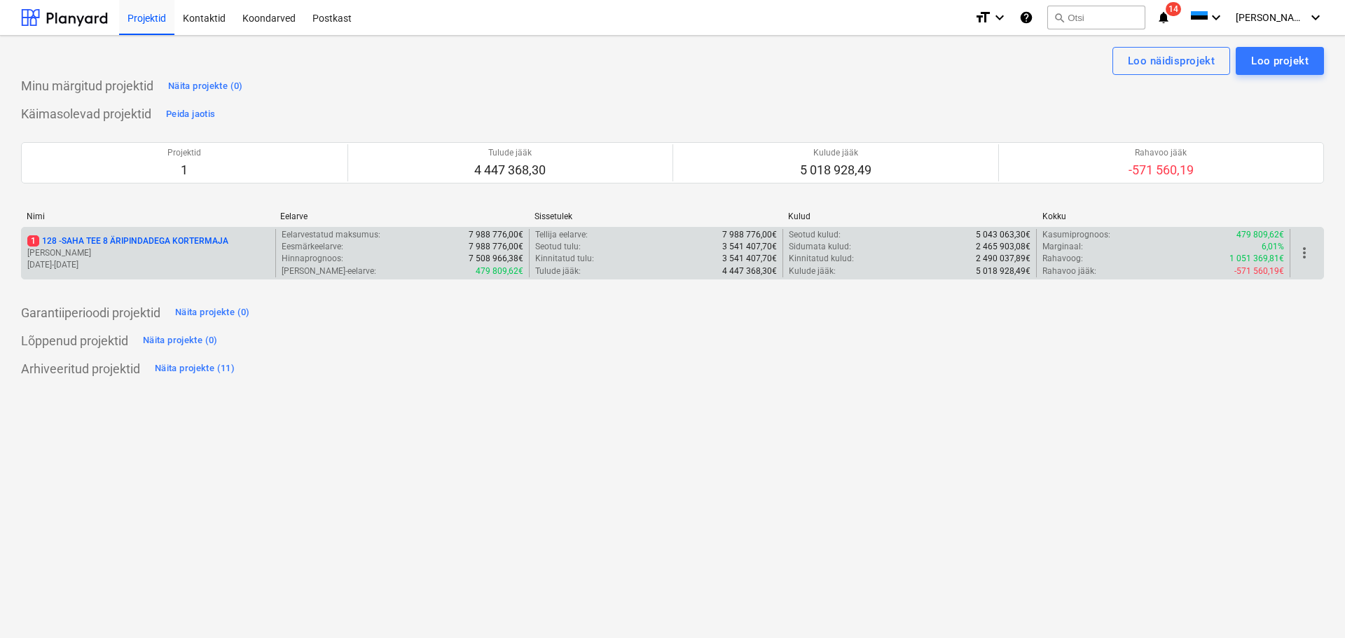
click at [112, 242] on p "1 128 - SAHA TEE 8 ÄRIPINDADEGA KORTERMAJA" at bounding box center [127, 241] width 201 height 12
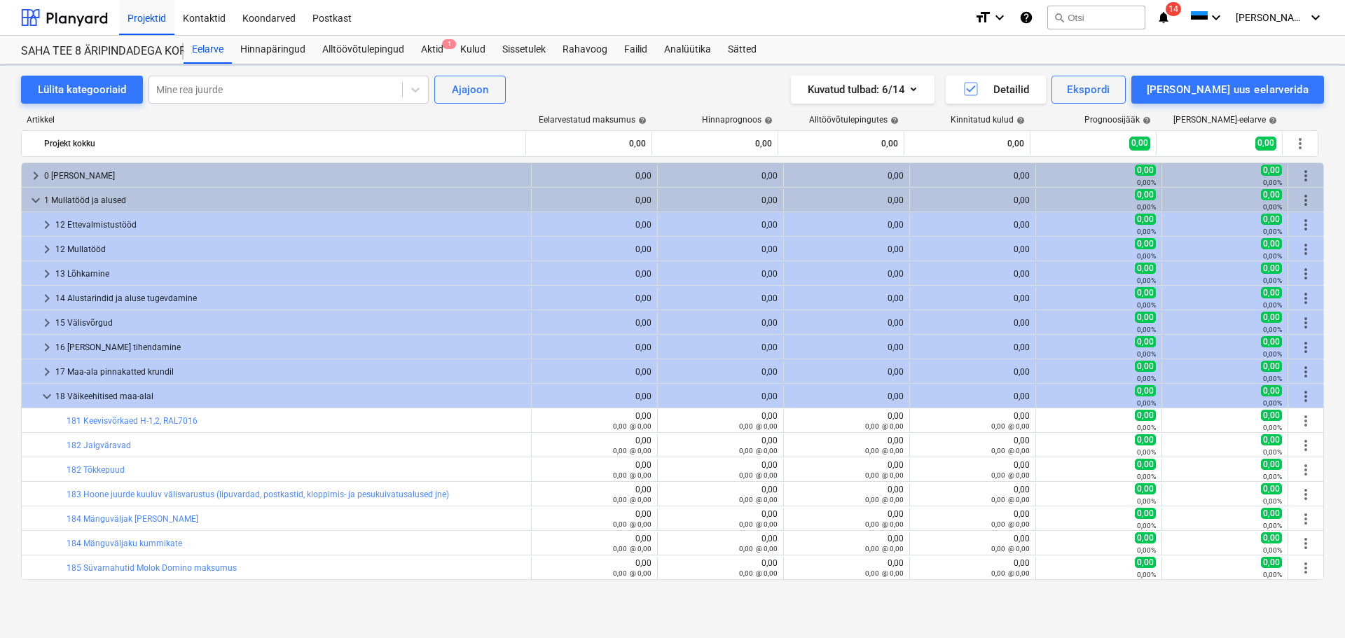
click at [1171, 14] on icon "notifications" at bounding box center [1164, 17] width 14 height 17
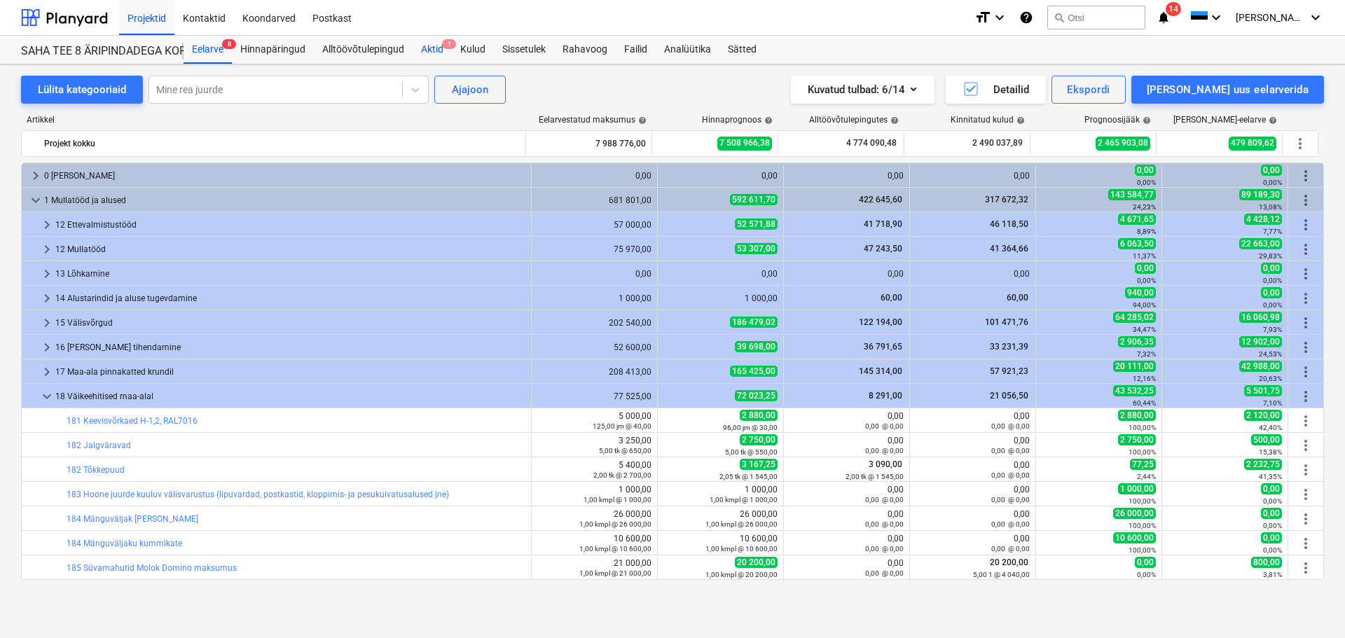
click at [426, 51] on div "Aktid 1" at bounding box center [432, 50] width 39 height 28
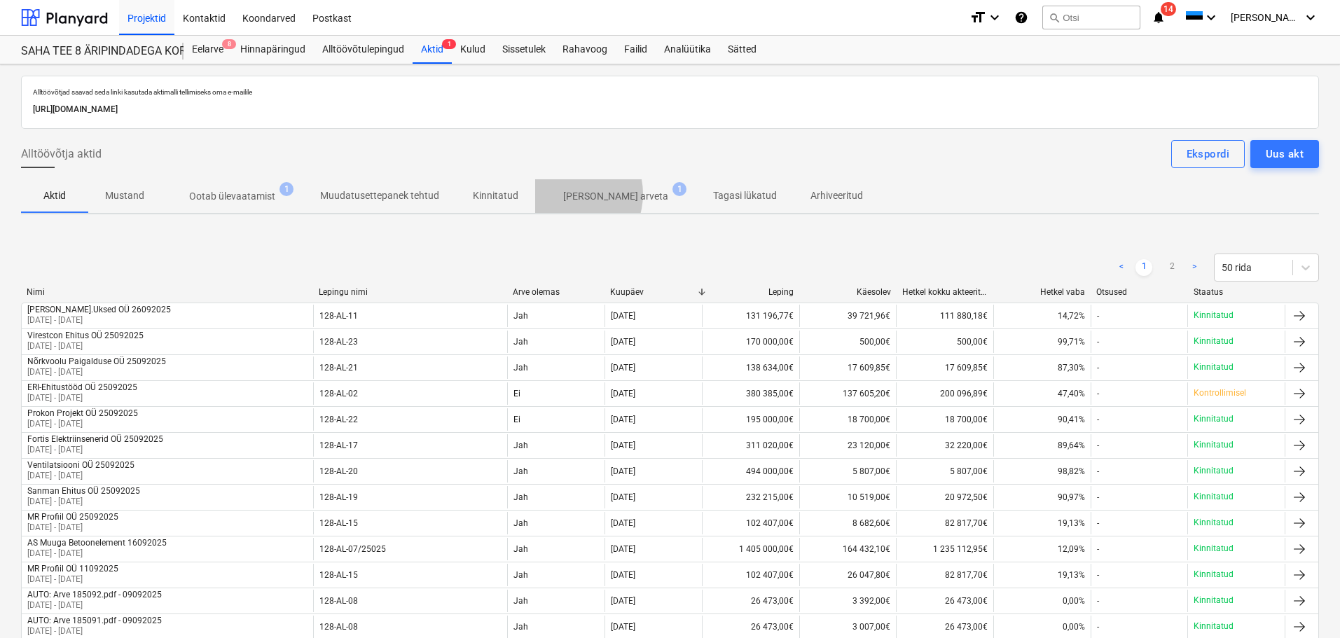
click at [563, 194] on p "Ilma arveta" at bounding box center [615, 196] width 105 height 15
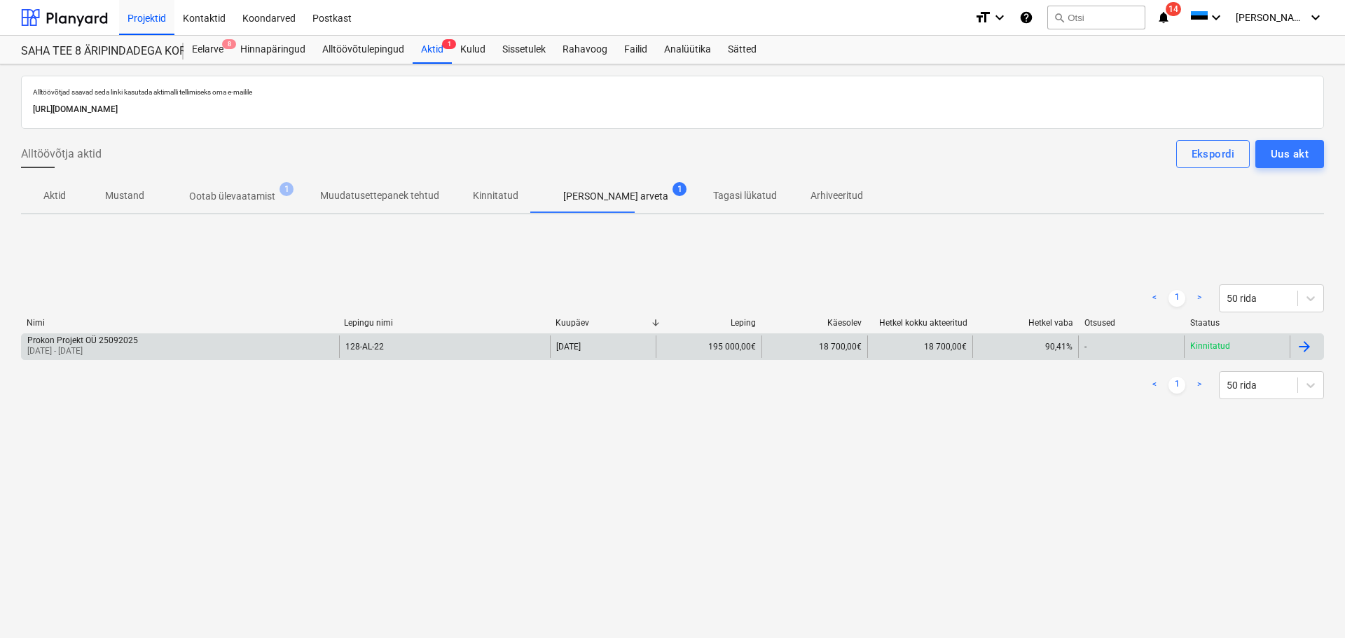
click at [103, 347] on p "01 Sep 2025 - 30 Sep 2025" at bounding box center [82, 351] width 111 height 12
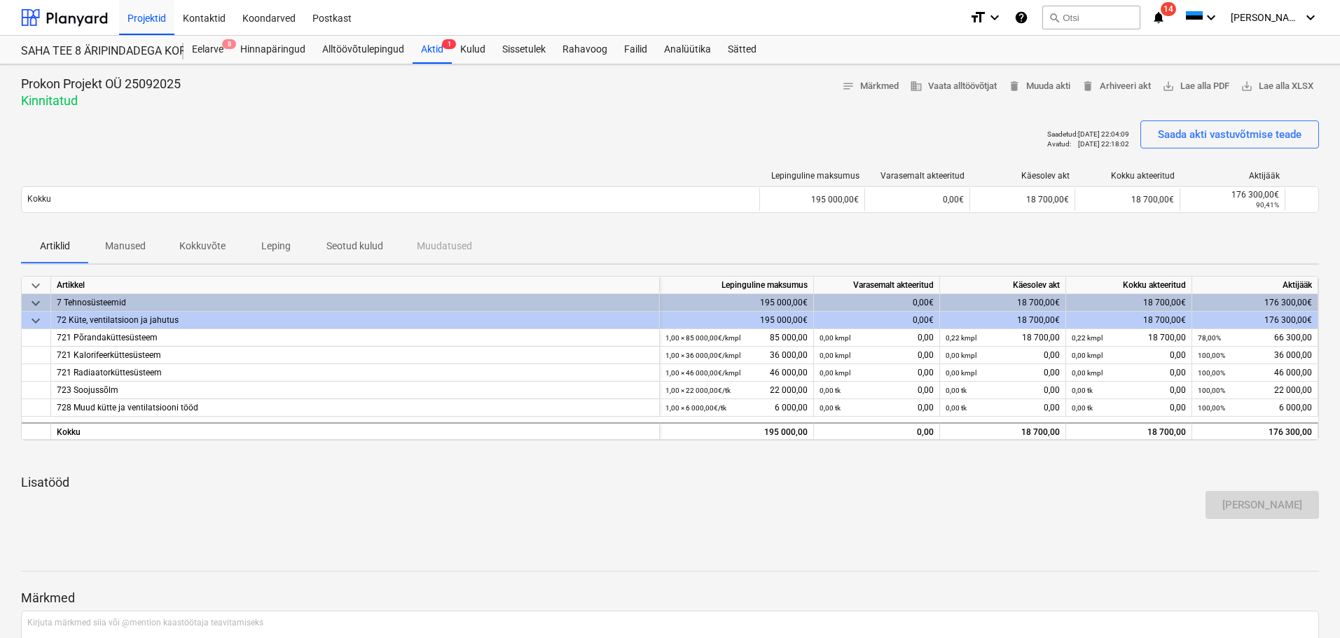
click at [339, 240] on p "Seotud kulud" at bounding box center [354, 246] width 57 height 15
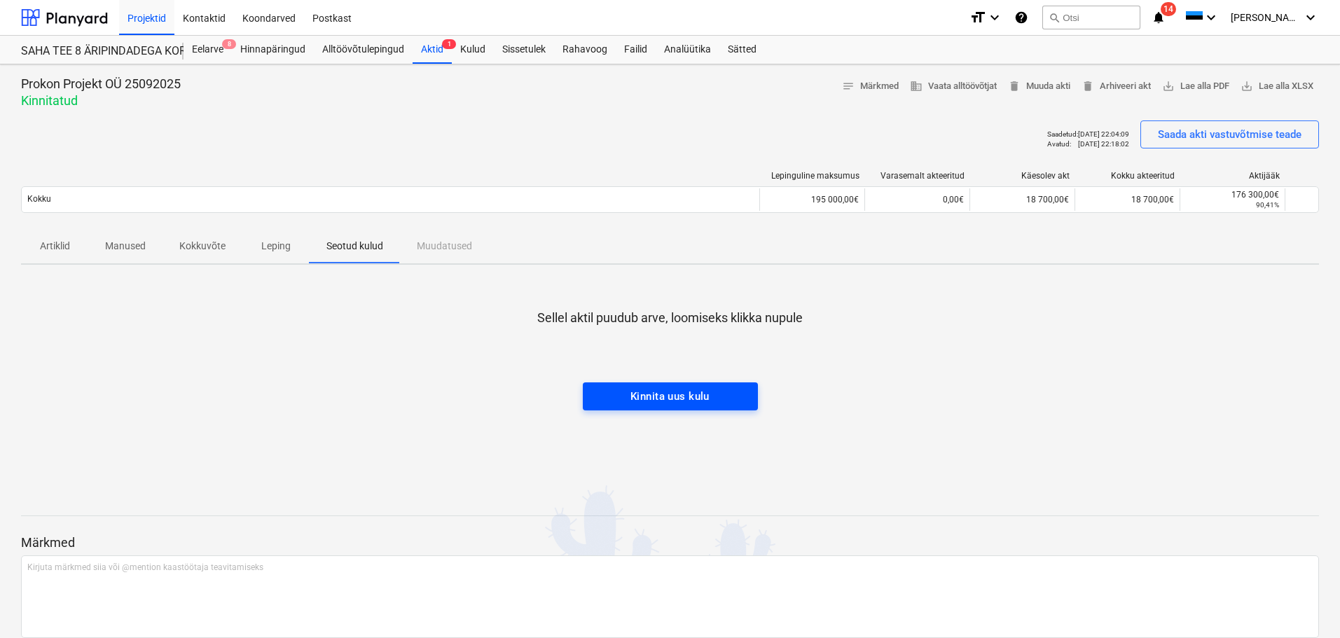
click at [661, 398] on div "Kinnita uus kulu" at bounding box center [670, 396] width 79 height 18
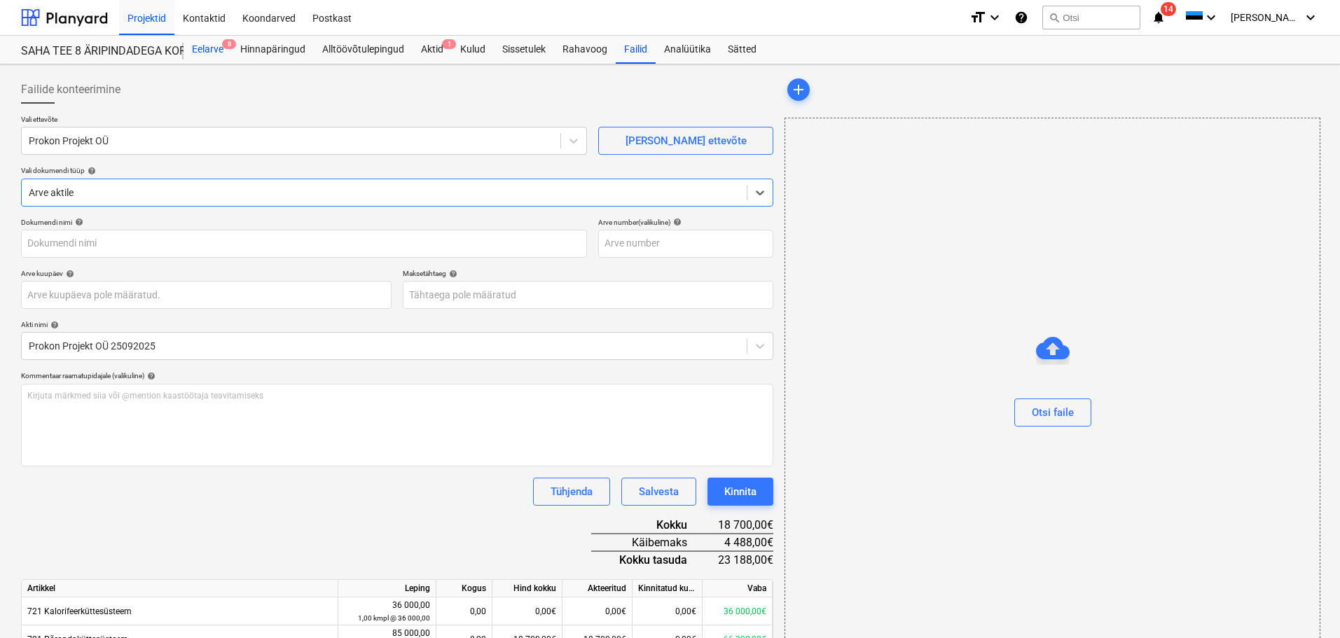
click at [205, 48] on div "Eelarve 8" at bounding box center [208, 50] width 48 height 28
